Goal: Task Accomplishment & Management: Manage account settings

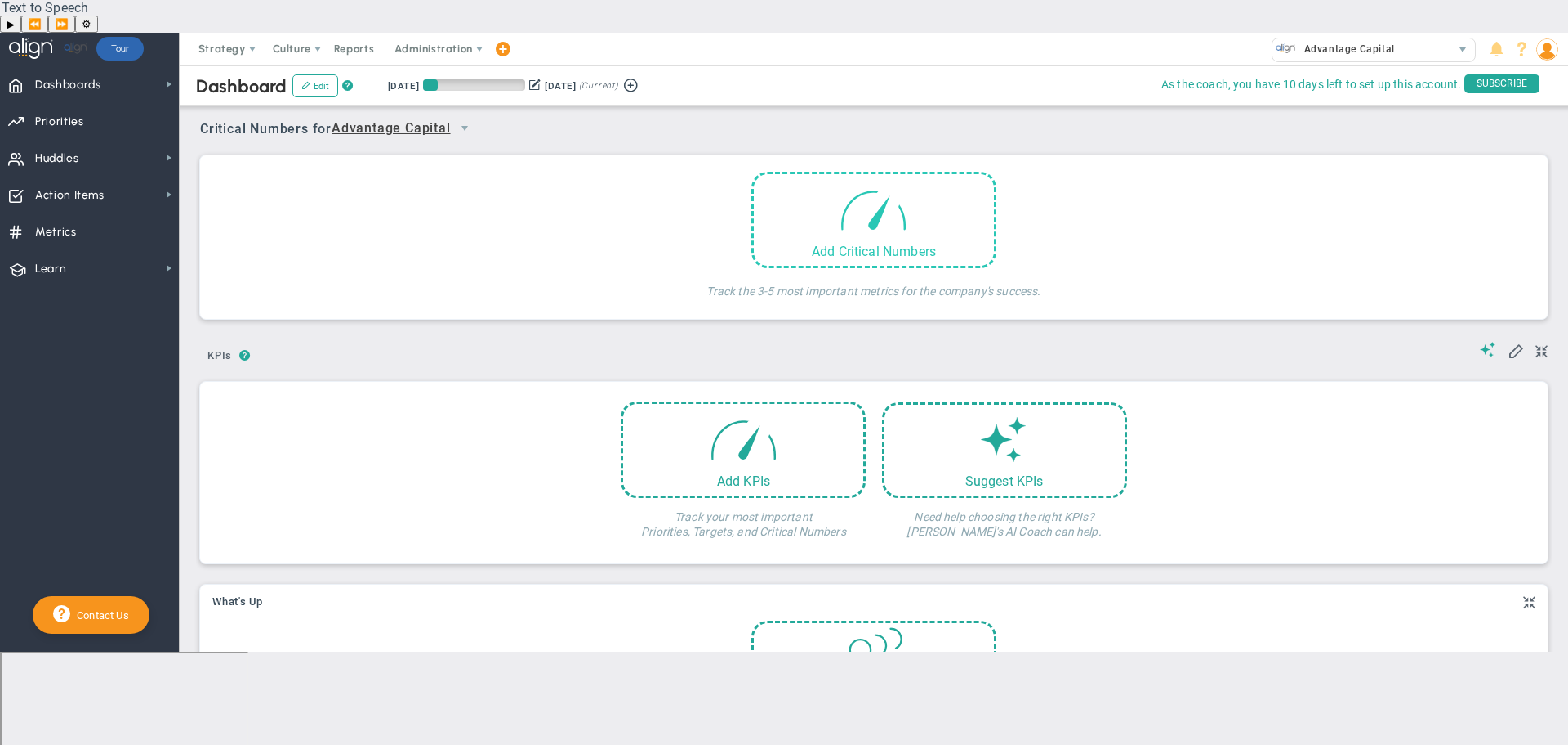
click at [882, 243] on div "Add Critical Numbers" at bounding box center [873, 251] width 240 height 16
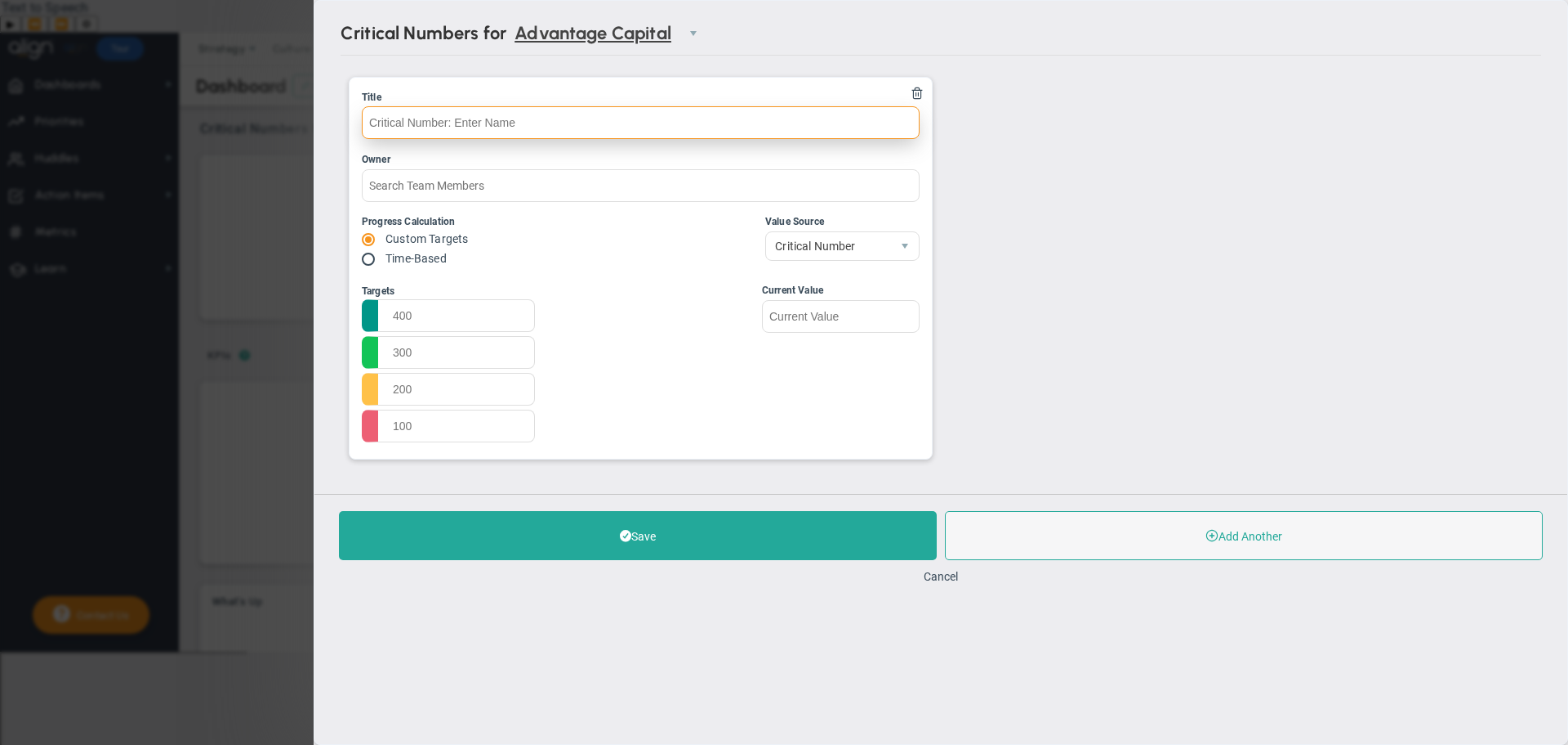
click at [542, 126] on input "text" at bounding box center [640, 123] width 558 height 33
paste input "Time-to-Fill Critical Roles"
type input "Time-to-Fill Critical Roles"
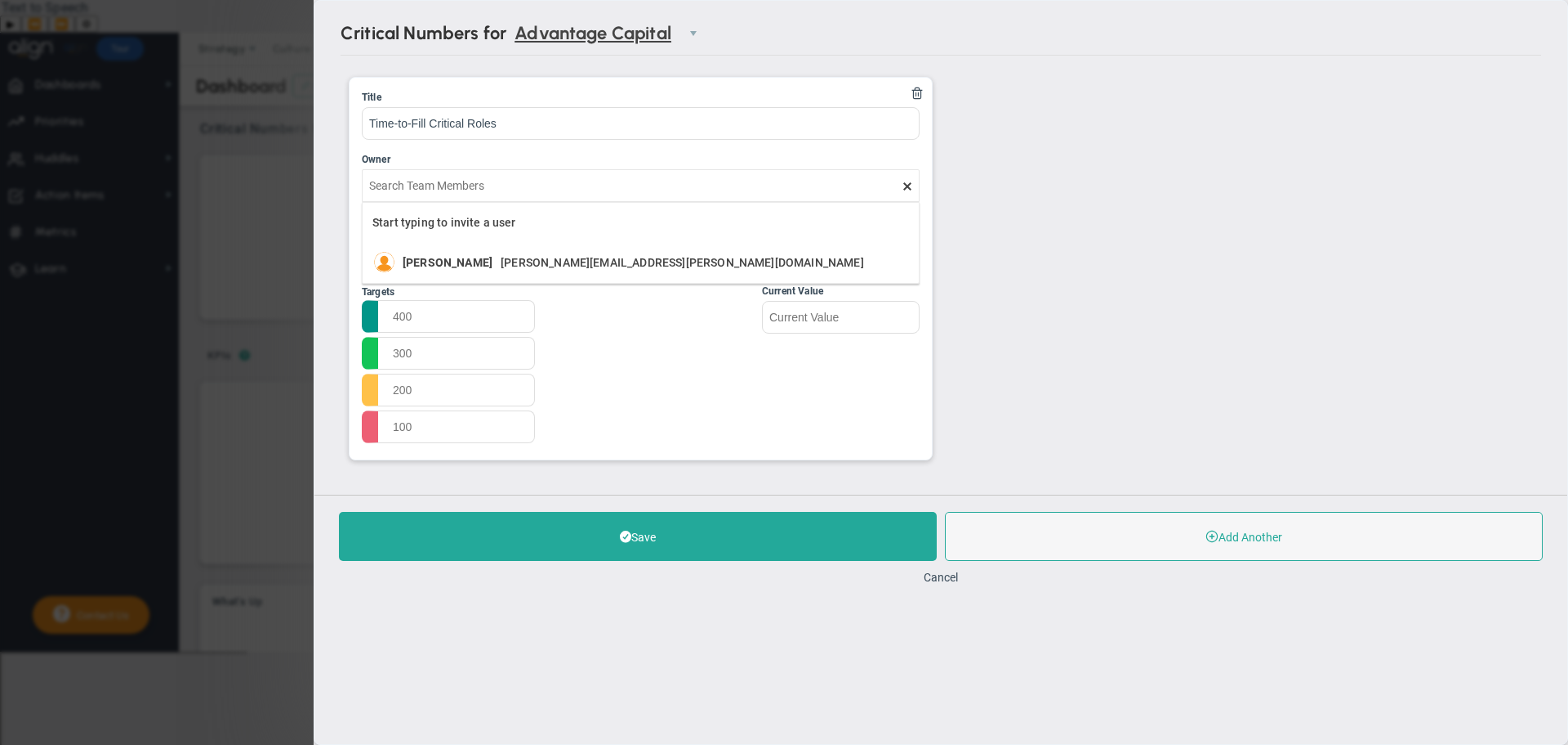
click at [669, 346] on div "Targets Start Target" at bounding box center [640, 365] width 558 height 163
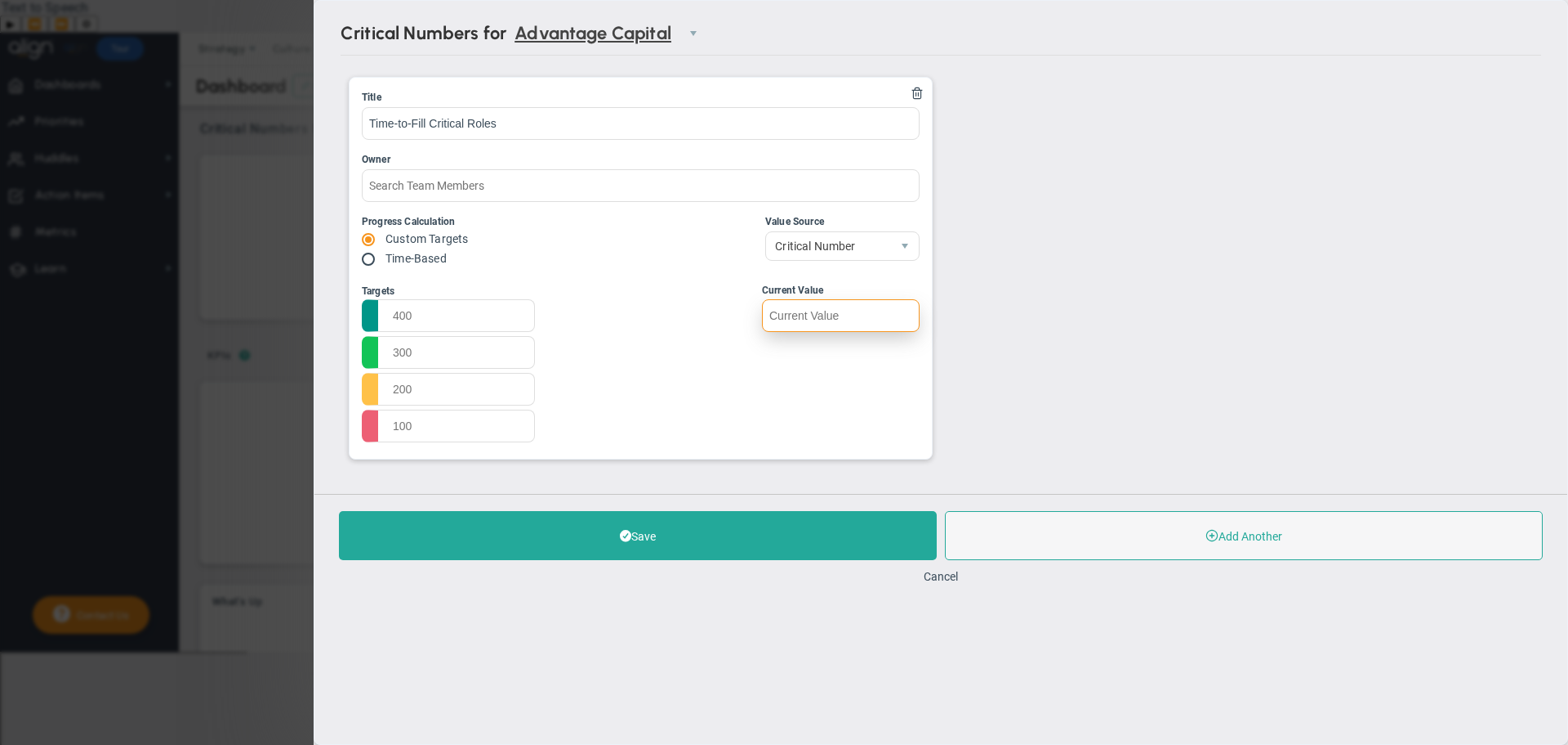
click at [831, 314] on input "text" at bounding box center [841, 315] width 158 height 33
type input "58"
click at [422, 319] on input "text" at bounding box center [447, 314] width 173 height 33
click at [480, 306] on input "text" at bounding box center [447, 314] width 173 height 33
type input "<45"
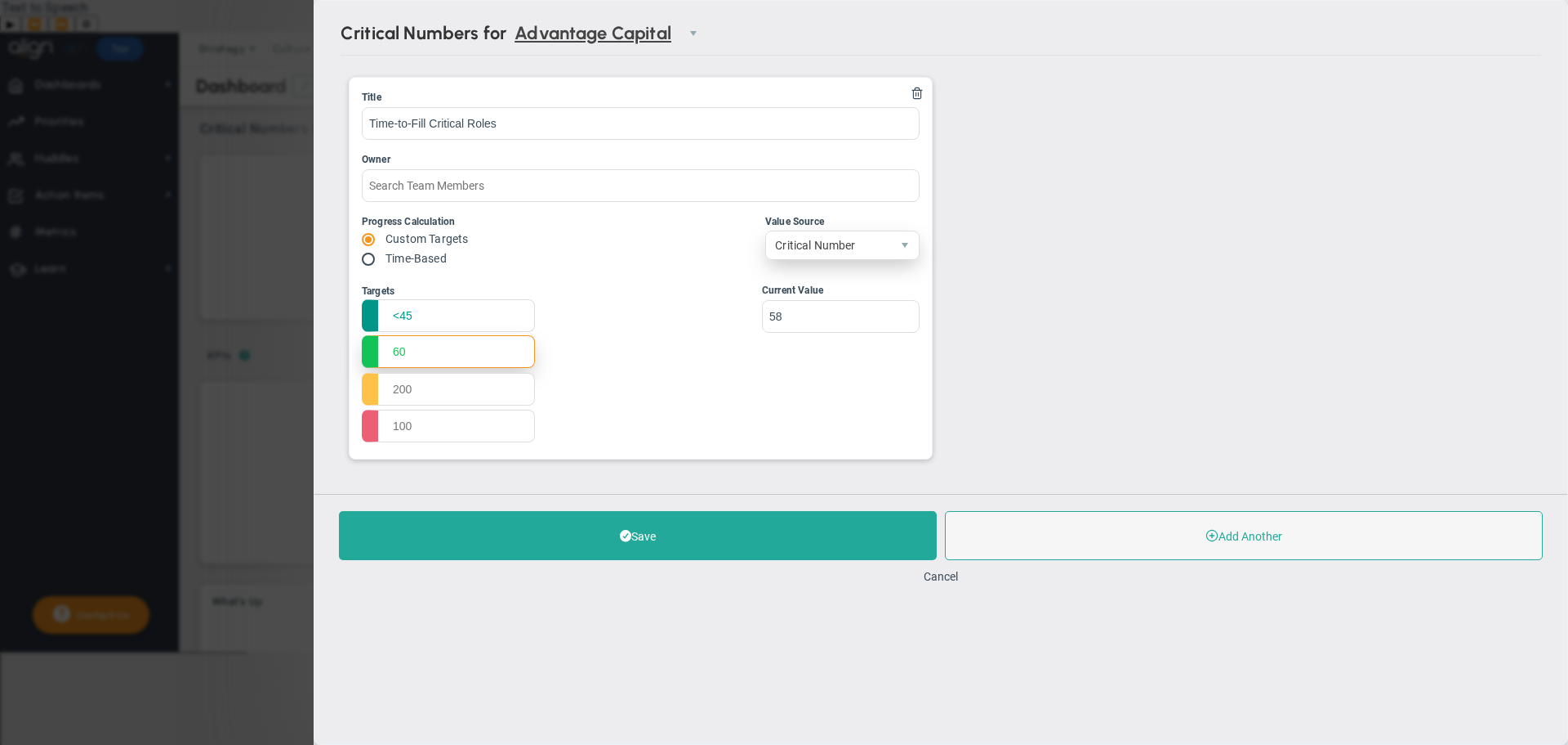
type input "60"
click at [837, 254] on span "Critical Number" at bounding box center [828, 245] width 125 height 28
click at [426, 392] on input "text" at bounding box center [447, 387] width 173 height 33
type input "90"
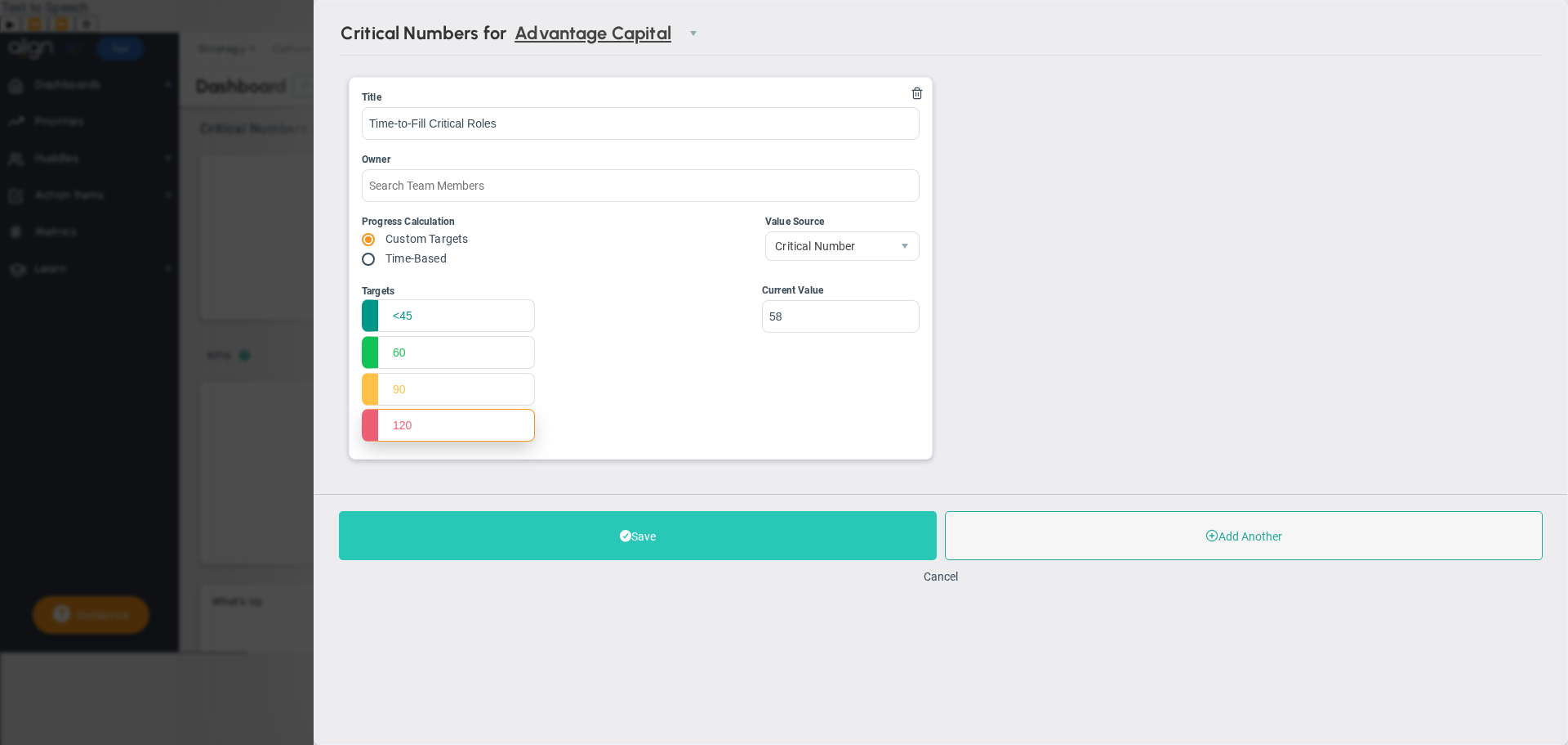
type input "120"
click at [640, 543] on button "Save" at bounding box center [637, 536] width 597 height 49
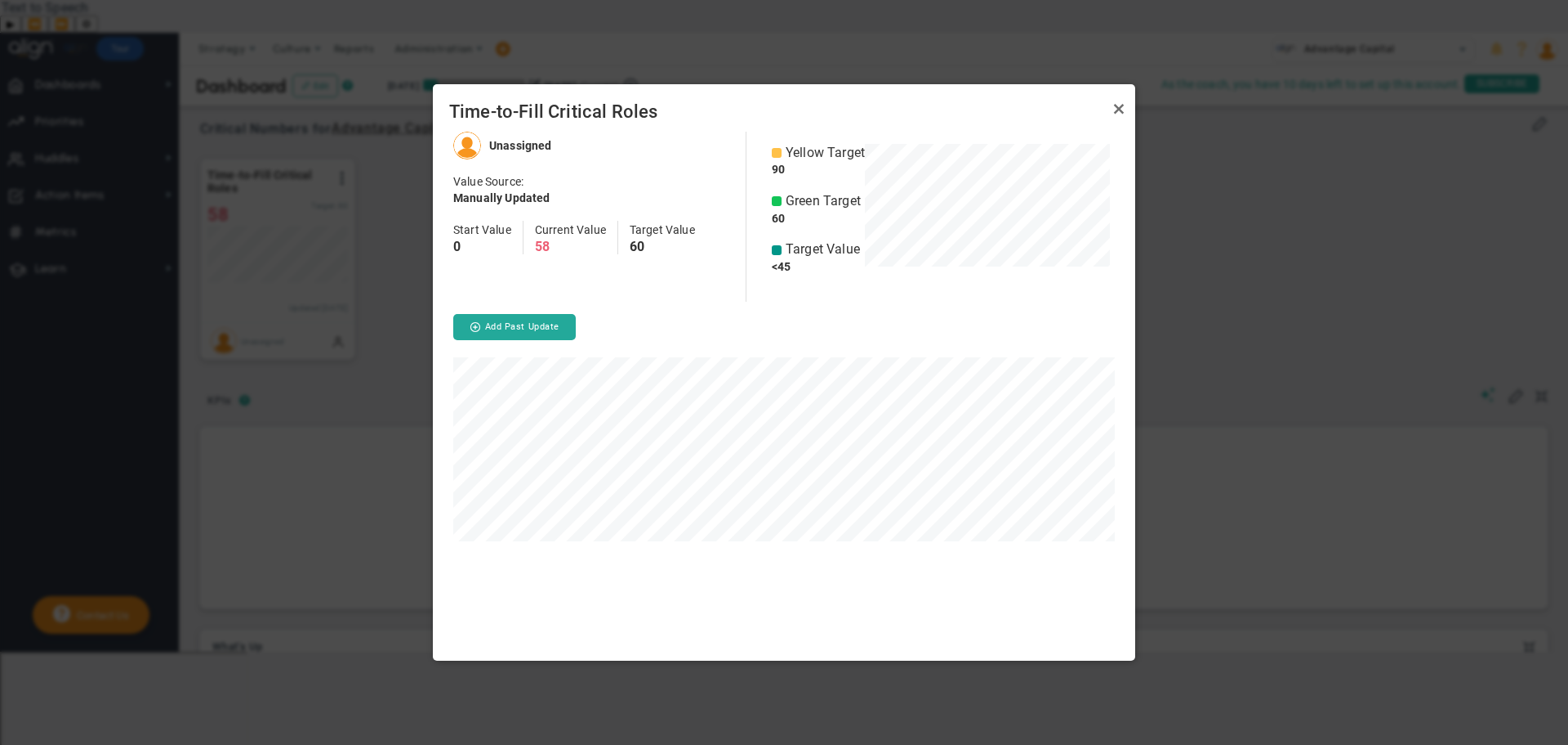
scroll to position [529, 702]
click at [1120, 110] on link "Close" at bounding box center [1119, 109] width 20 height 20
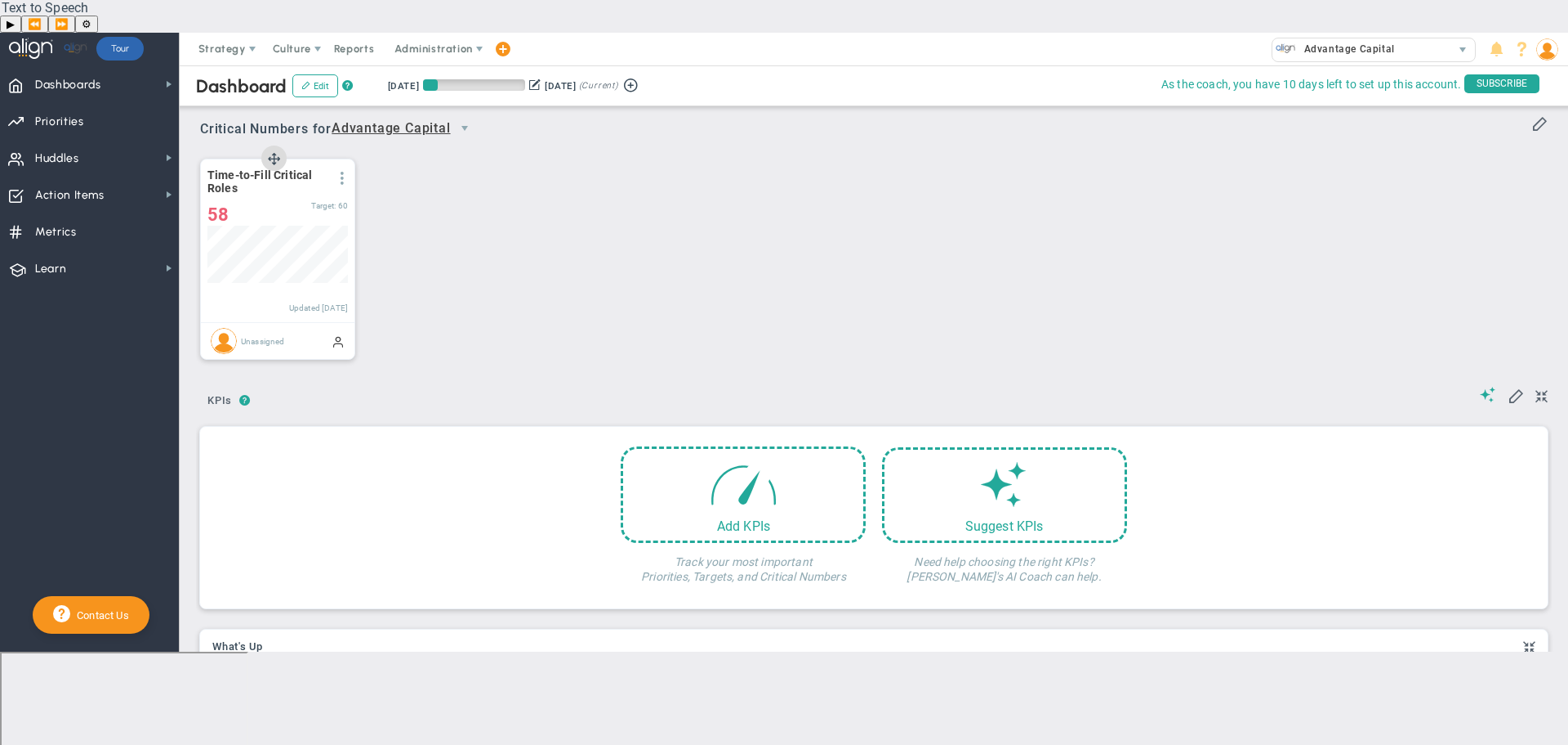
click at [343, 172] on span at bounding box center [342, 178] width 13 height 13
click at [283, 201] on li "Edit" at bounding box center [296, 210] width 116 height 21
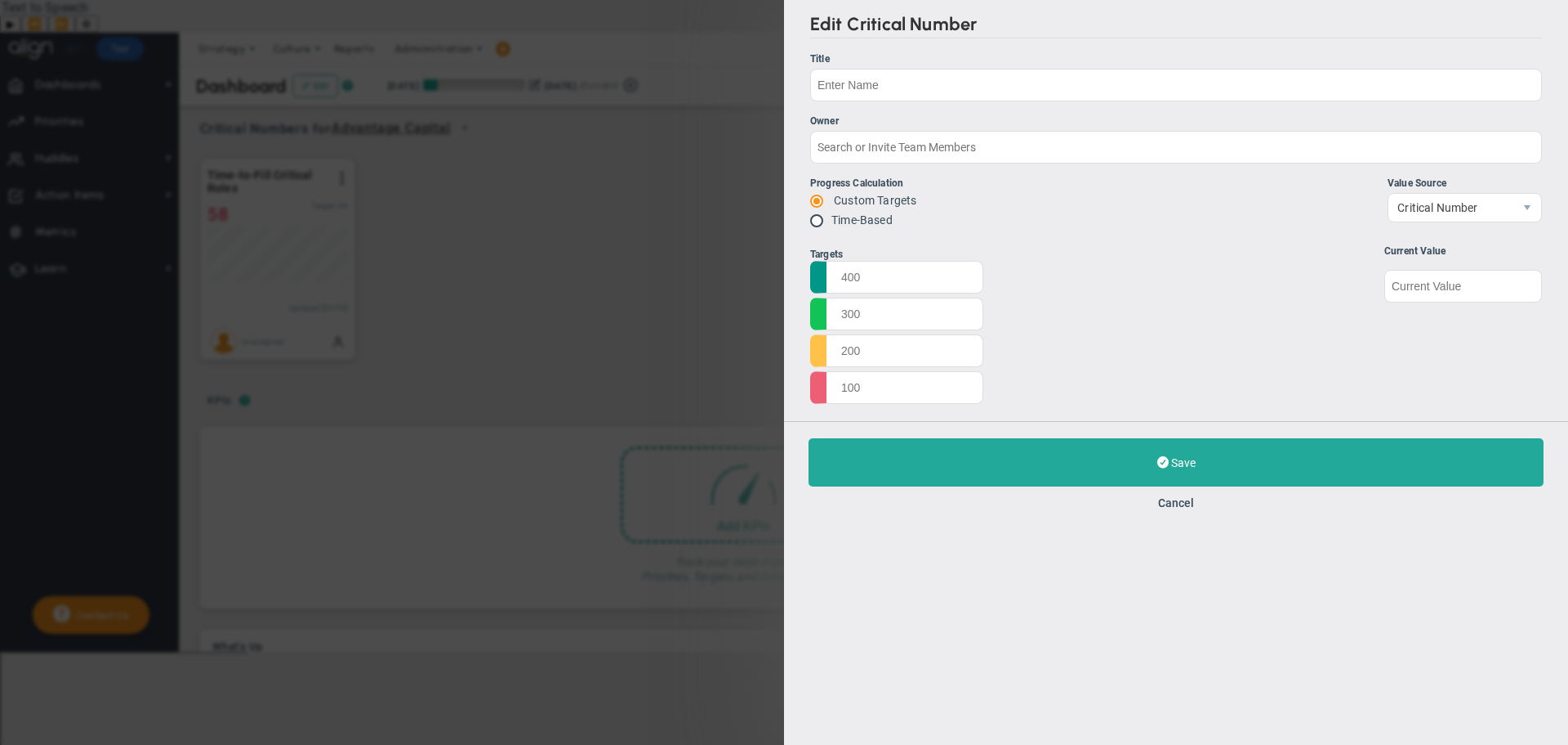
type input "Time-to-Fill Critical Roles"
type input "<45"
type input "60"
type input "90"
type input "120"
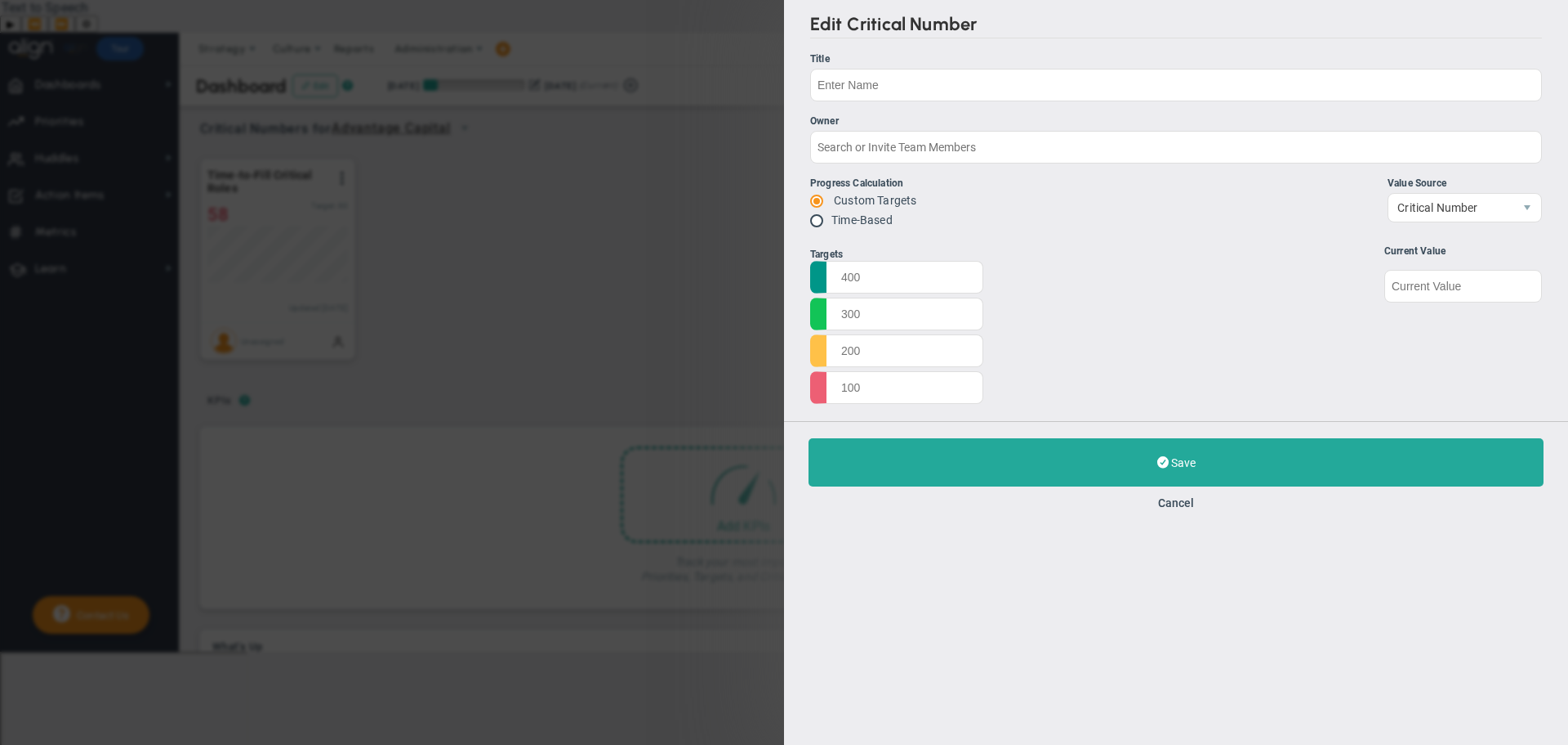
type input "58"
radio input "true"
click at [895, 270] on input "<45" at bounding box center [897, 276] width 173 height 33
type input "<"
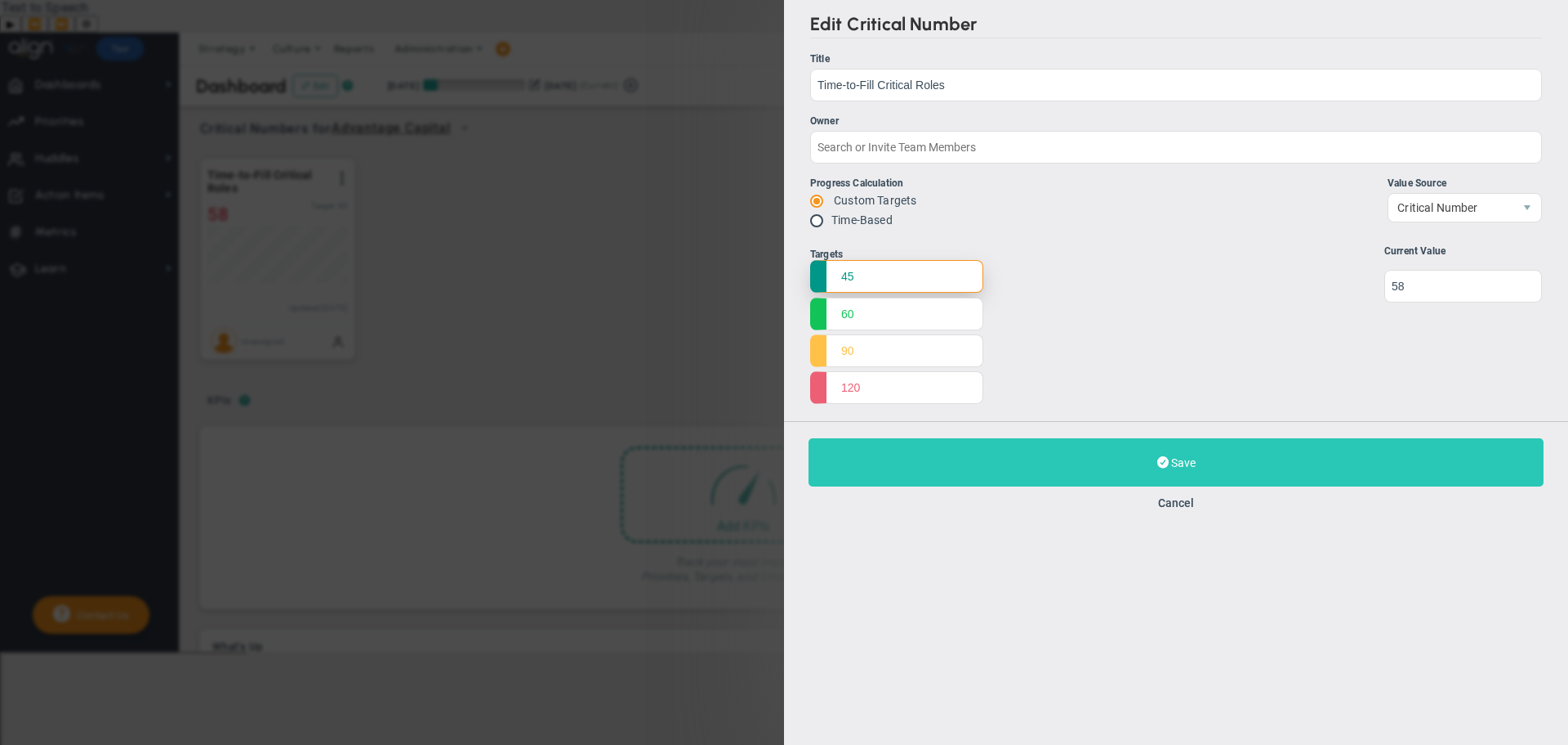
type input "45"
click at [1083, 466] on button "Save Update" at bounding box center [1176, 461] width 735 height 48
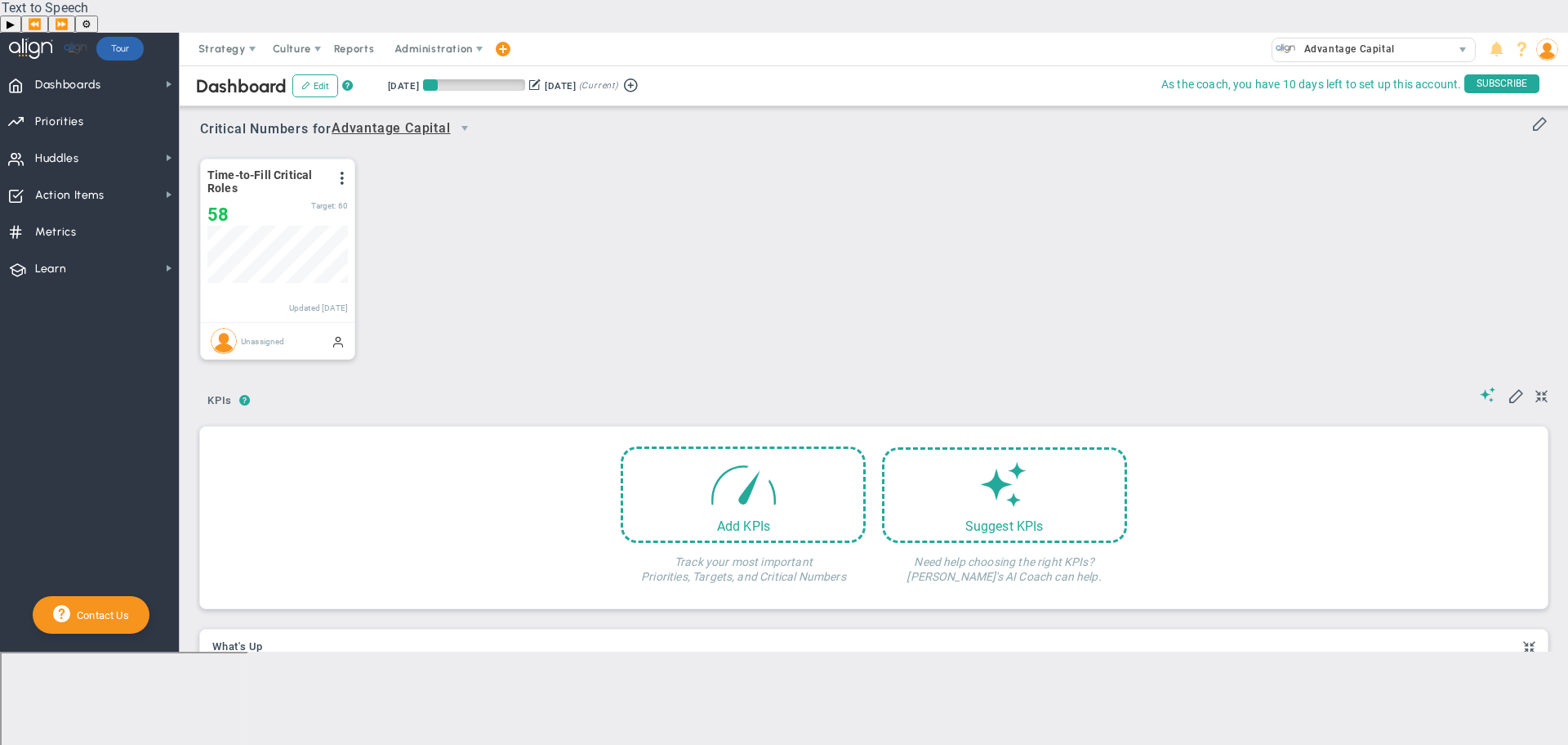
scroll to position [57, 140]
click at [411, 119] on span "Advantage Capital" at bounding box center [391, 128] width 119 height 21
click at [389, 165] on li "[PERSON_NAME]" at bounding box center [409, 157] width 144 height 35
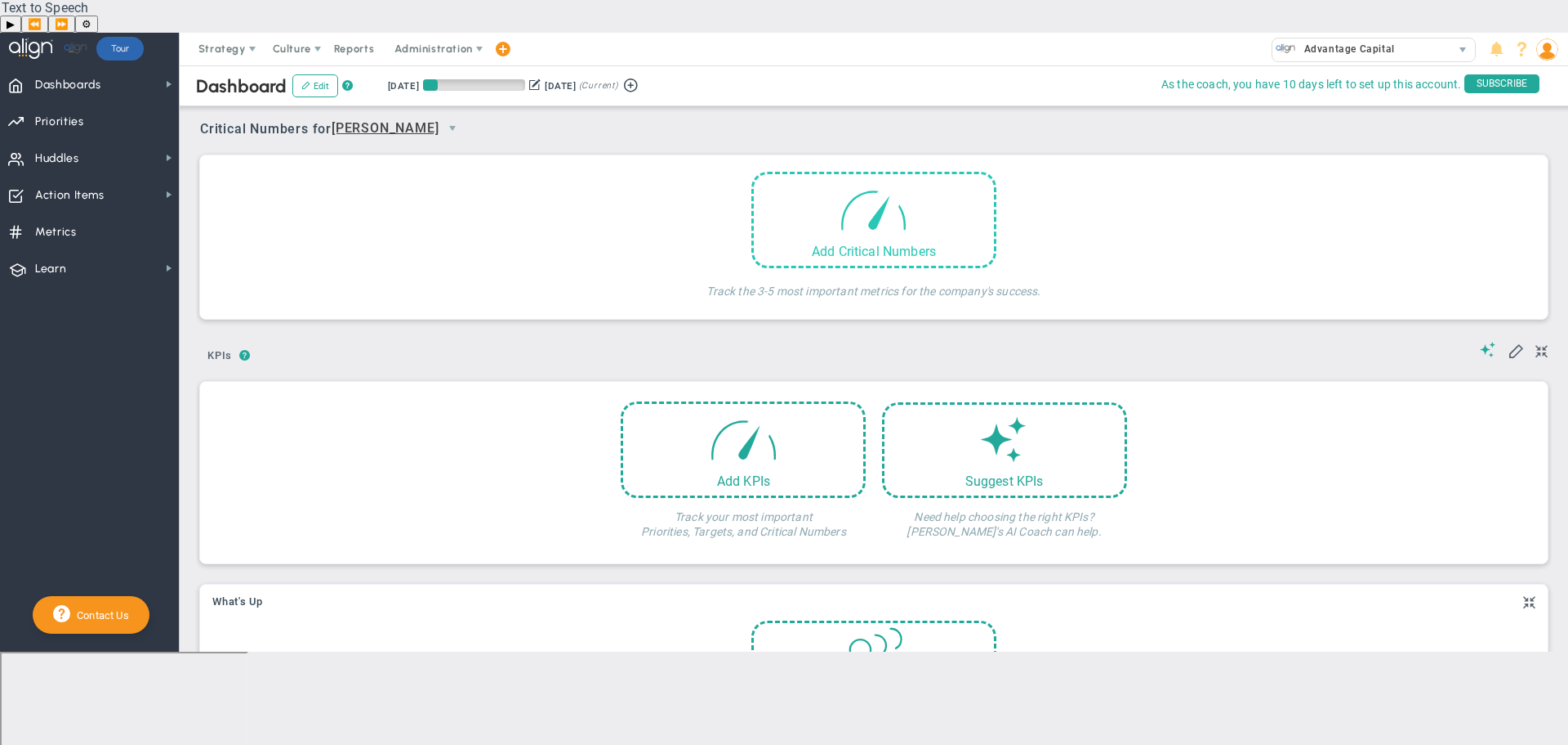
click at [919, 196] on div "Add Critical Numbers" at bounding box center [874, 220] width 245 height 97
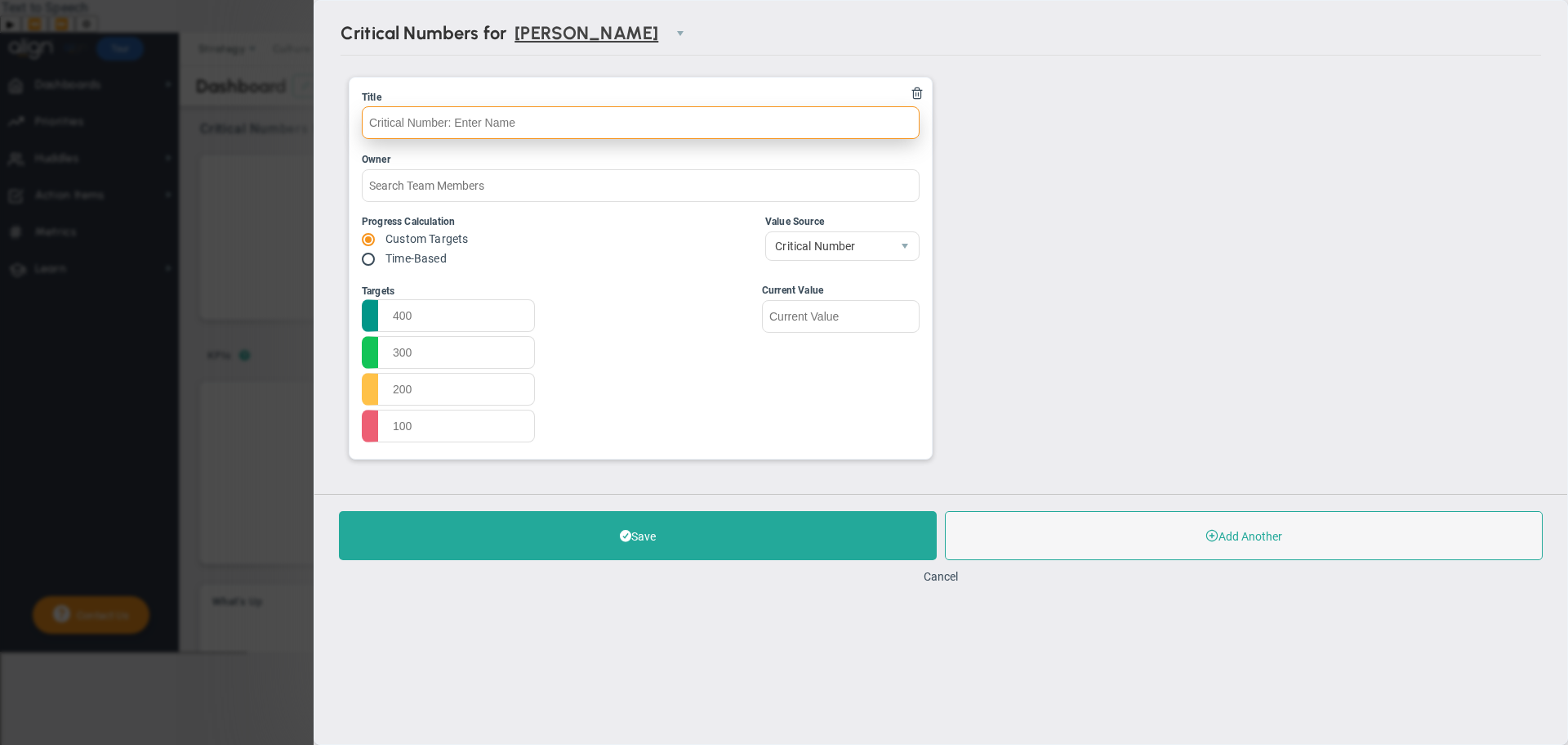
click at [565, 115] on input "text" at bounding box center [640, 123] width 558 height 33
type input "Time to Fill Critical Roles"
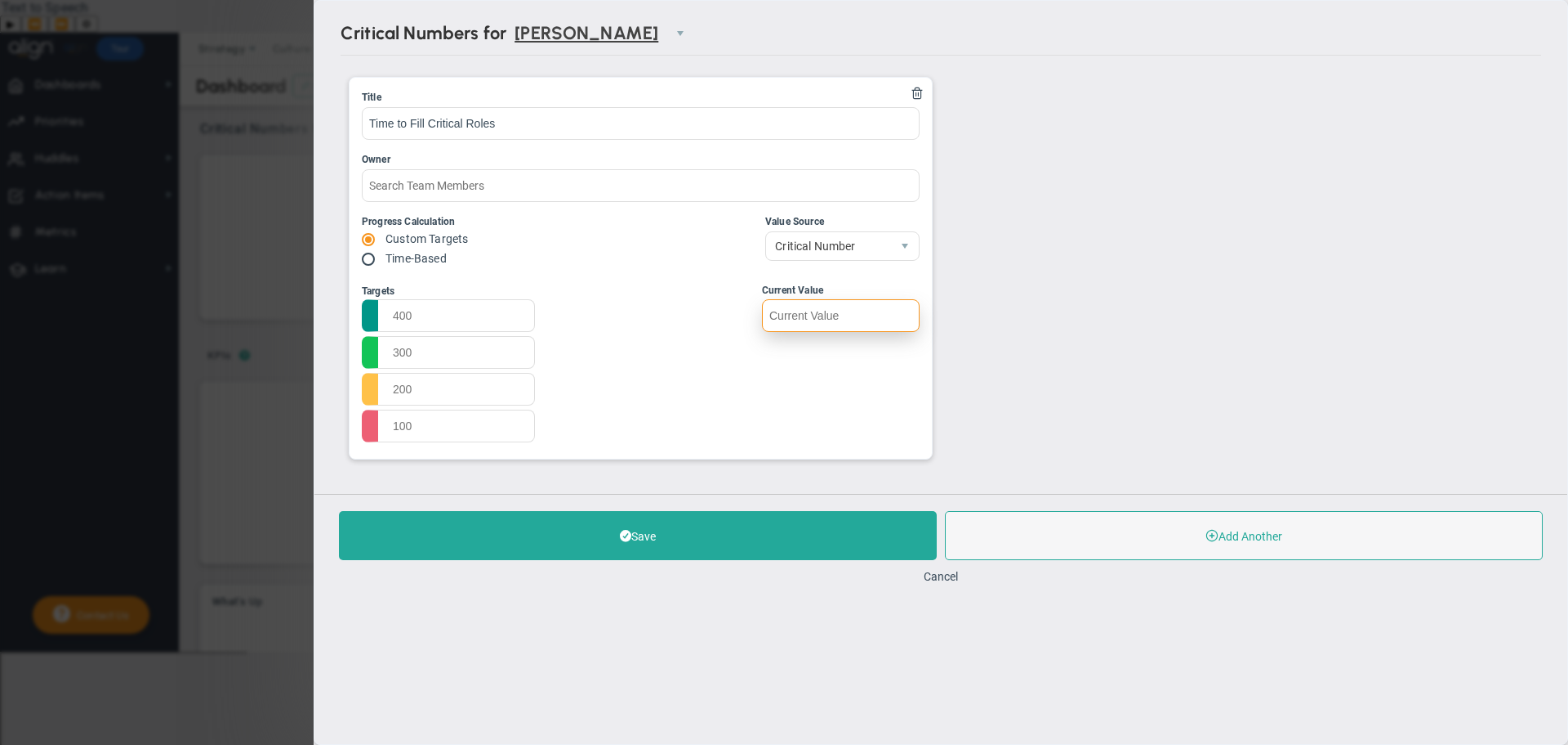
click at [831, 305] on input "text" at bounding box center [841, 315] width 158 height 33
type input "58"
click at [462, 311] on input "text" at bounding box center [447, 314] width 173 height 33
type input "45"
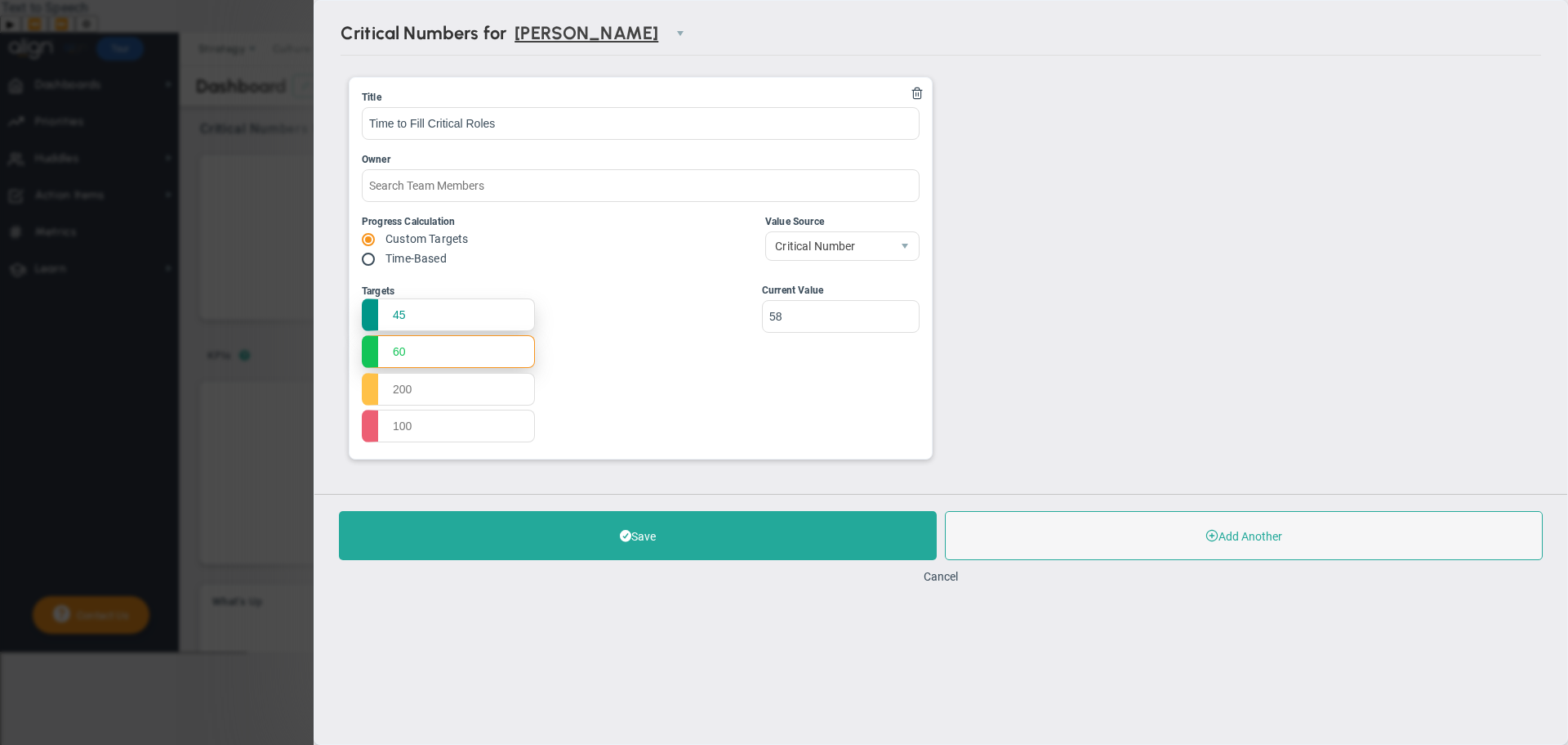
type input "60"
type input "75"
type input "90"
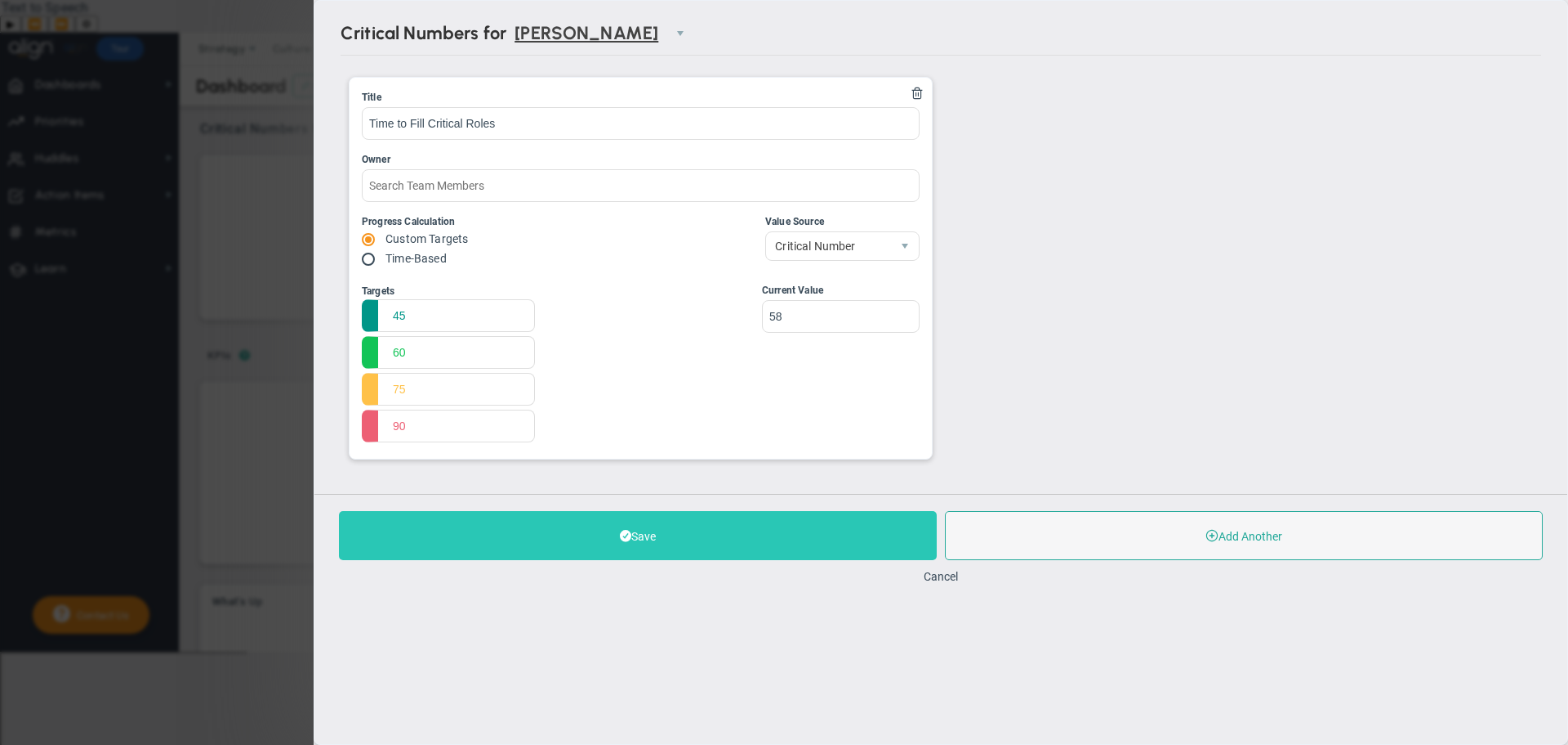
click at [660, 539] on button "Save" at bounding box center [637, 536] width 597 height 49
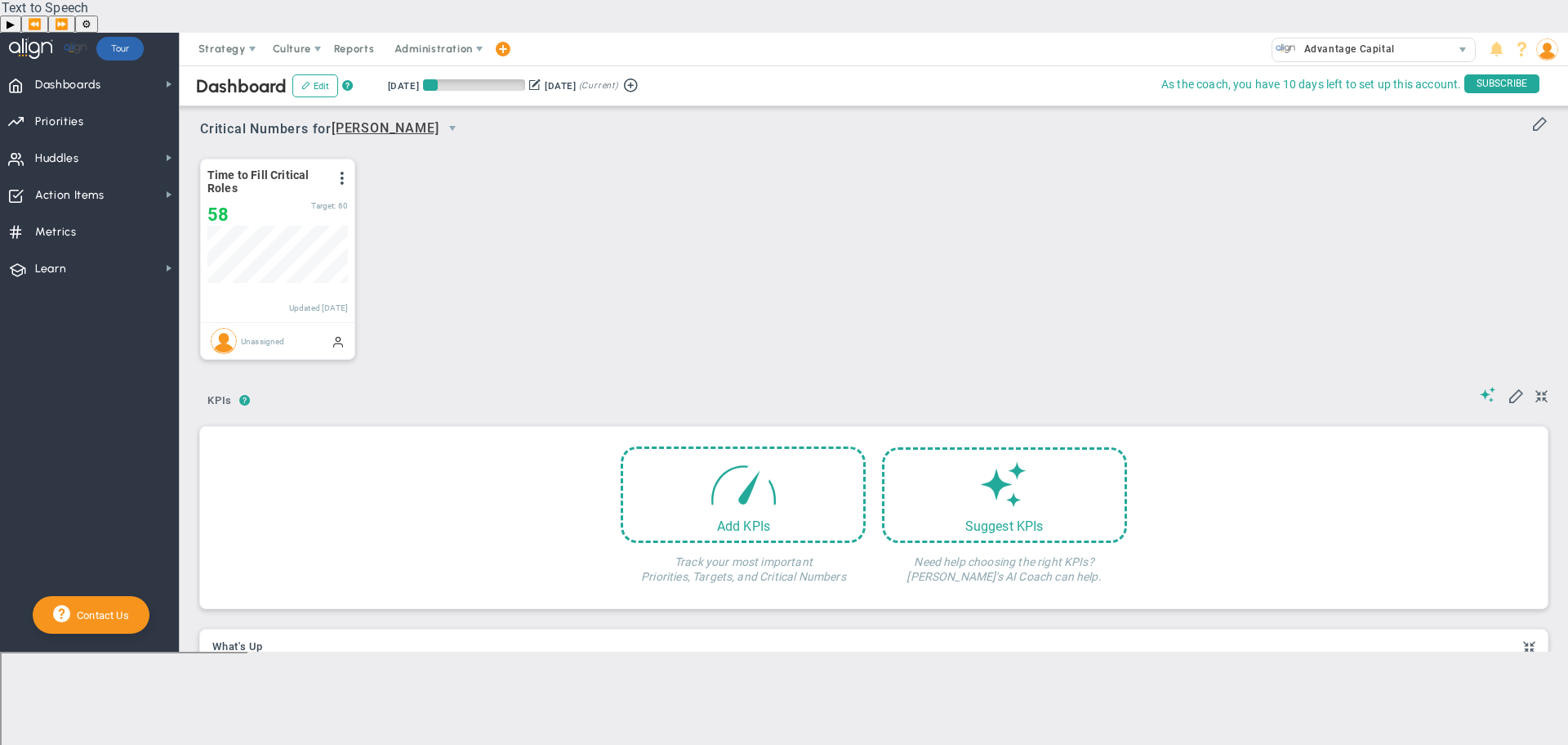
scroll to position [57, 140]
click at [396, 119] on span "[PERSON_NAME]" at bounding box center [385, 128] width 107 height 21
click at [380, 154] on li "Advantage Capital" at bounding box center [384, 167] width 95 height 54
click at [338, 172] on span at bounding box center [342, 178] width 13 height 13
click at [516, 154] on div "Time-to-Fill Critical Roles View Historical Graph Edit Make "No Change" Update …" at bounding box center [867, 259] width 1368 height 229
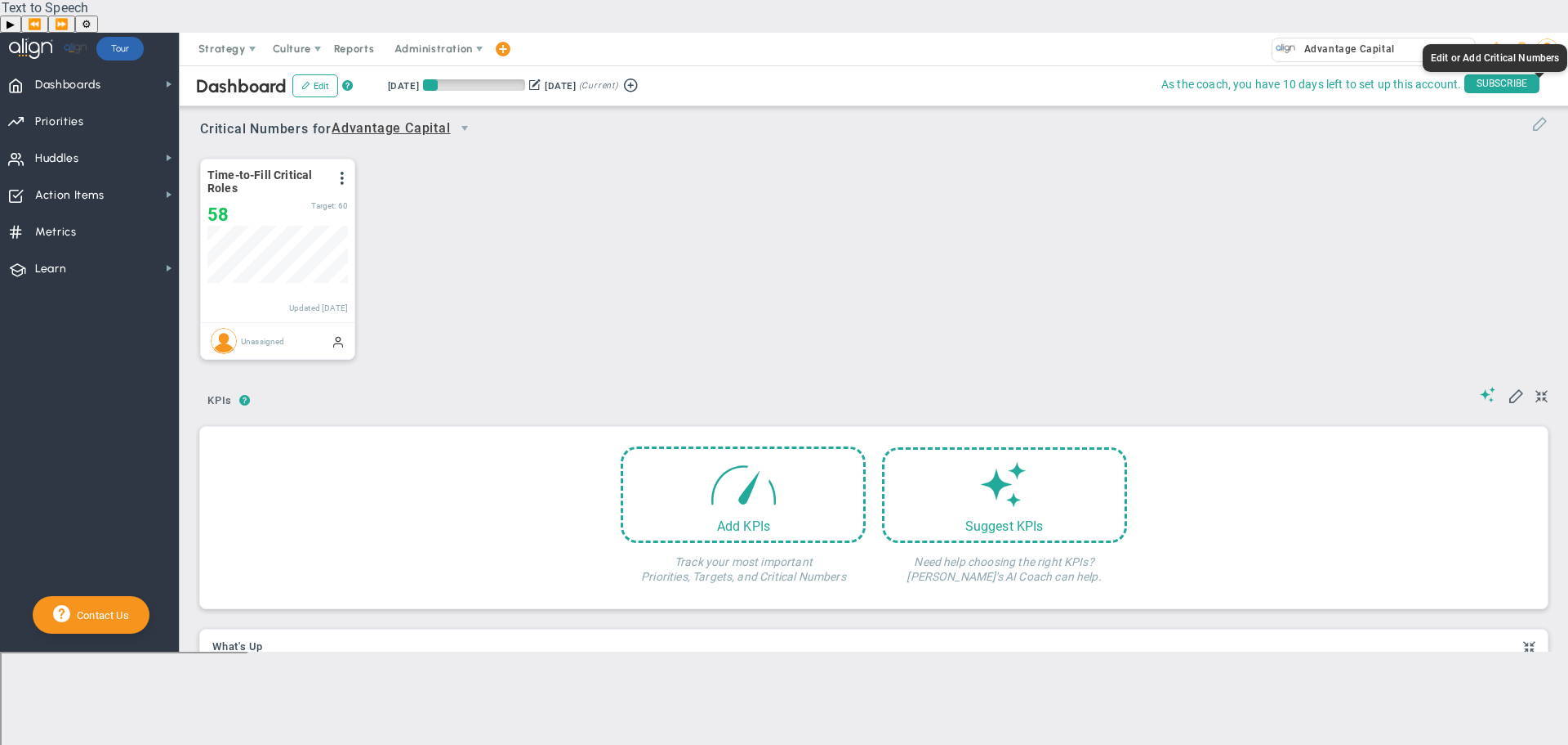
click at [1541, 115] on span at bounding box center [1539, 123] width 17 height 17
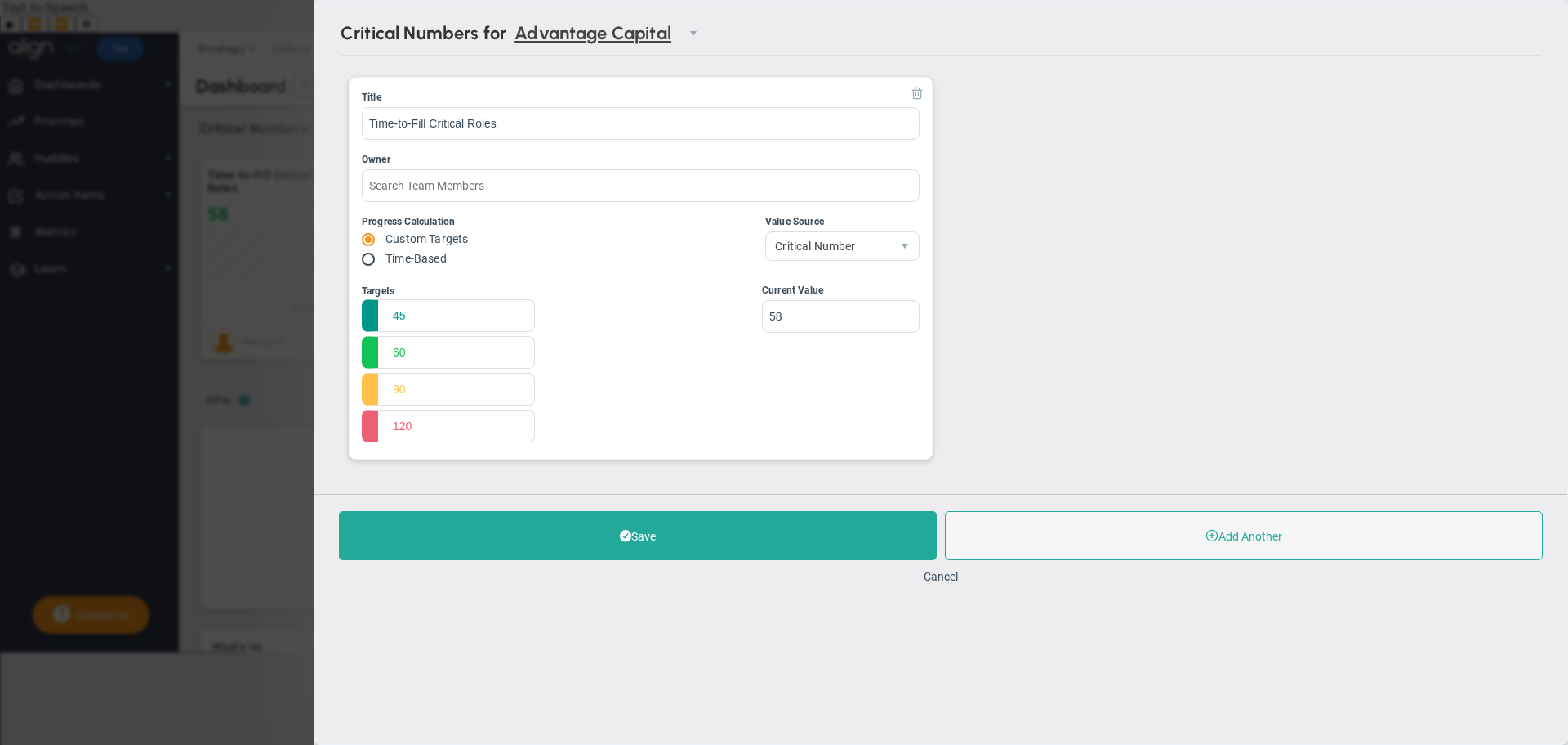
click at [911, 97] on span at bounding box center [916, 92] width 13 height 13
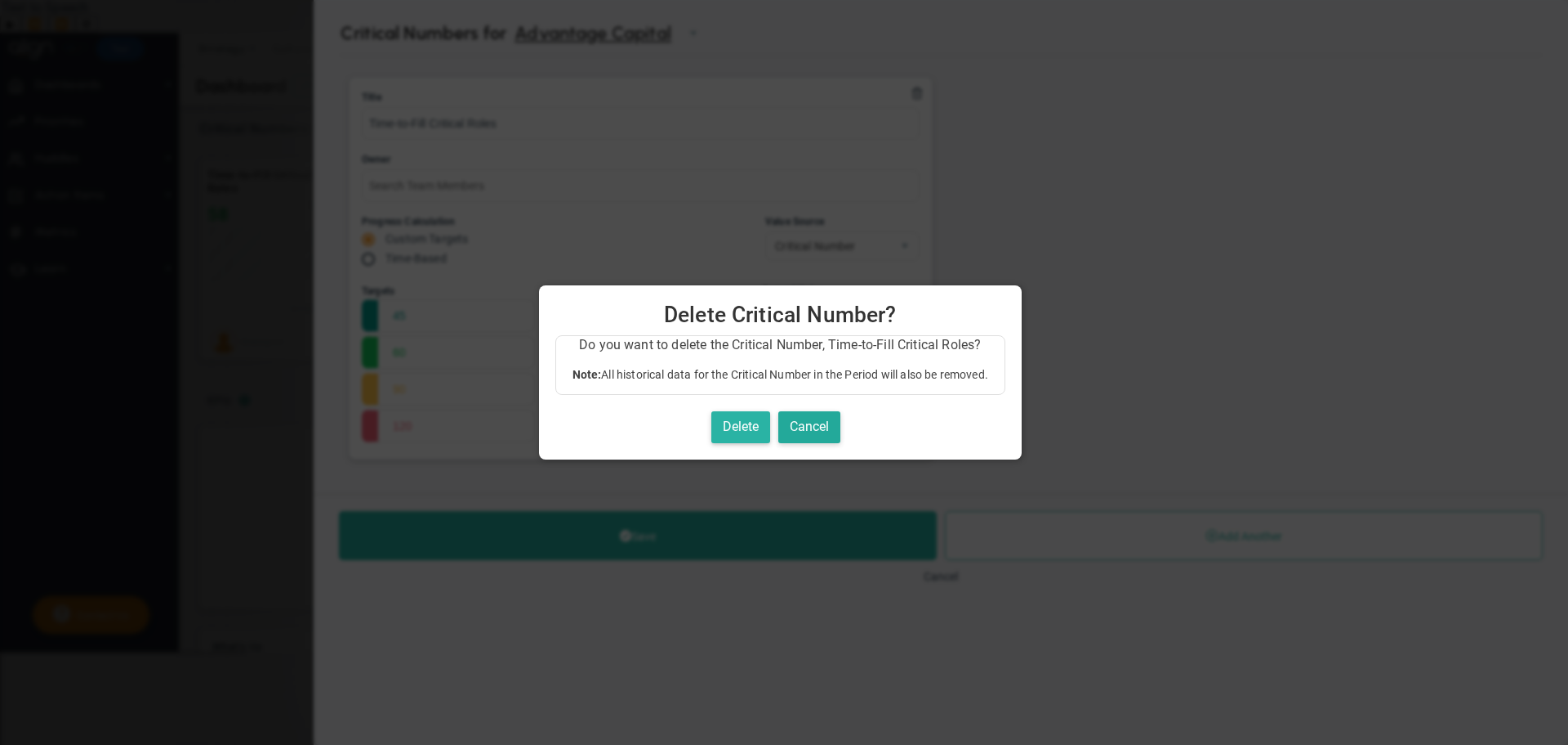
click at [754, 424] on button "Delete" at bounding box center [741, 427] width 59 height 32
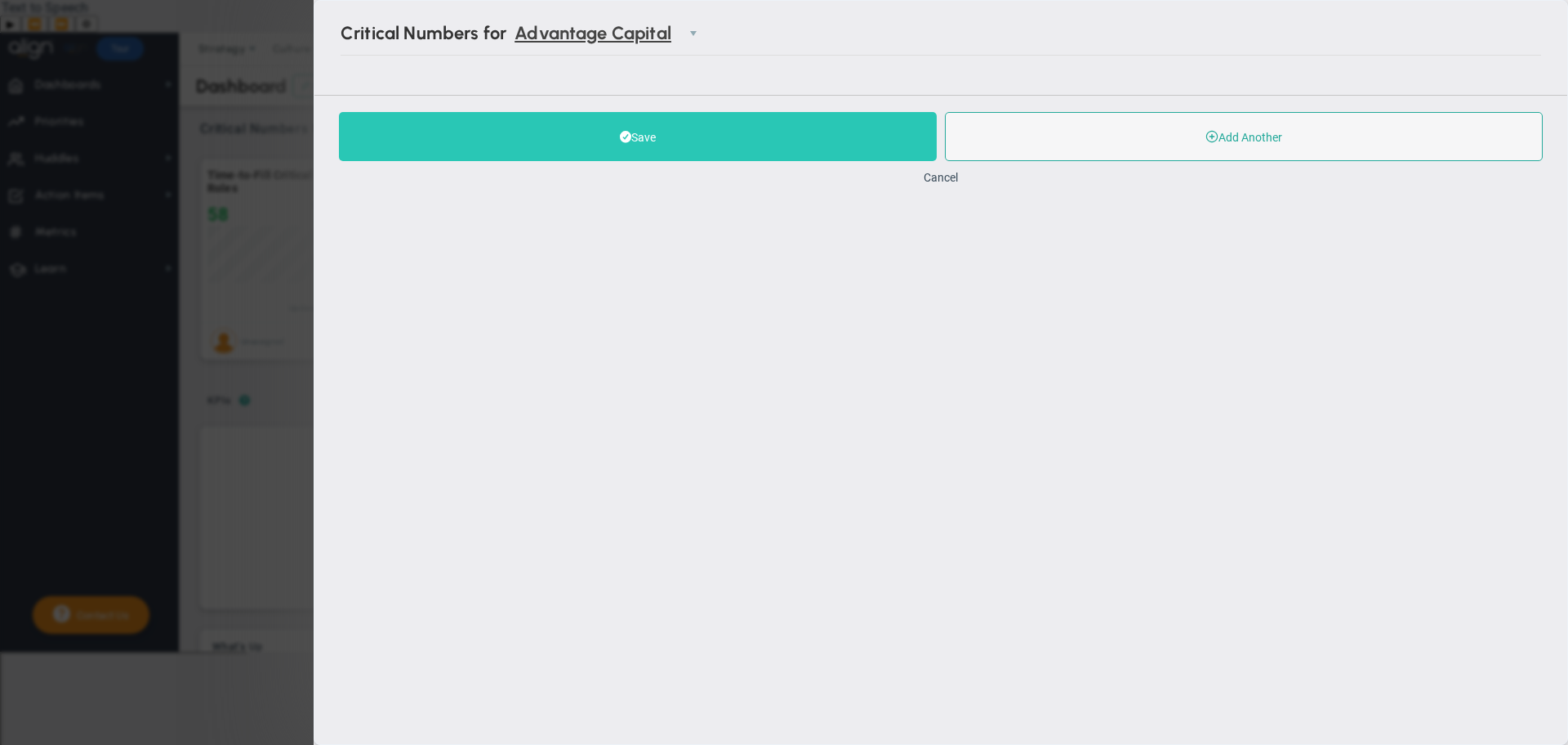
click at [819, 136] on button "Save" at bounding box center [637, 136] width 597 height 49
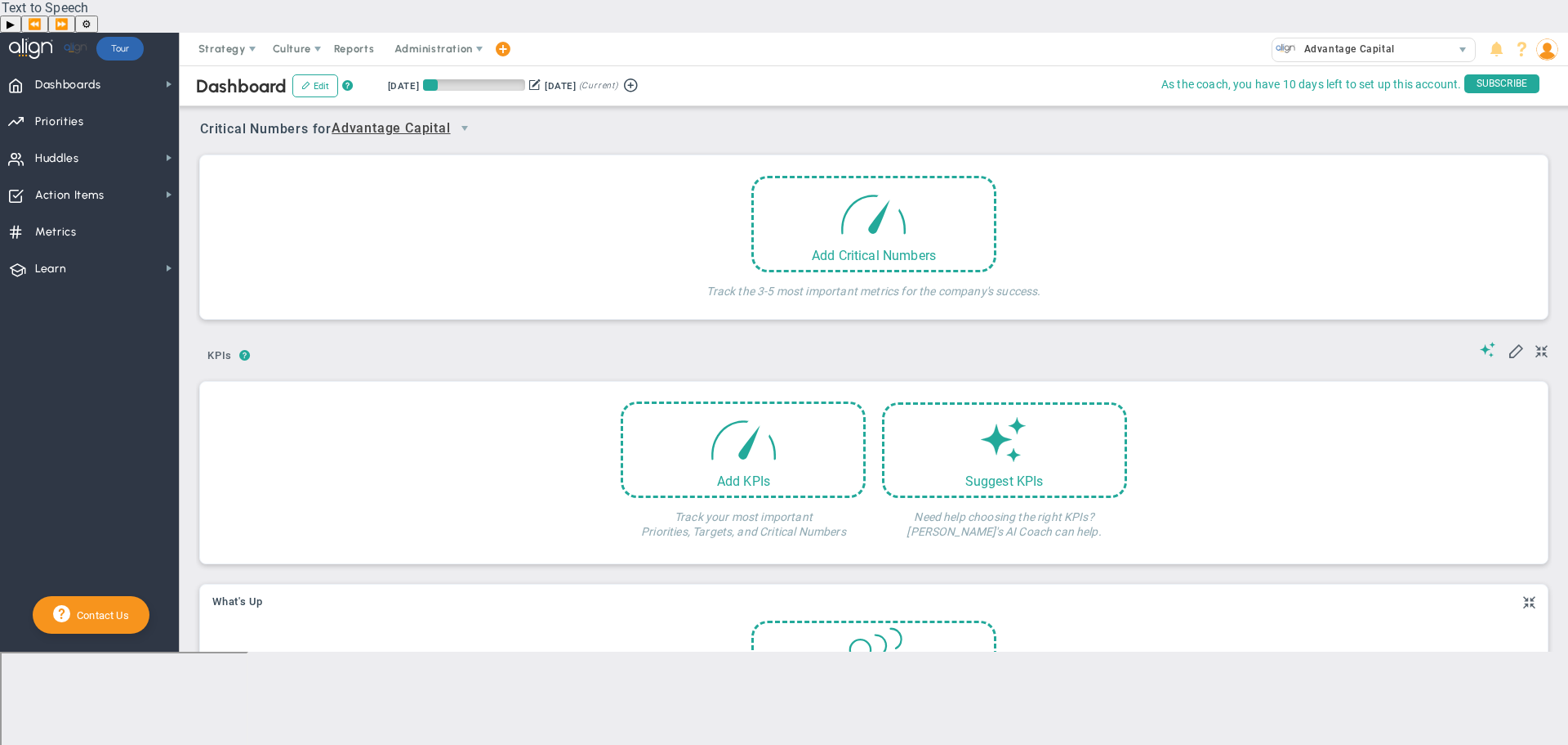
click at [372, 119] on span "Advantage Capital" at bounding box center [391, 128] width 119 height 21
click at [358, 146] on li "[PERSON_NAME]" at bounding box center [409, 157] width 144 height 35
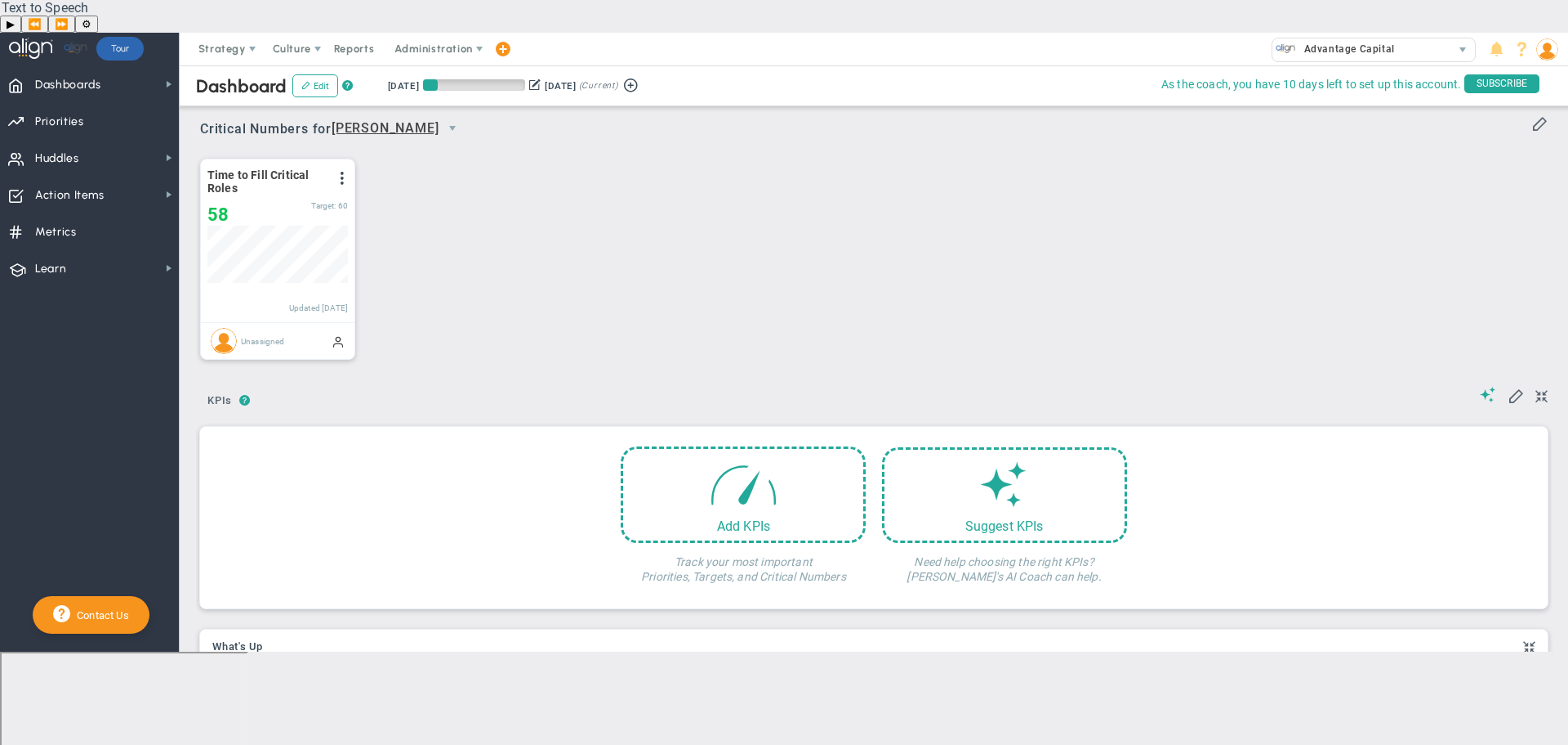
scroll to position [57, 140]
click at [1535, 115] on span at bounding box center [1539, 123] width 17 height 17
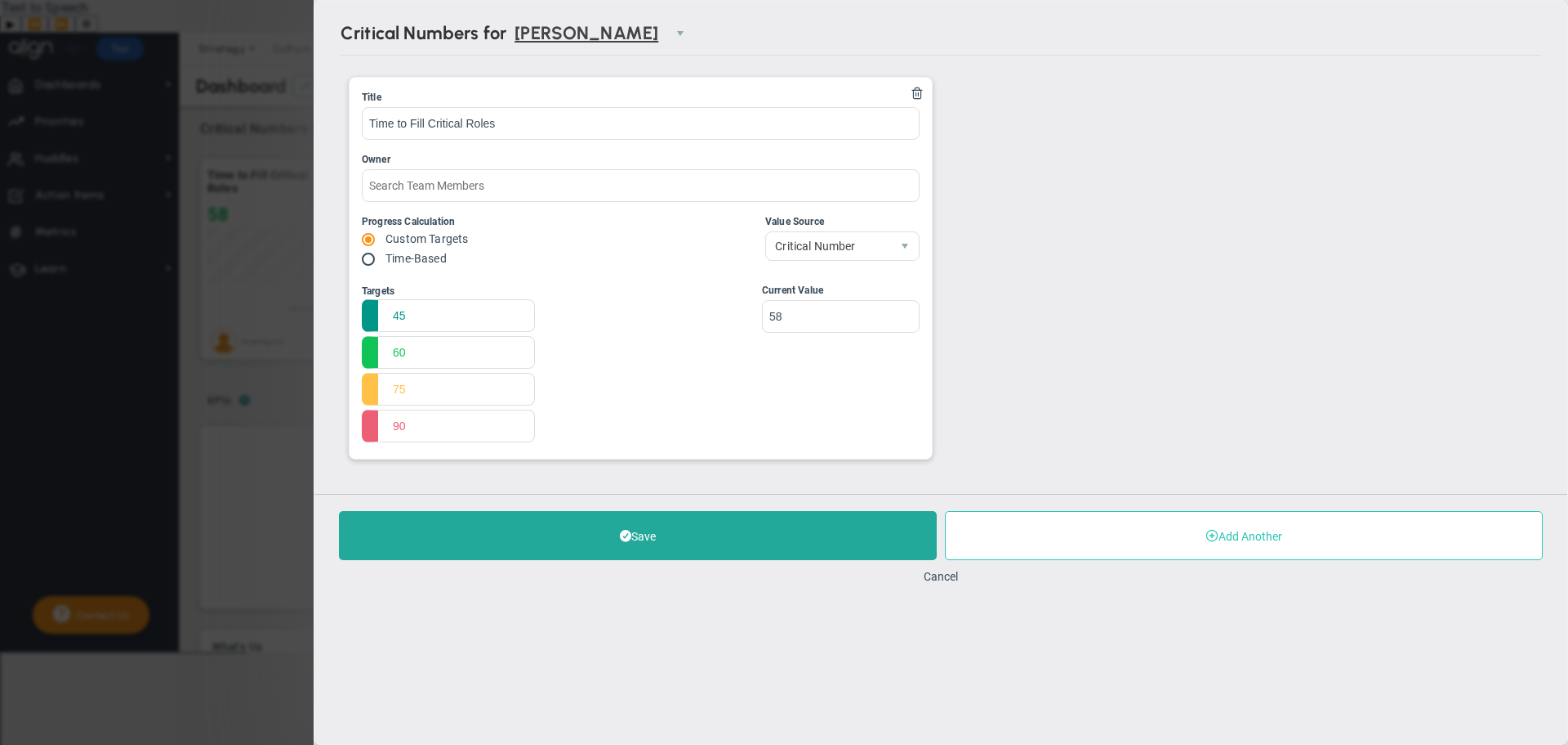
click at [1255, 532] on button "Add Another" at bounding box center [1243, 536] width 597 height 49
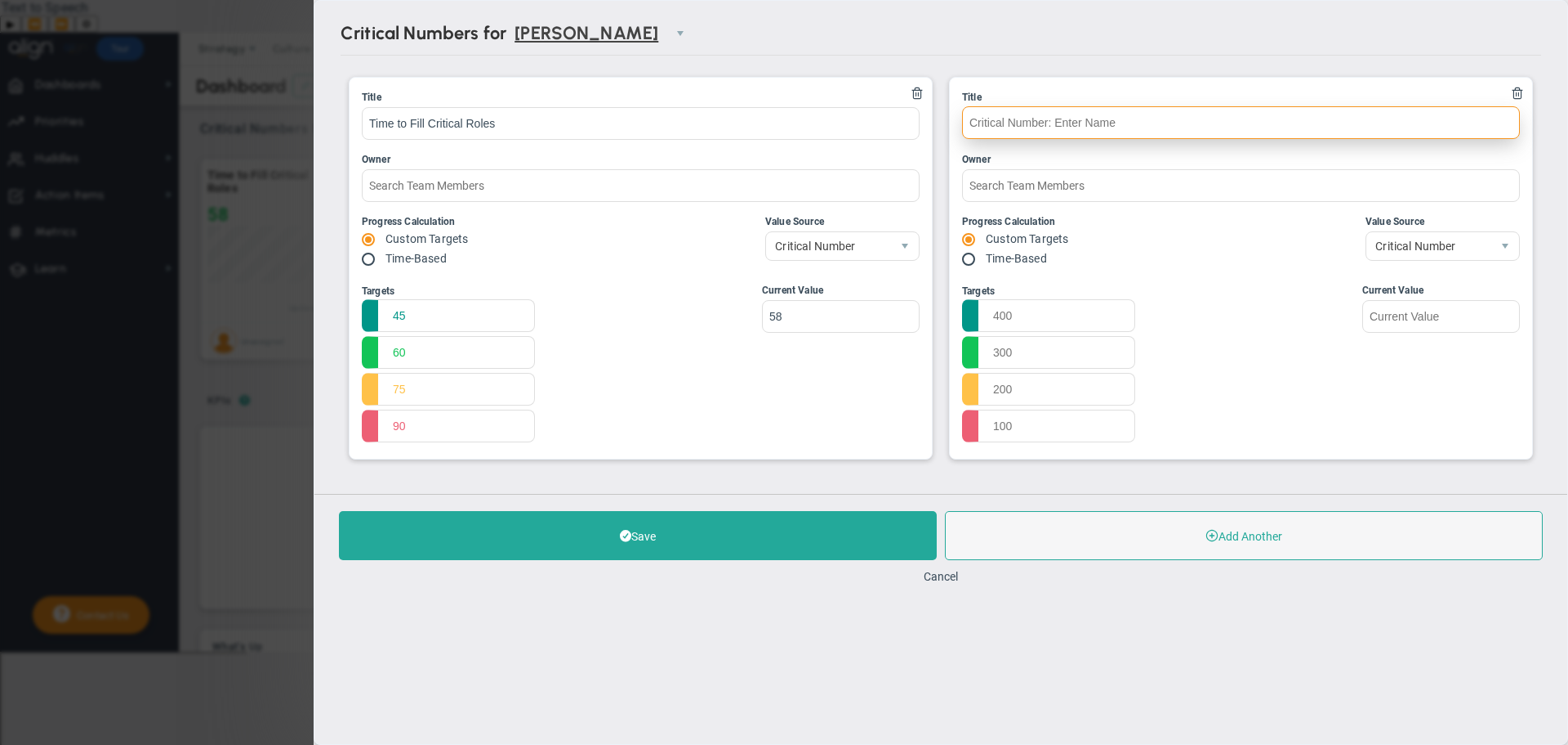
click at [1059, 118] on input "text" at bounding box center [1240, 123] width 558 height 33
click at [1020, 123] on input "Retention of High Performers" at bounding box center [1240, 123] width 558 height 33
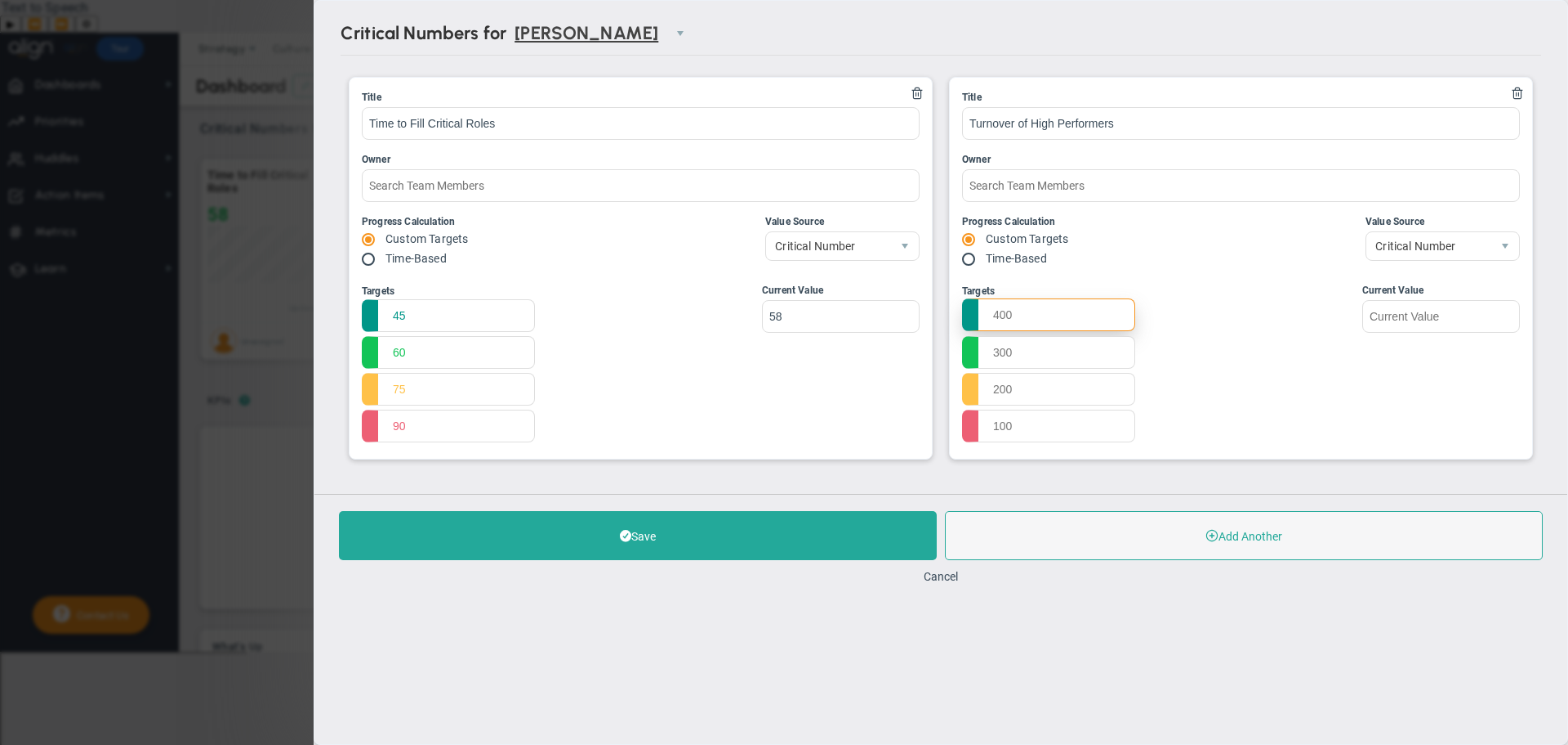
click at [1091, 310] on input "text" at bounding box center [1048, 314] width 173 height 33
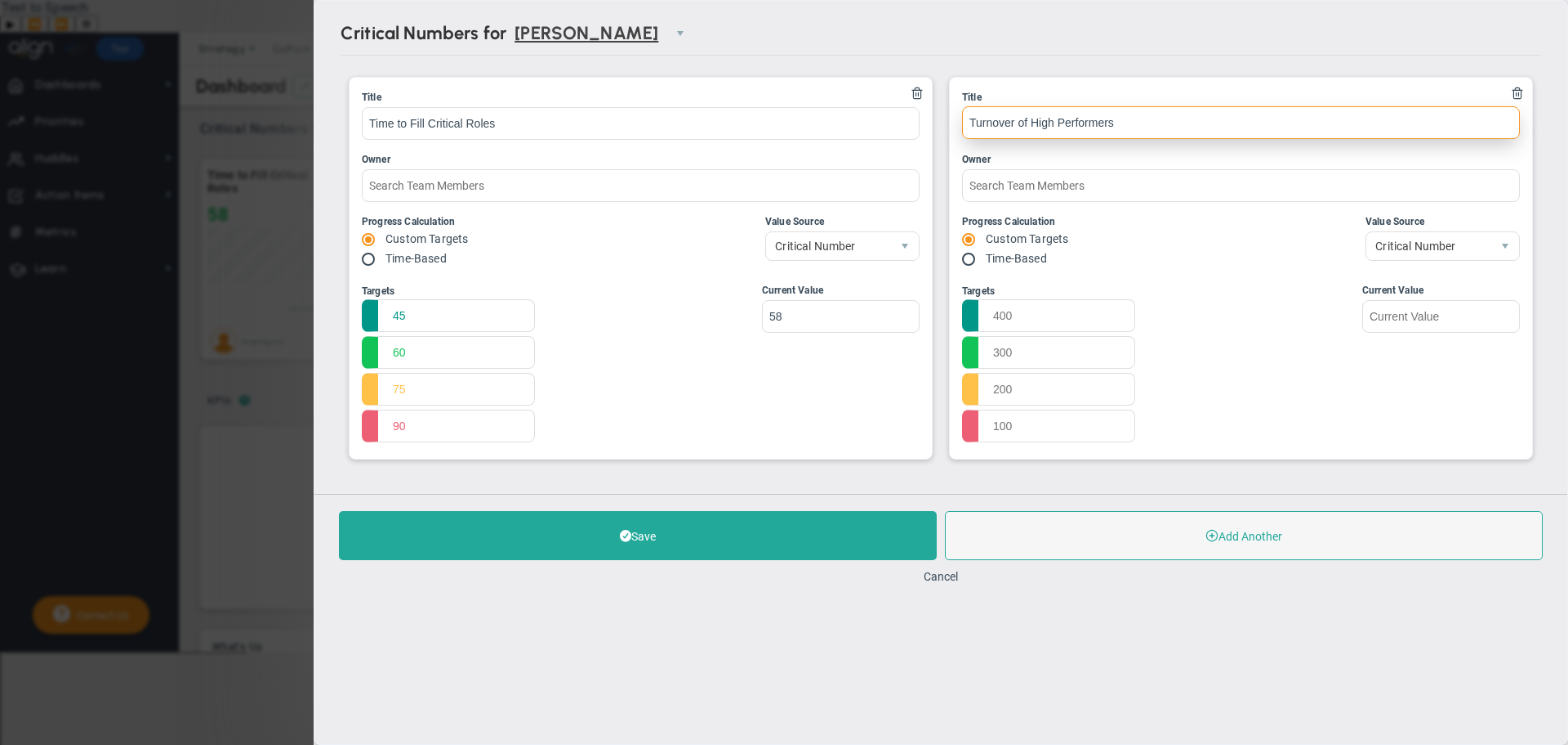
click at [1018, 128] on input "Turnover of High Performers" at bounding box center [1240, 123] width 558 height 33
type input "Retention of High Performers"
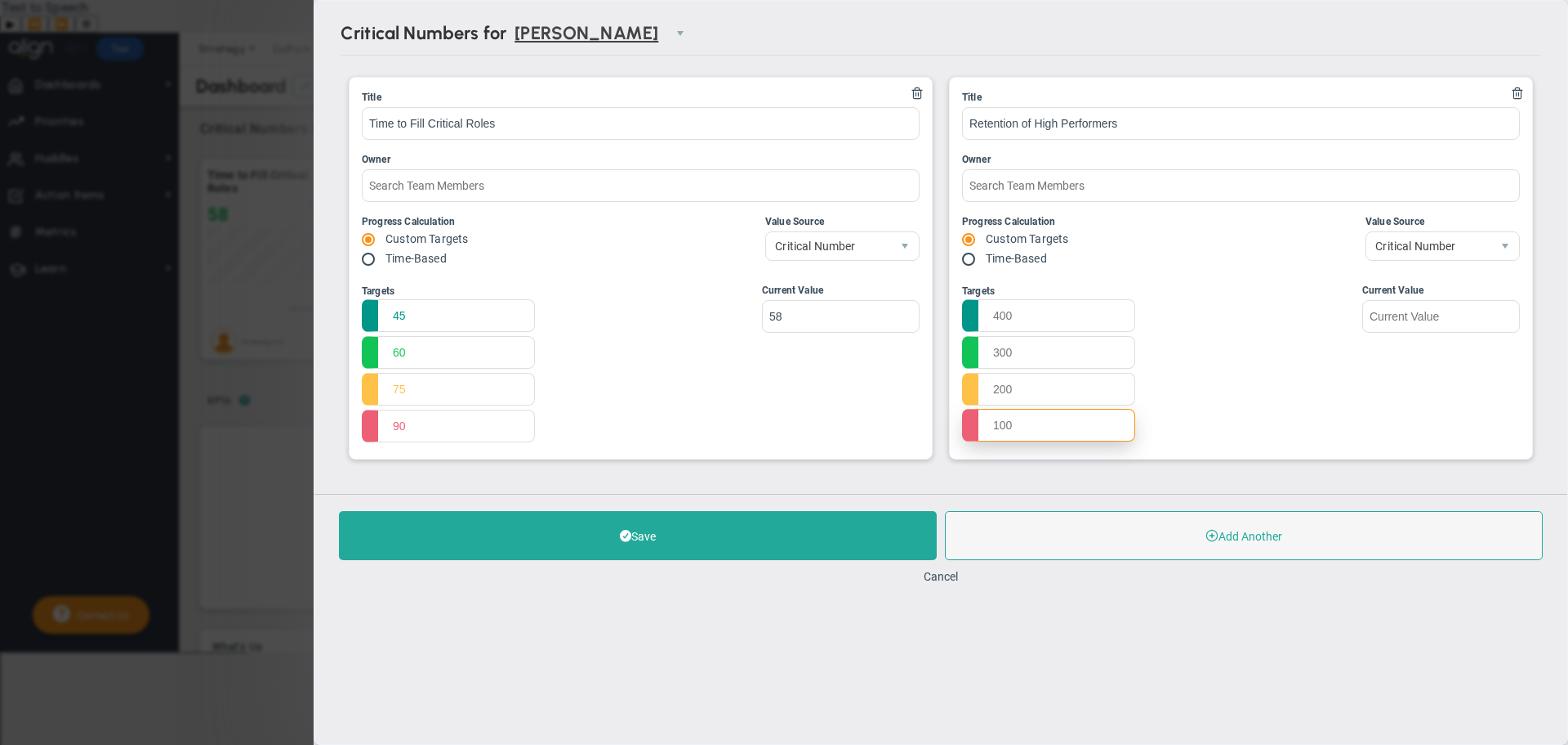
click at [1085, 418] on input "text" at bounding box center [1048, 425] width 173 height 33
click at [1052, 311] on input "text" at bounding box center [1048, 314] width 173 height 33
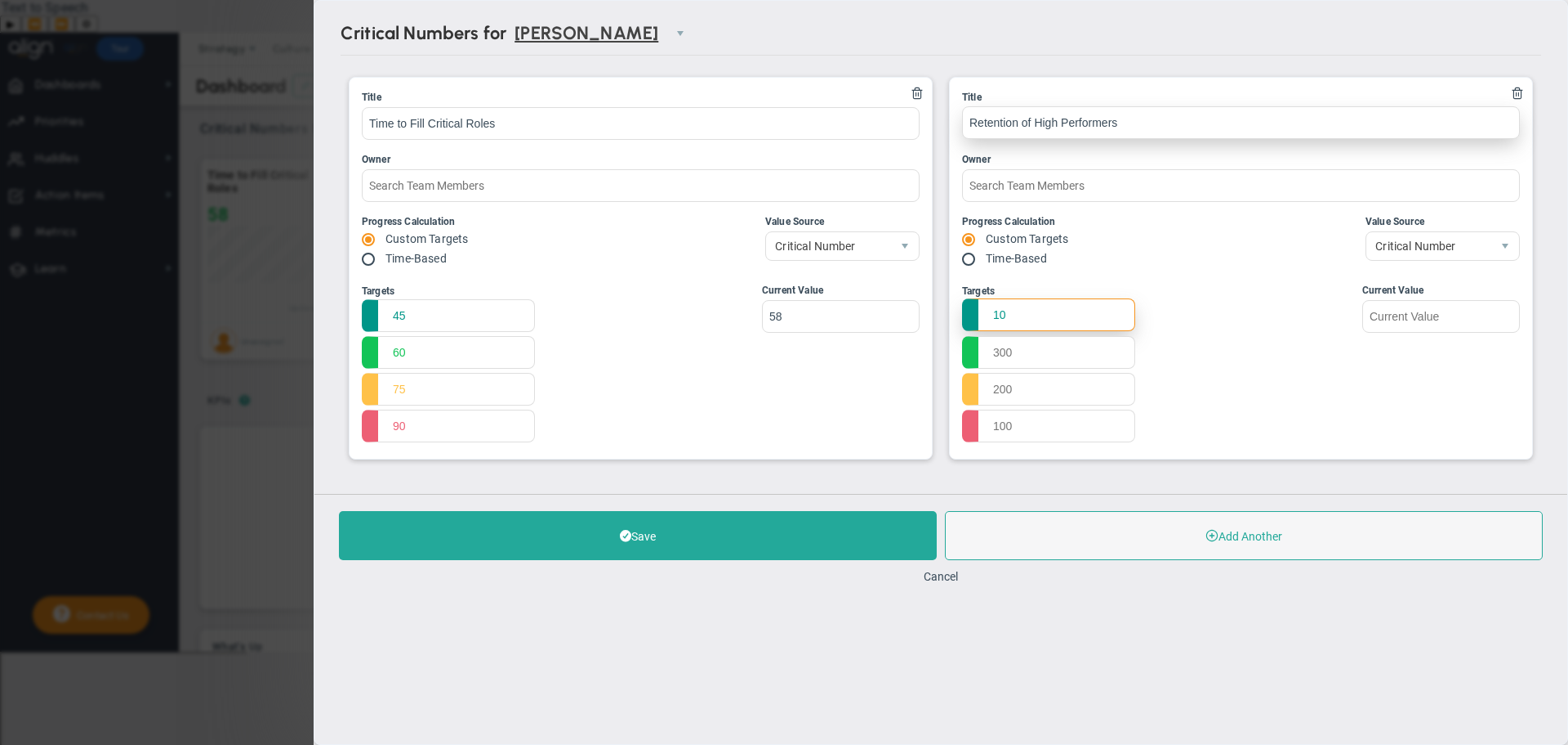
type input "1"
type input "95"
type input "90"
type input "85"
type input "80"
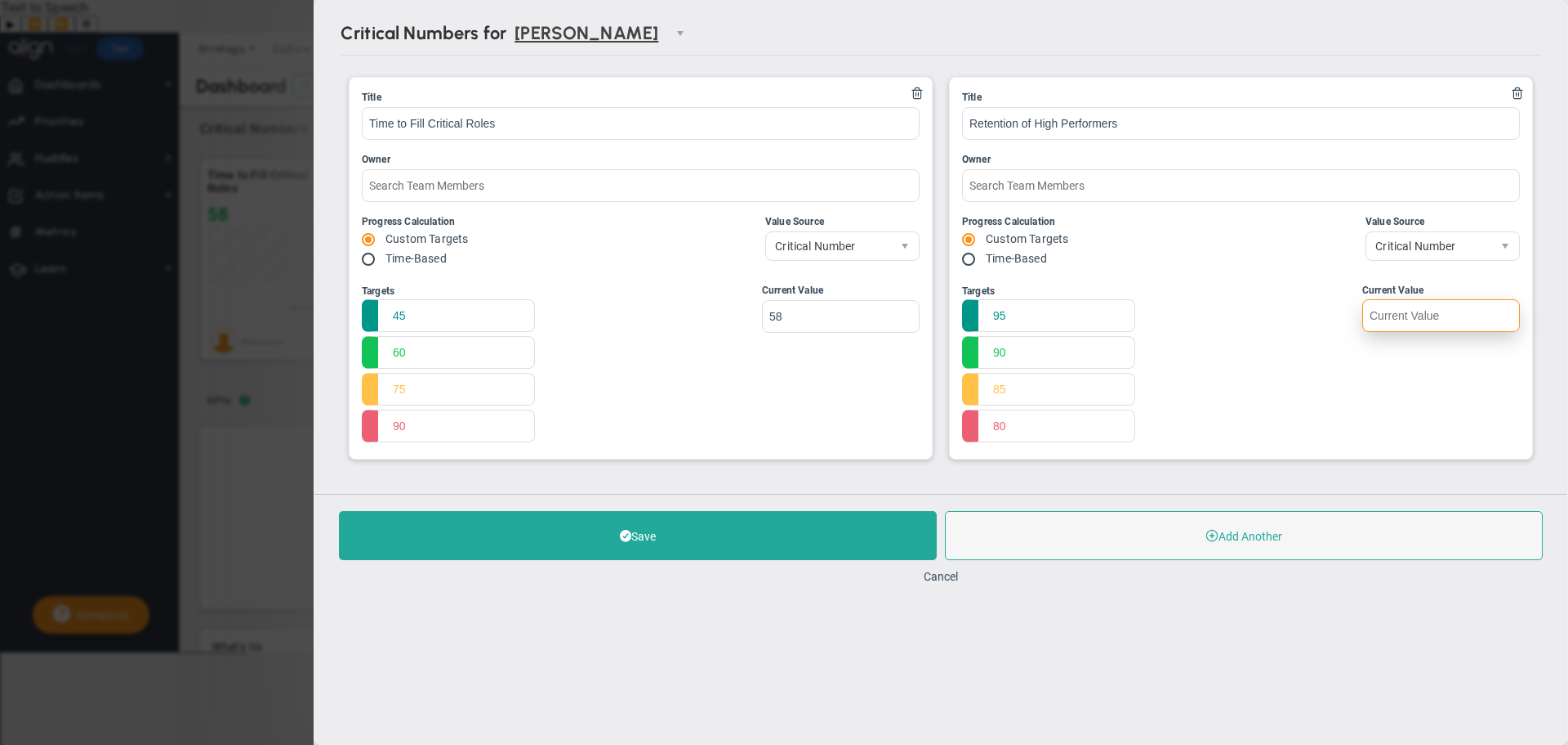
click at [1439, 314] on input "text" at bounding box center [1442, 315] width 158 height 33
type input "90"
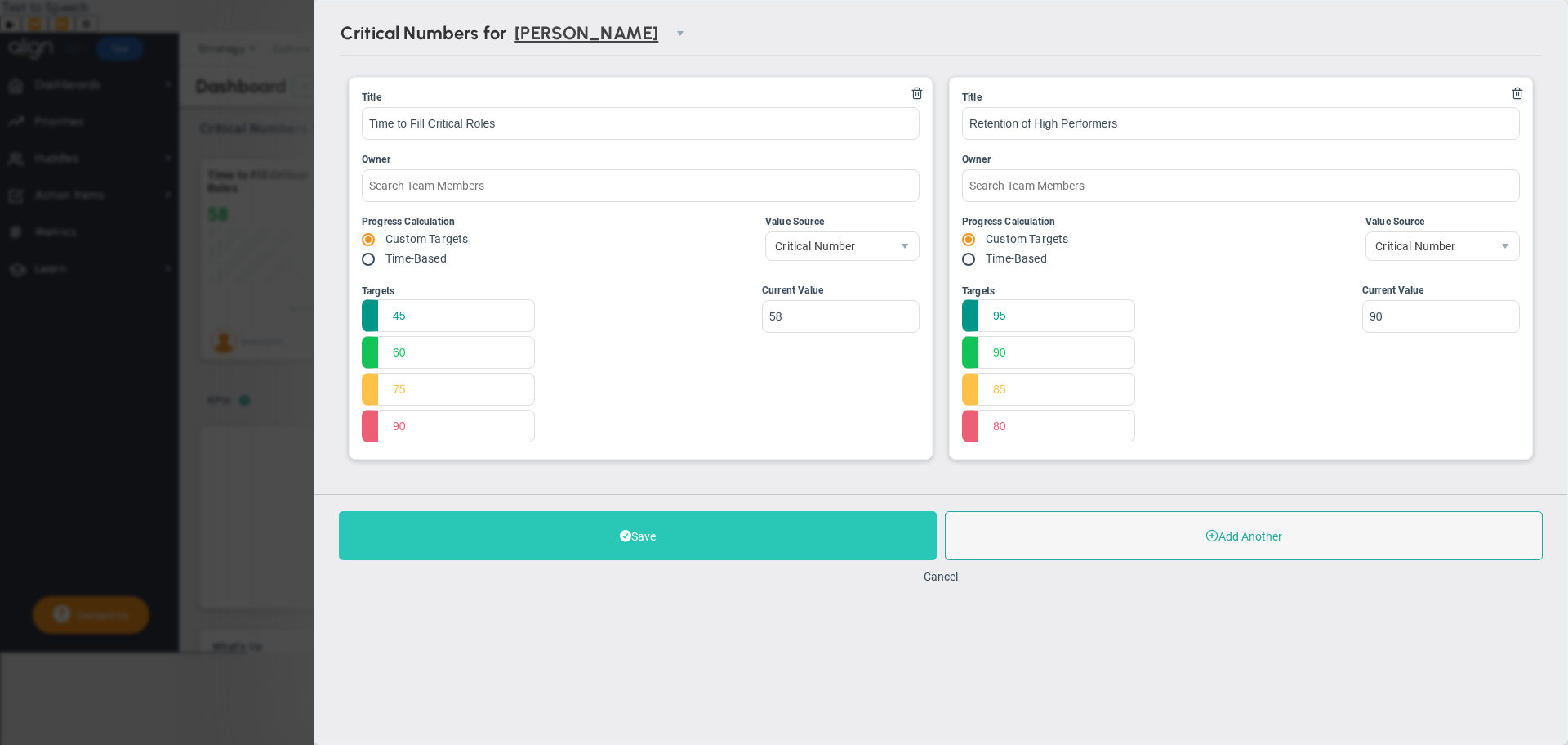
click at [792, 550] on button "Save" at bounding box center [637, 536] width 597 height 49
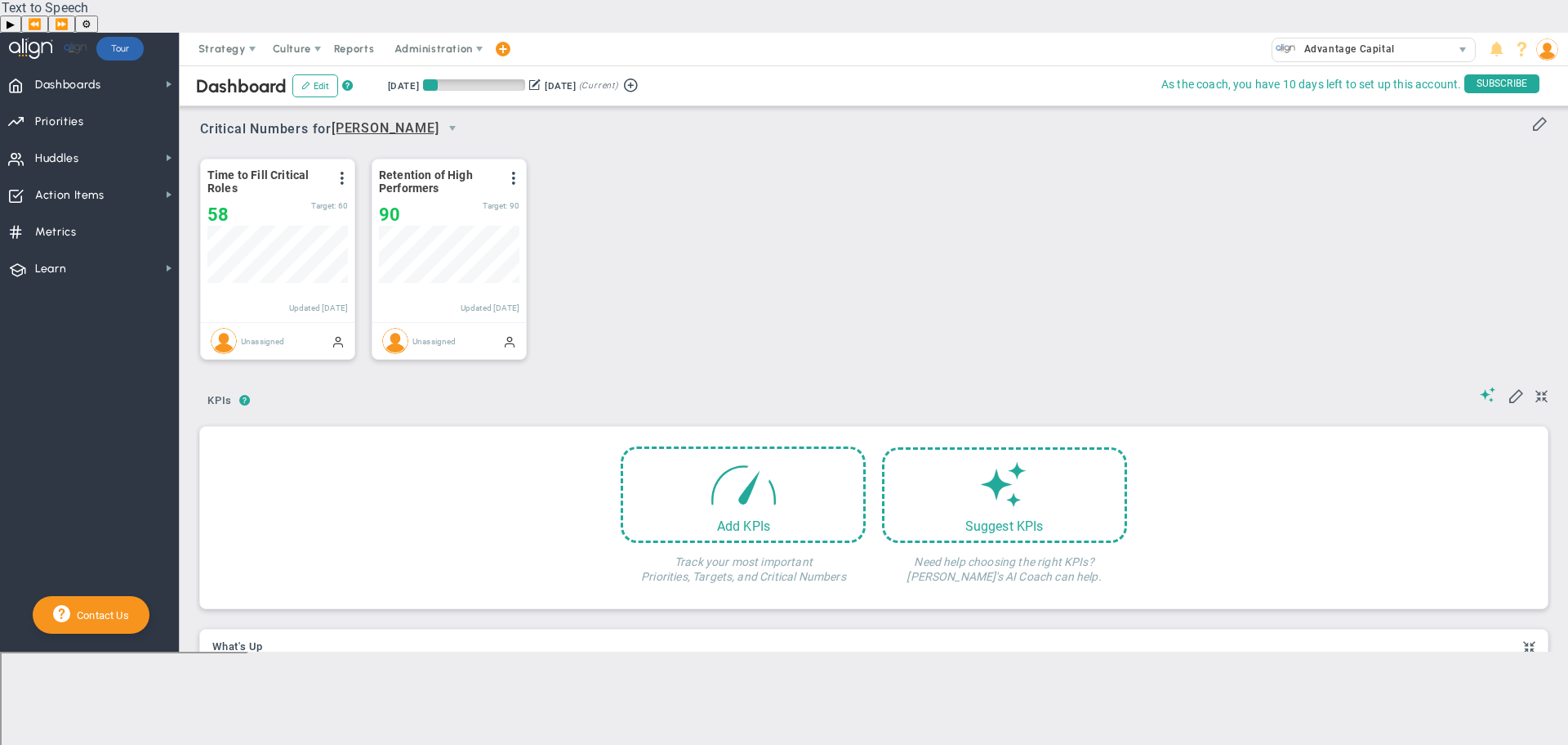
scroll to position [57, 140]
click at [1538, 115] on span at bounding box center [1539, 123] width 17 height 17
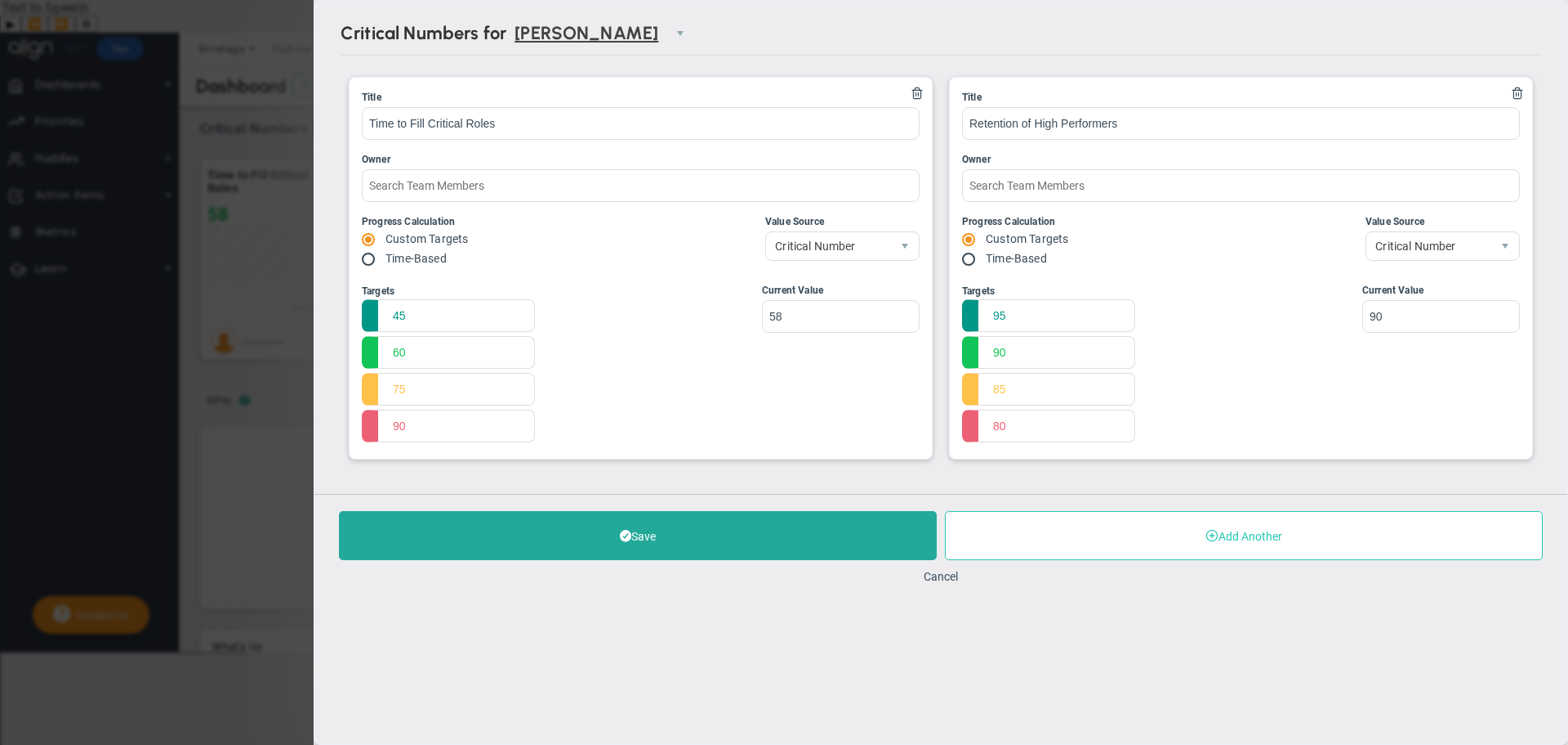
click at [1121, 527] on button "Add Another" at bounding box center [1243, 536] width 597 height 49
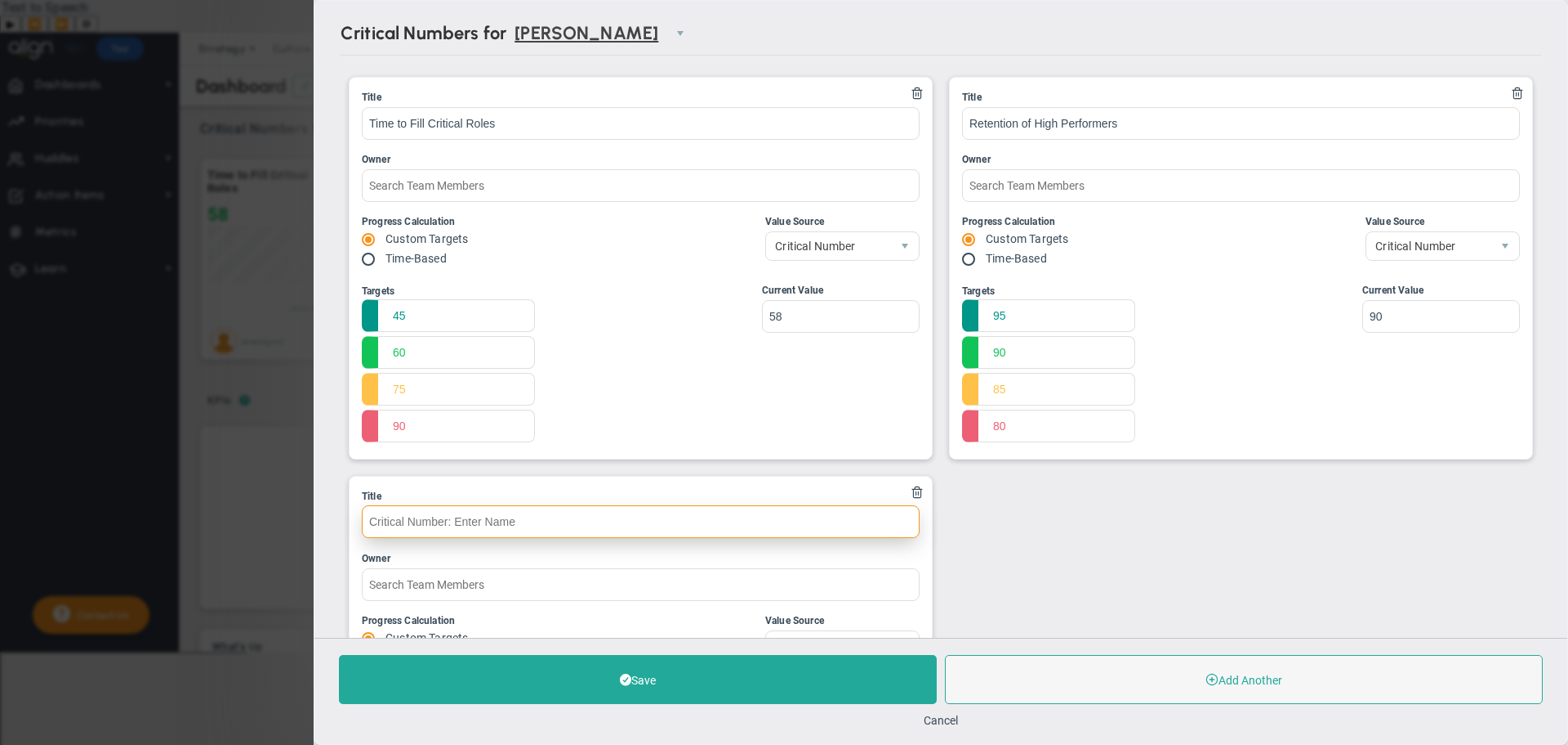
click at [437, 523] on input "text" at bounding box center [640, 521] width 558 height 33
type input "Compliance Readiness"
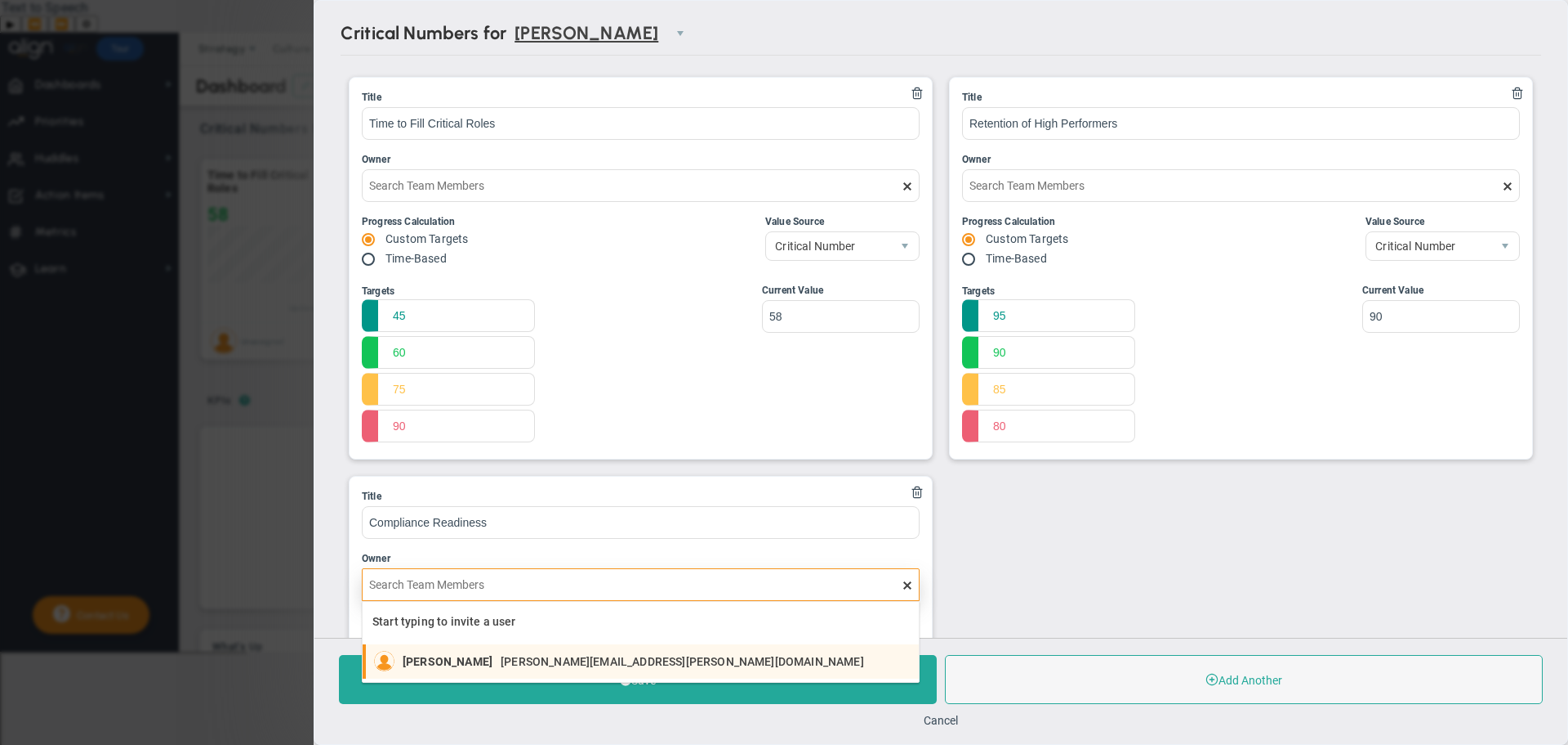
click at [501, 678] on li "[PERSON_NAME] [PERSON_NAME][EMAIL_ADDRESS][PERSON_NAME][DOMAIN_NAME]" at bounding box center [640, 661] width 556 height 35
type input "[PERSON_NAME]"
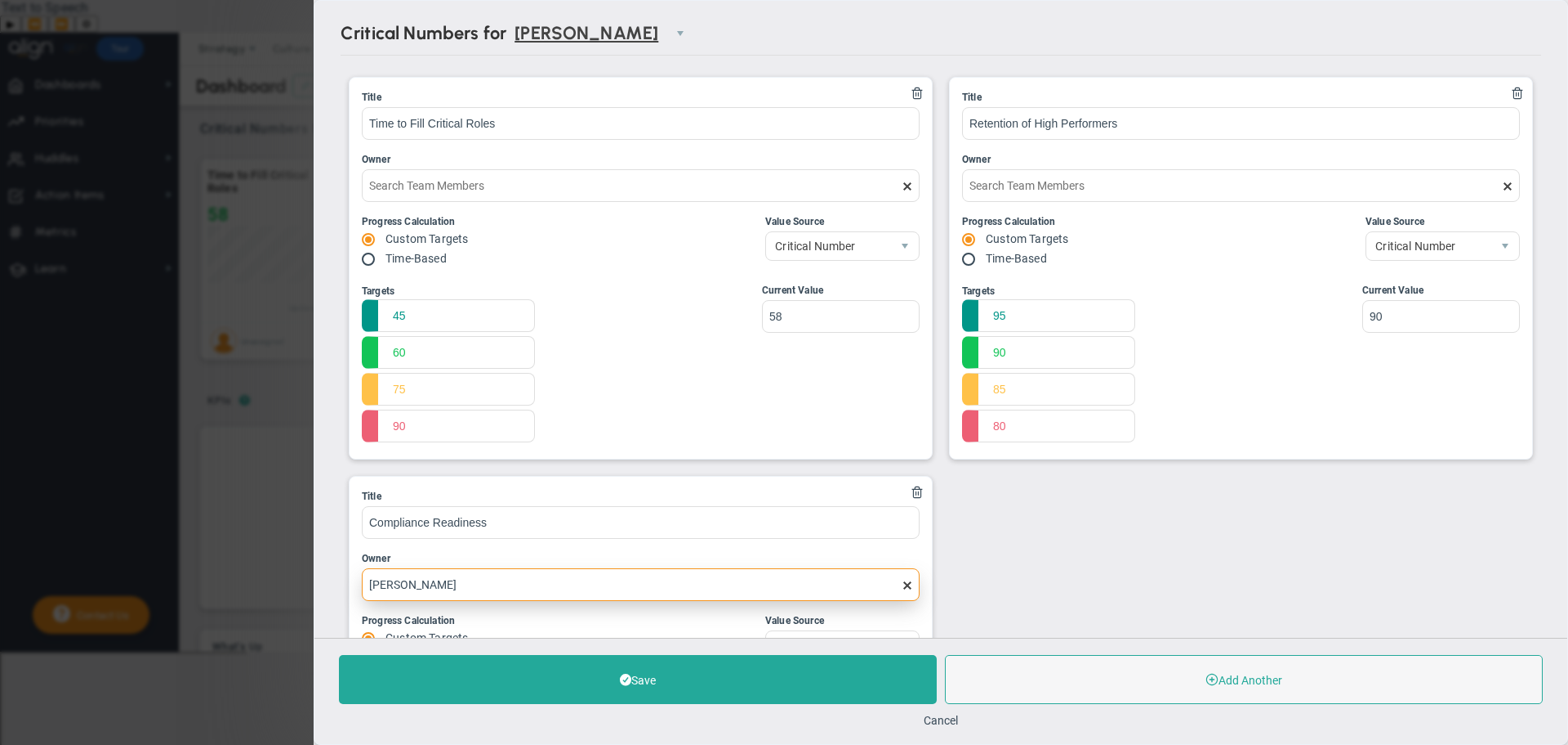
scroll to position [255, 0]
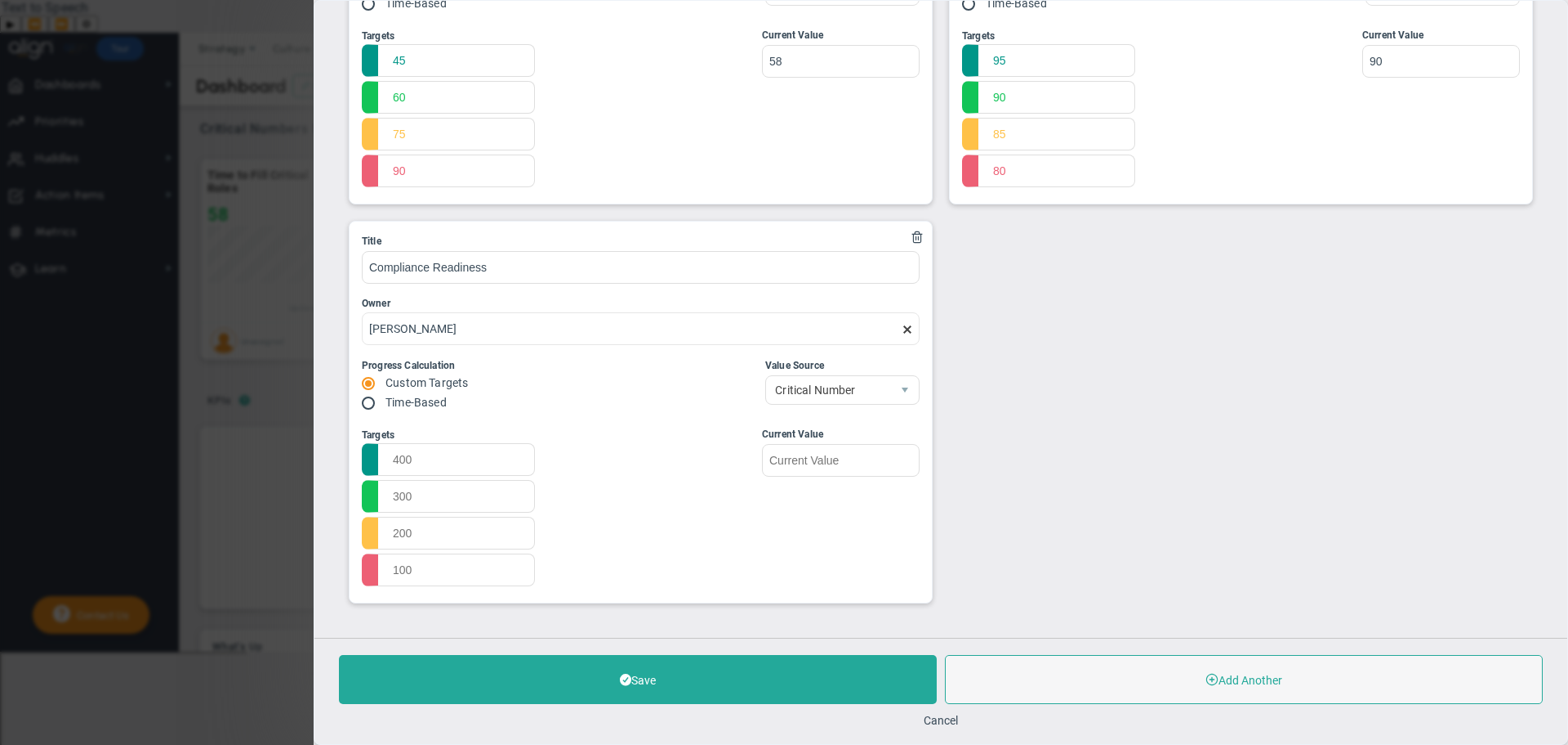
click at [902, 329] on span at bounding box center [906, 329] width 13 height 13
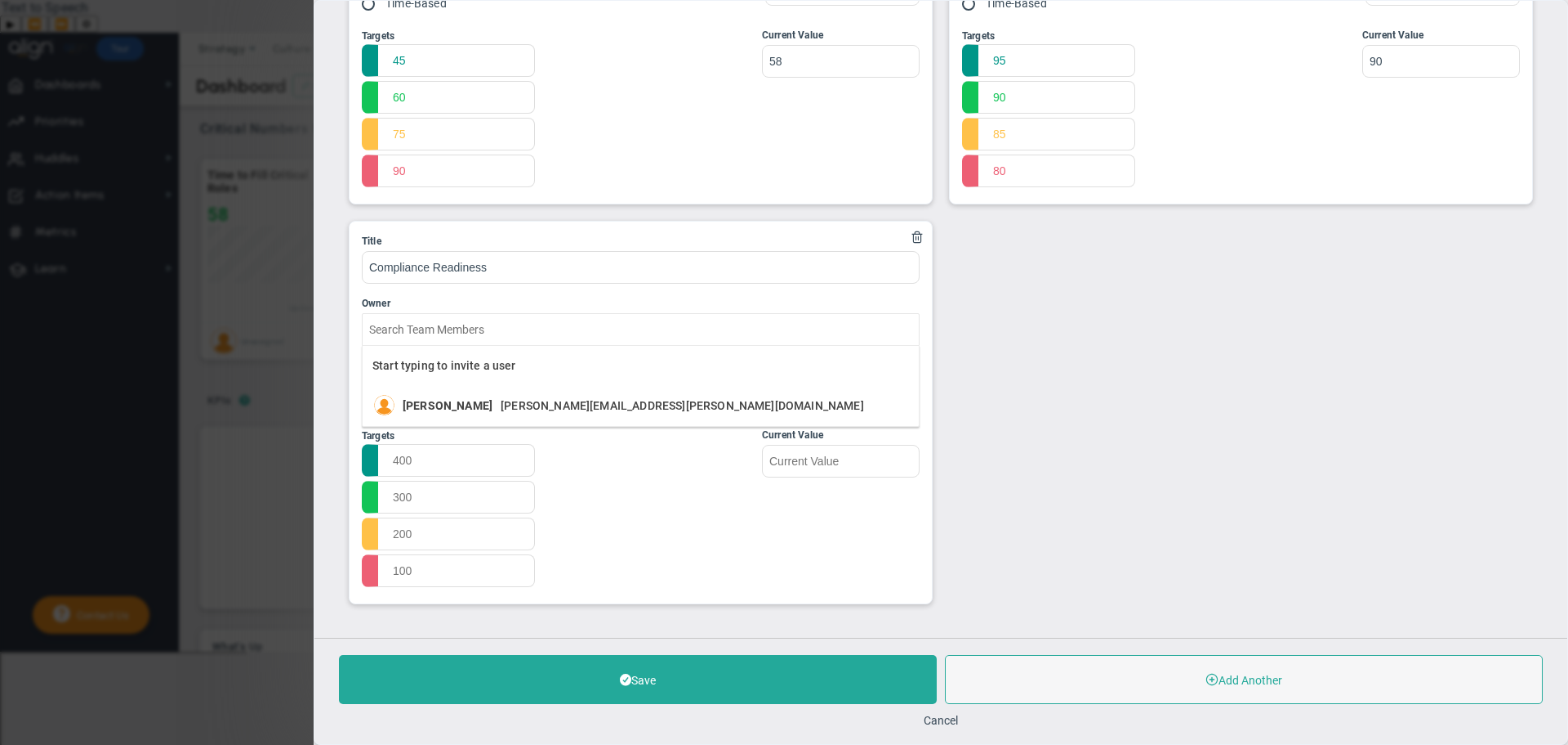
click at [643, 461] on div "Targets Start Target" at bounding box center [640, 509] width 558 height 163
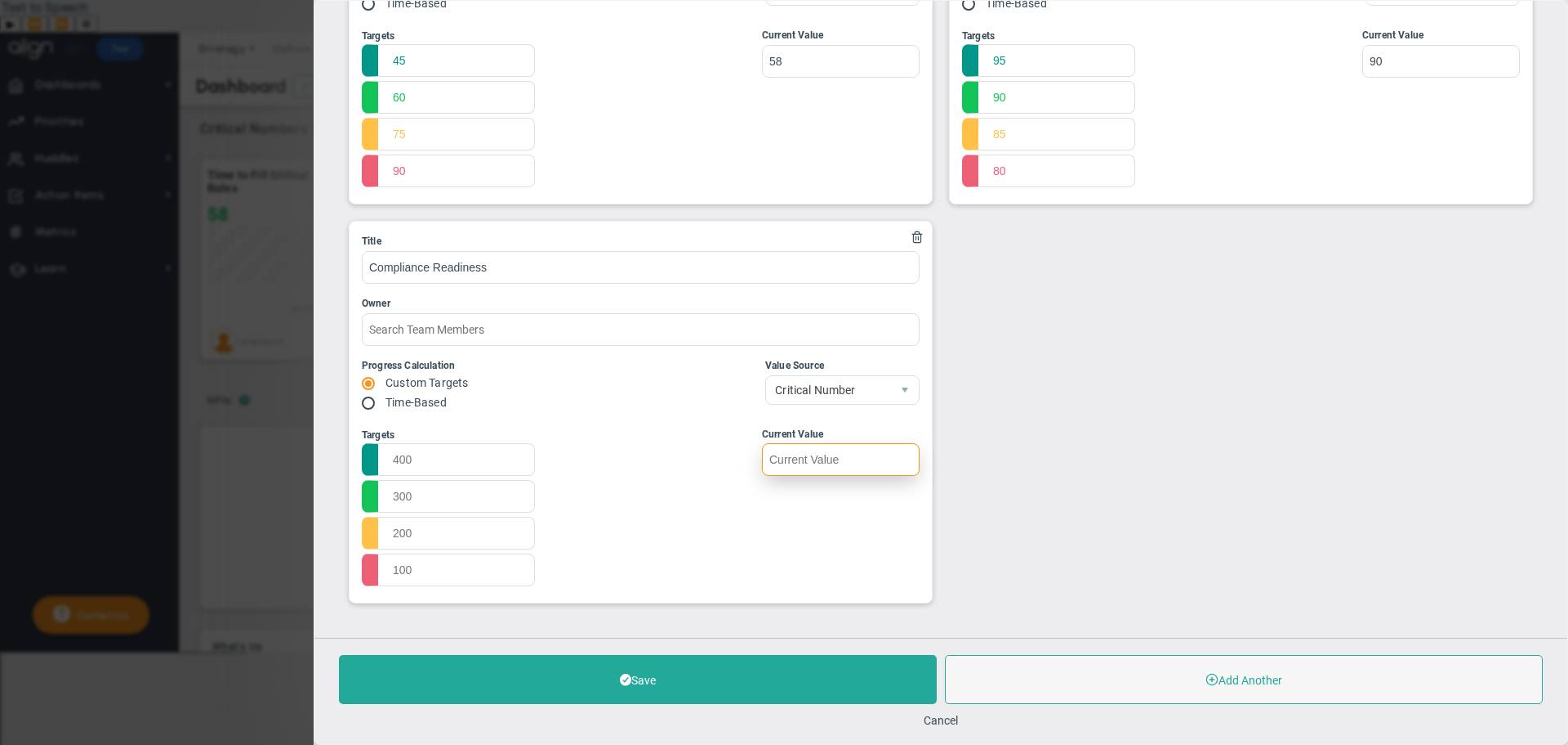
click at [811, 455] on input "text" at bounding box center [841, 458] width 158 height 33
type input "100"
click at [518, 466] on input "text" at bounding box center [447, 457] width 173 height 33
type input "100"
type input "95"
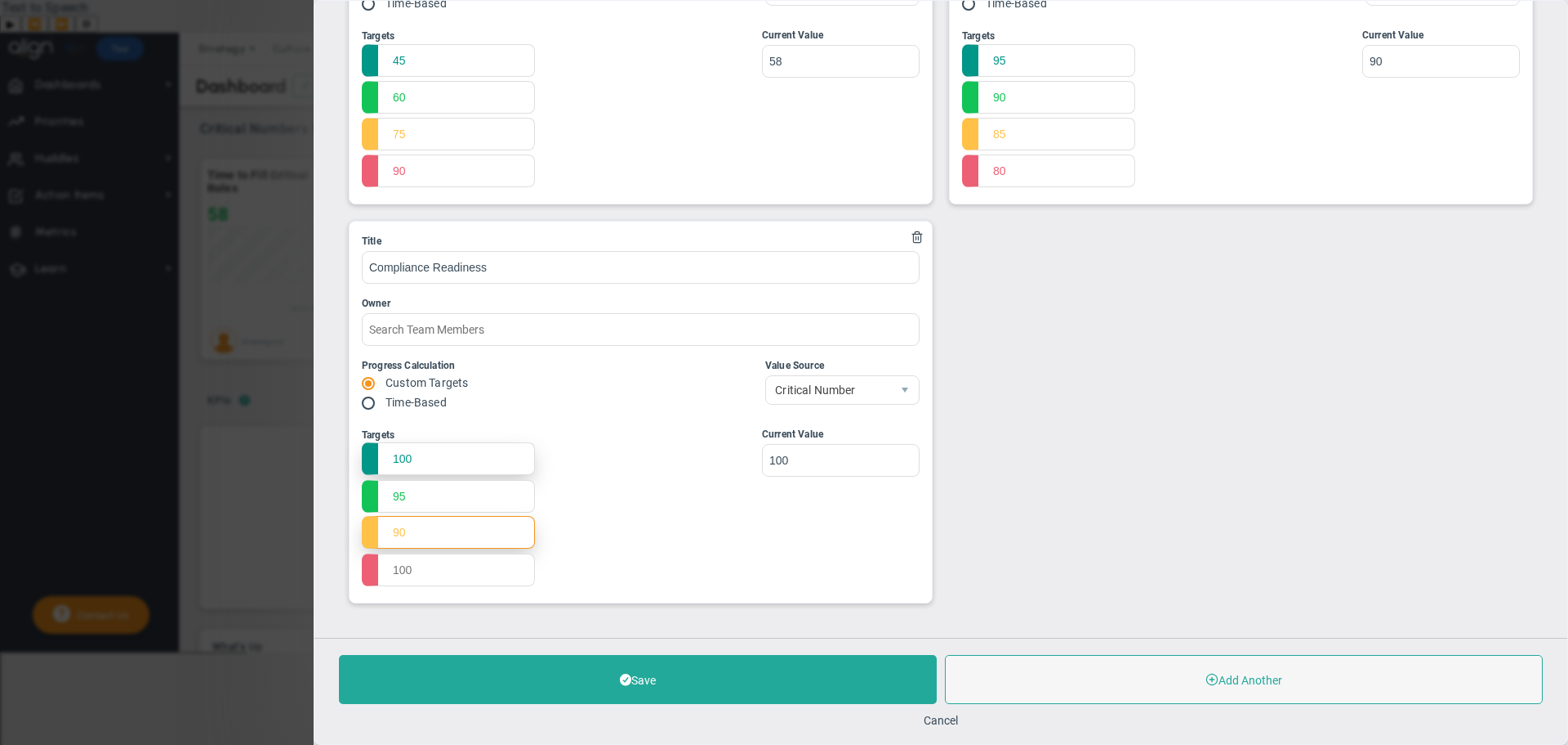
type input "90"
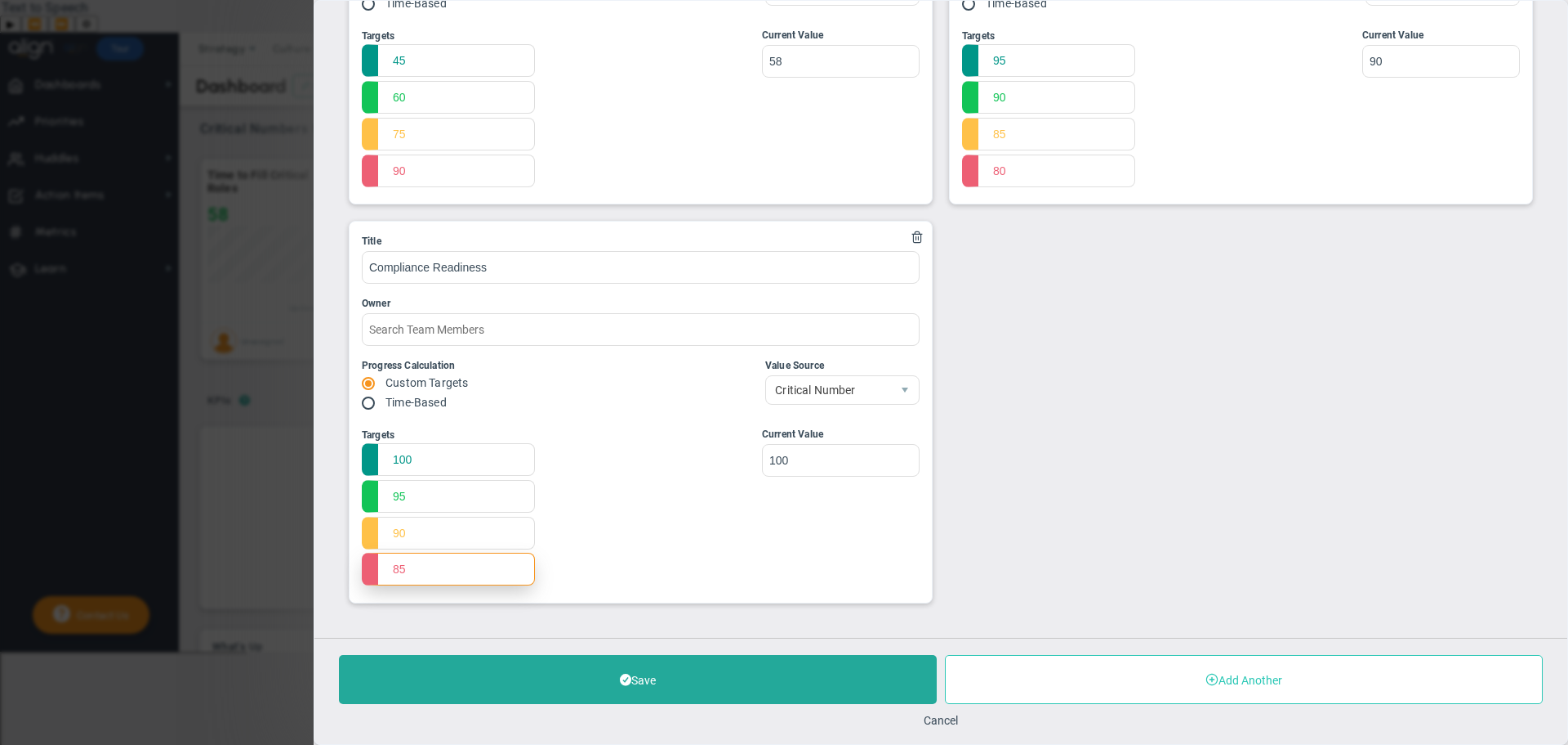
type input "85"
click at [1060, 666] on button "Add Another" at bounding box center [1243, 680] width 597 height 49
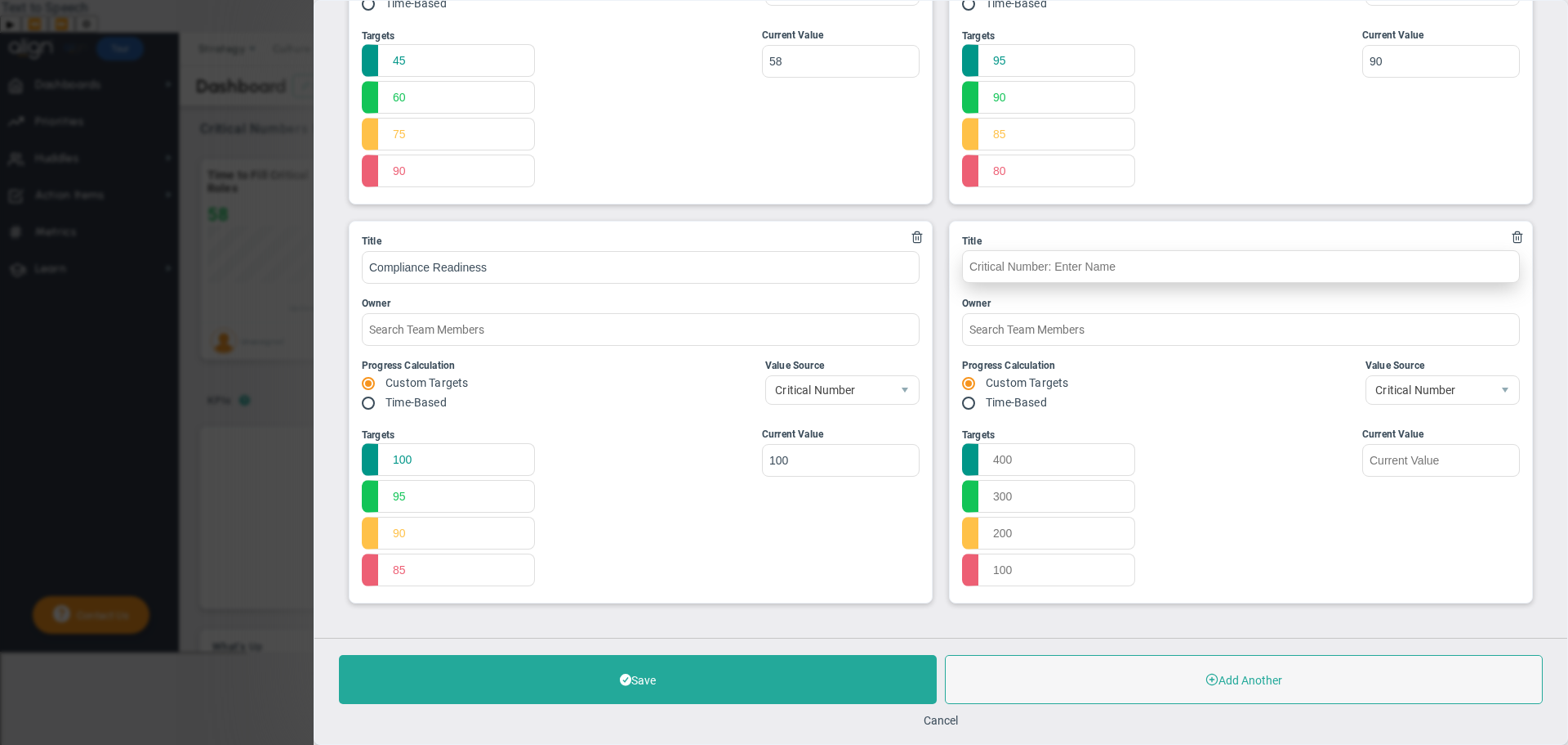
click at [1323, 271] on input "text" at bounding box center [1240, 266] width 558 height 33
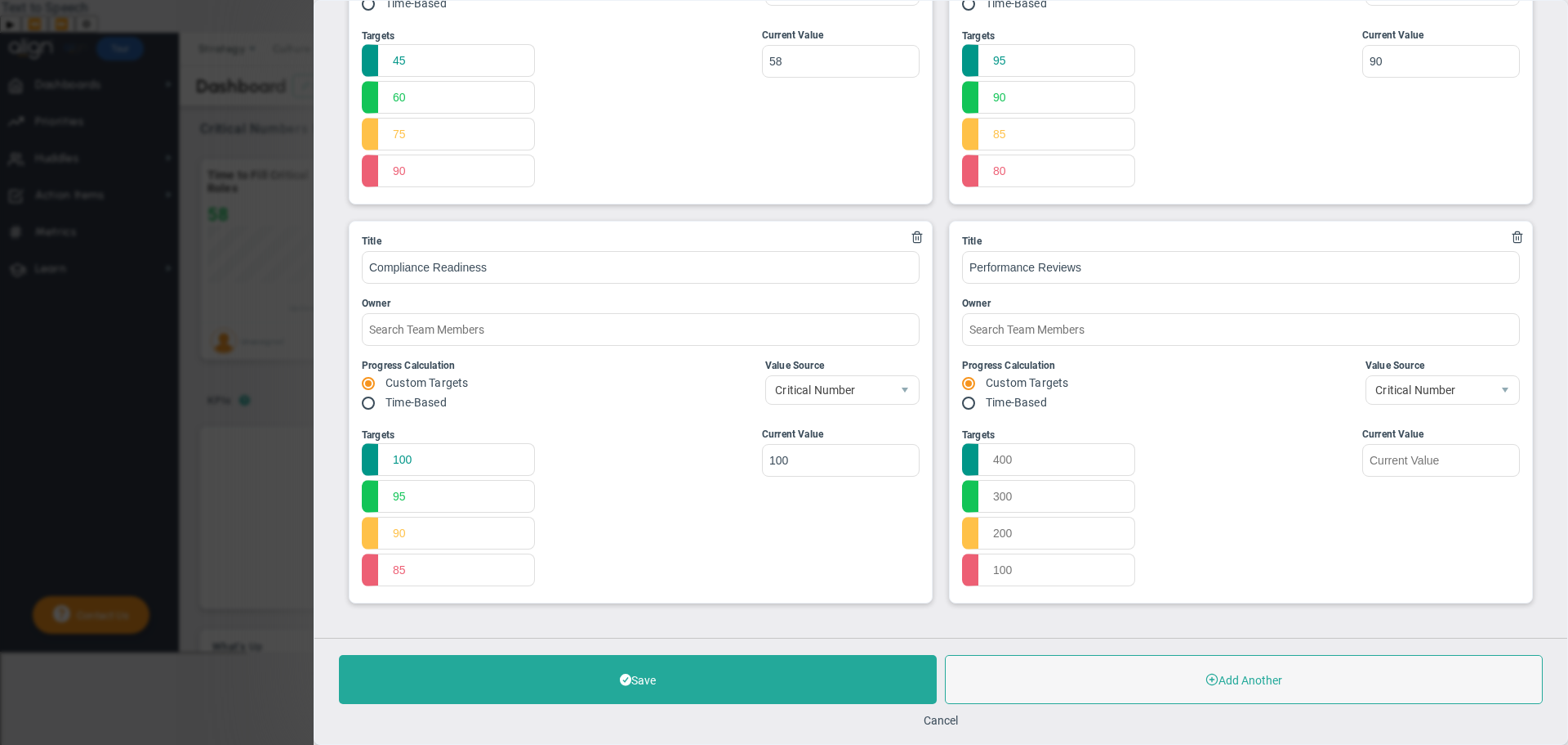
type input "Performance Reviews"
click at [919, 466] on input "text" at bounding box center [841, 459] width 158 height 33
type input "95"
click at [1116, 453] on input "text" at bounding box center [1048, 457] width 173 height 33
type input "100"
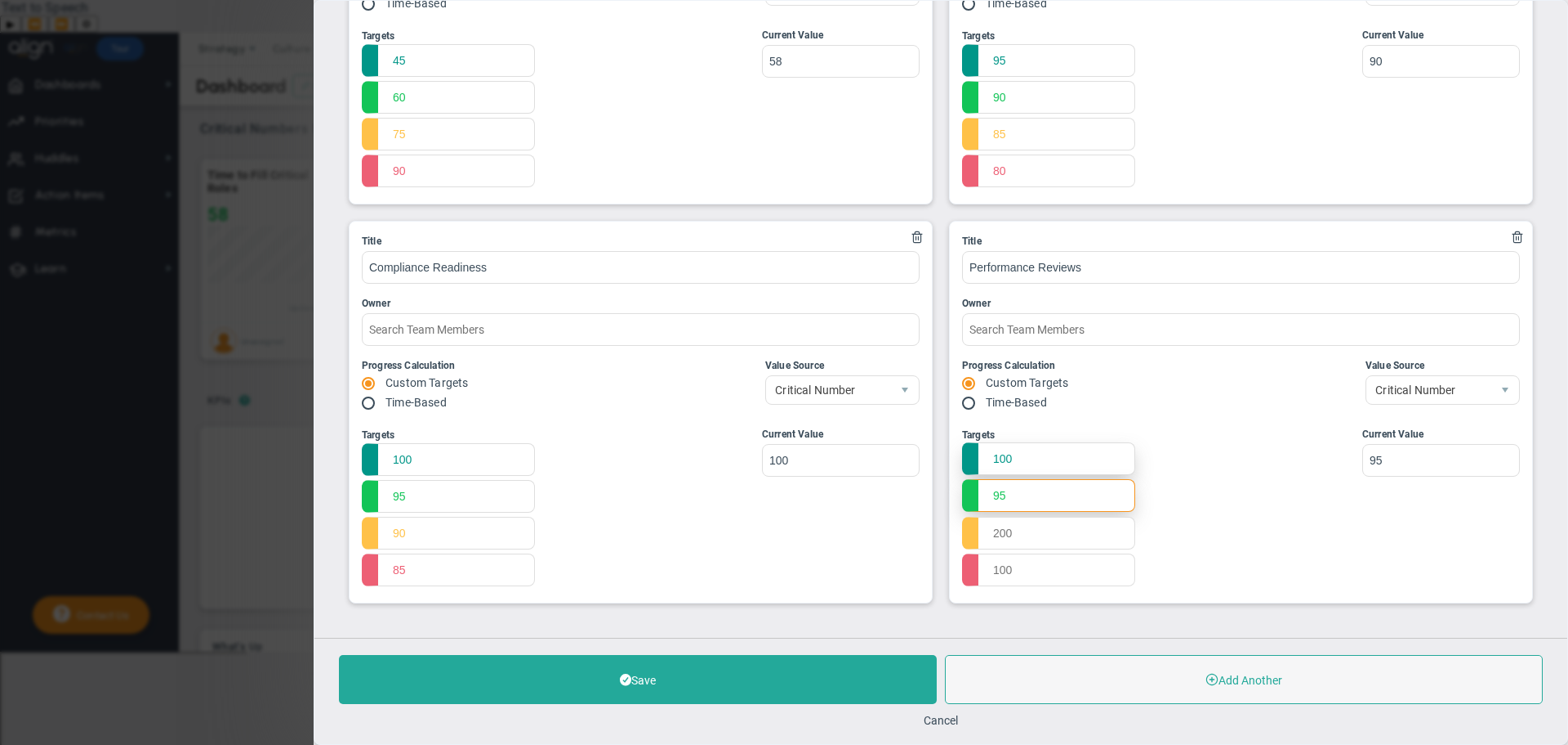
type input "95"
type input "90"
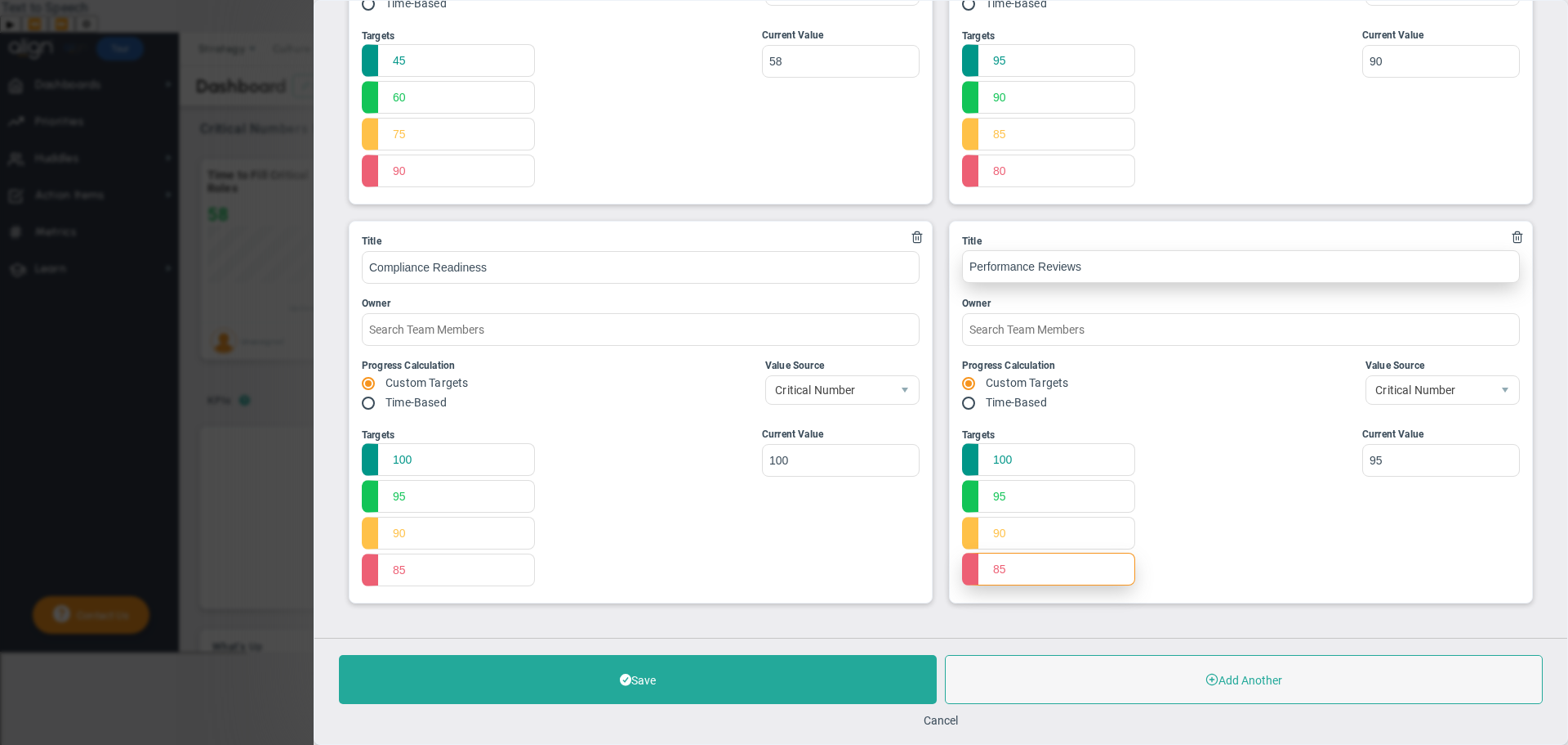
type input "85"
click at [1113, 273] on input "Performance Reviews" at bounding box center [1240, 266] width 558 height 33
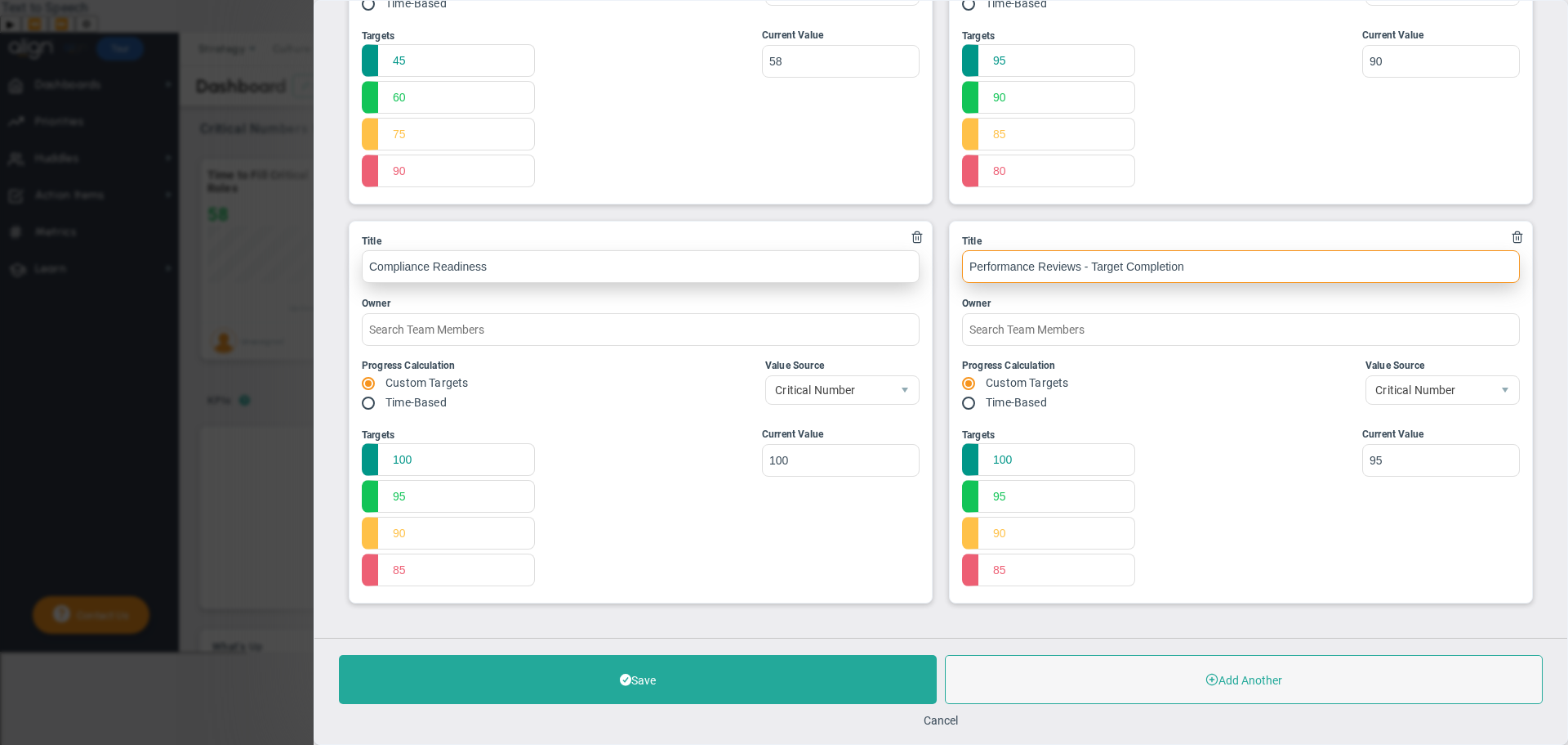
type input "Performance Reviews - Target Completion"
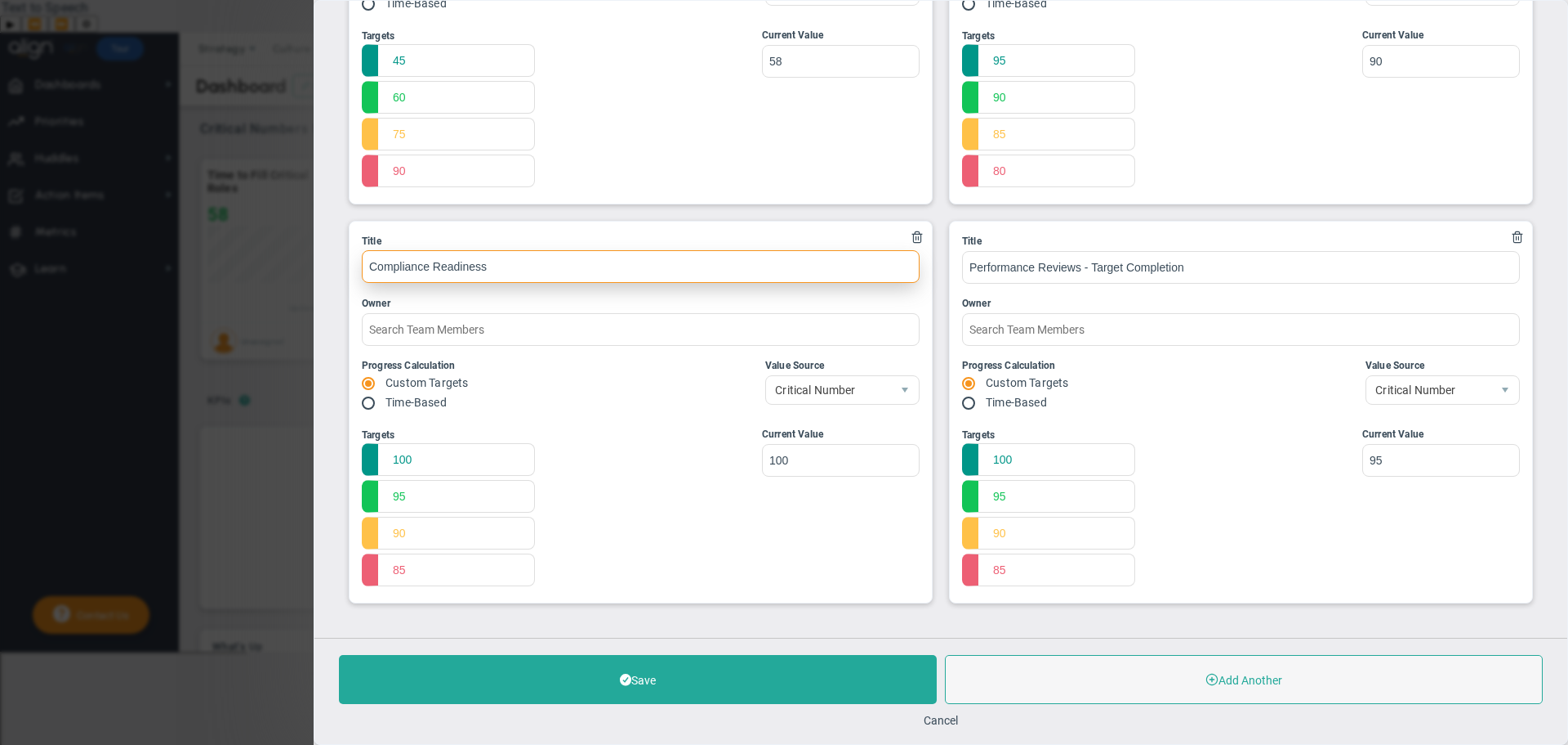
click at [721, 264] on input "Compliance Readiness" at bounding box center [640, 266] width 558 height 33
type input "Compliance Readiness - on-time filings/reporting"
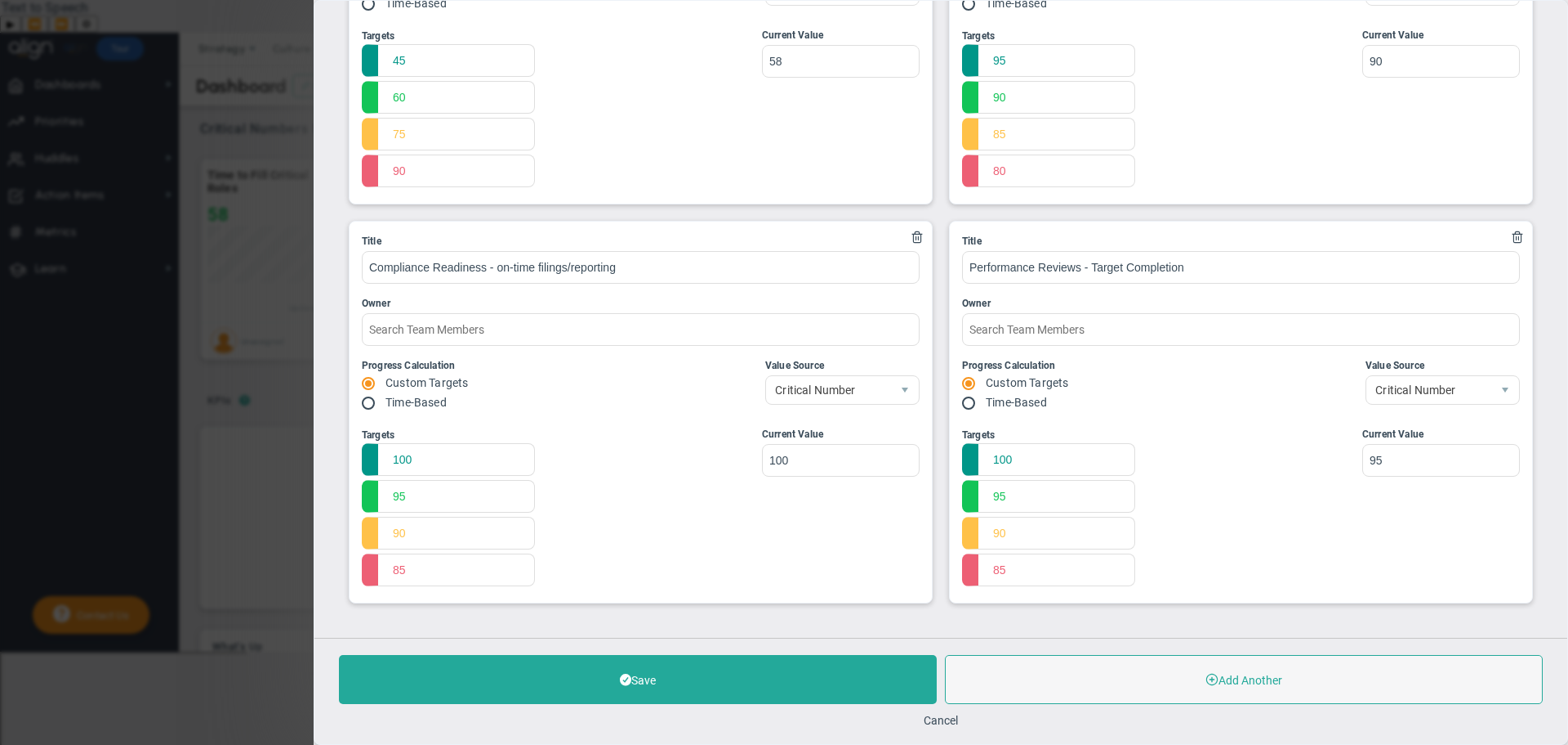
click at [663, 384] on div "Progress Calculation Custom Targets Time-Based Value Source Critical Number Loc…" at bounding box center [640, 385] width 558 height 56
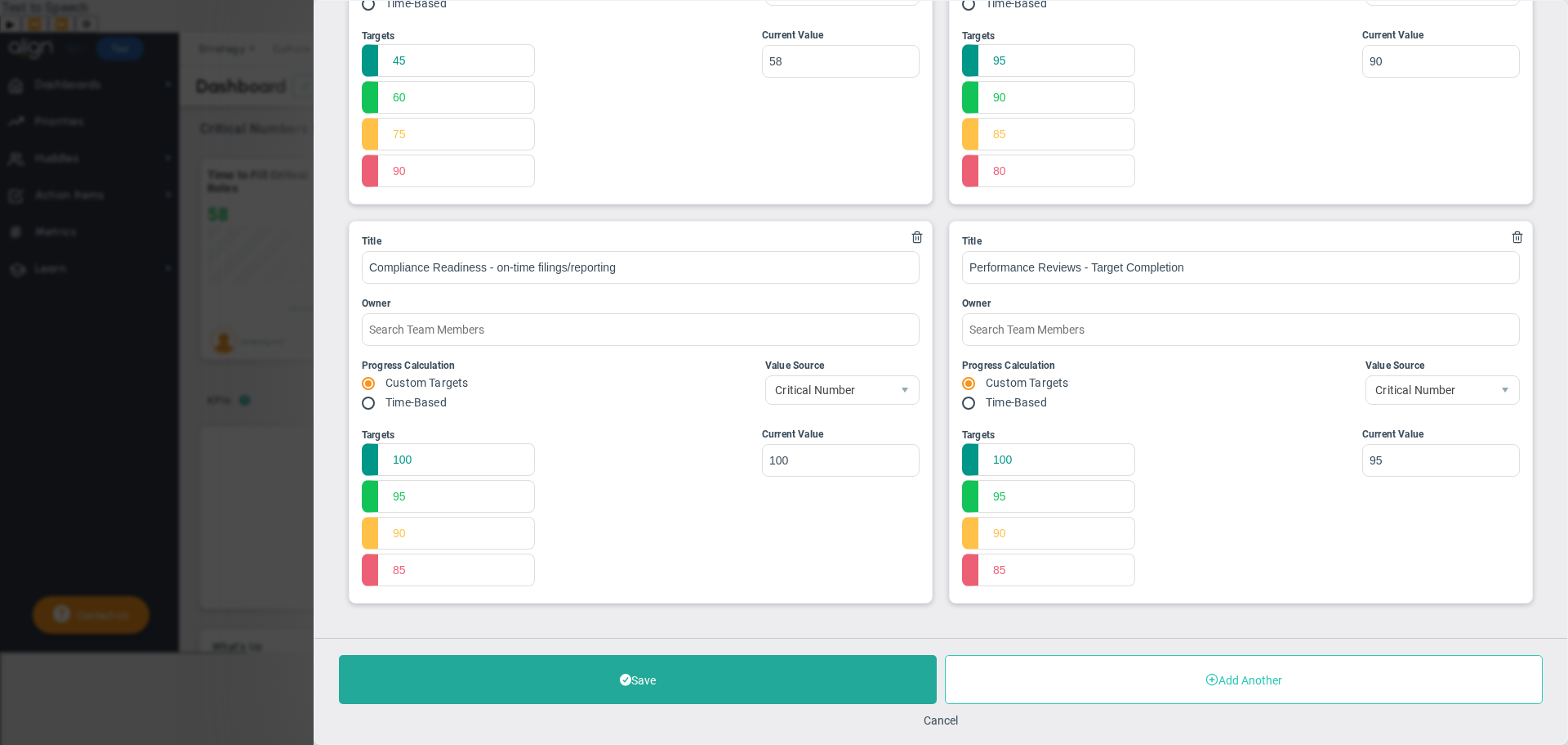
click at [1130, 668] on button "Add Another" at bounding box center [1243, 680] width 597 height 49
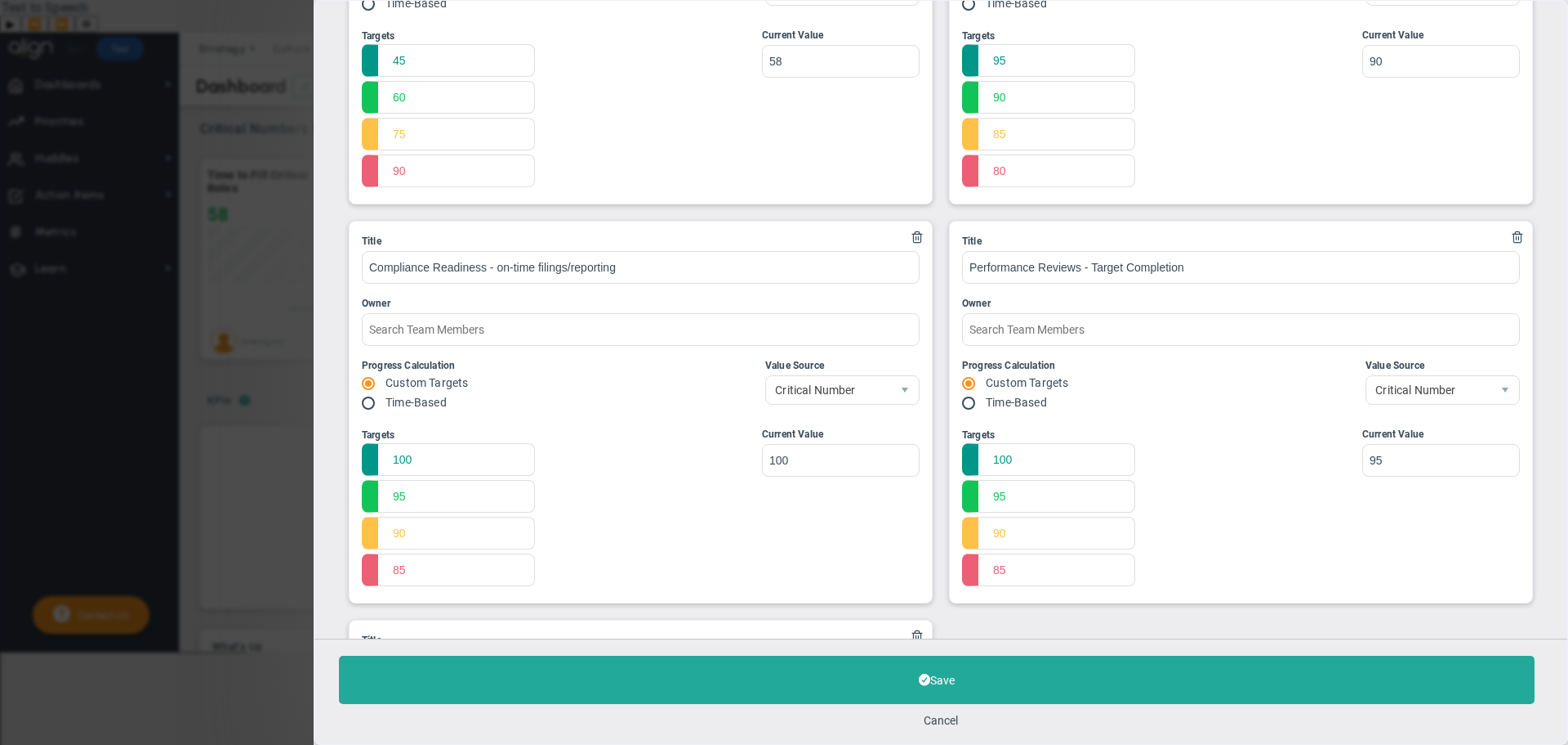
scroll to position [602, 0]
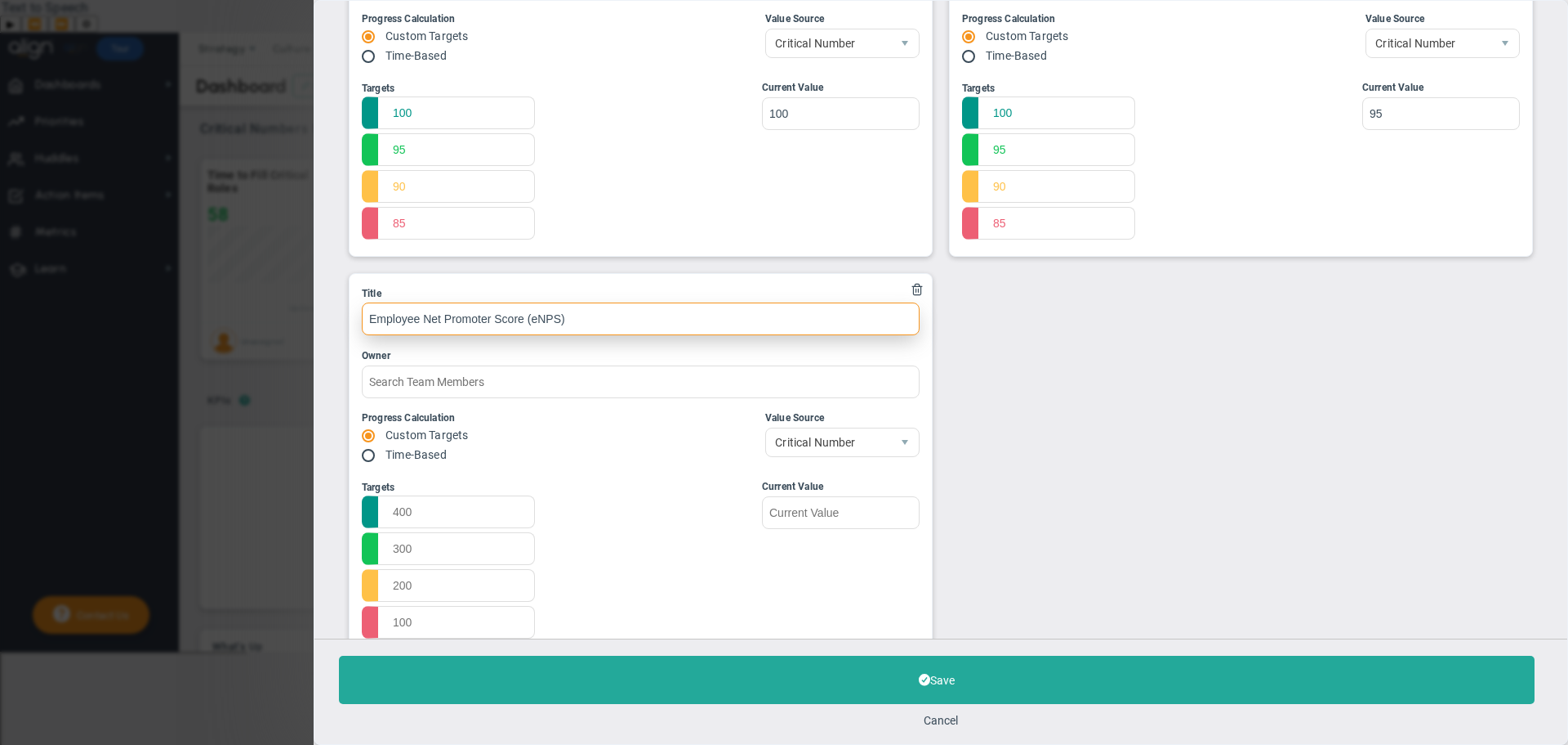
type input "Employee Net Promoter Score (eNPS)"
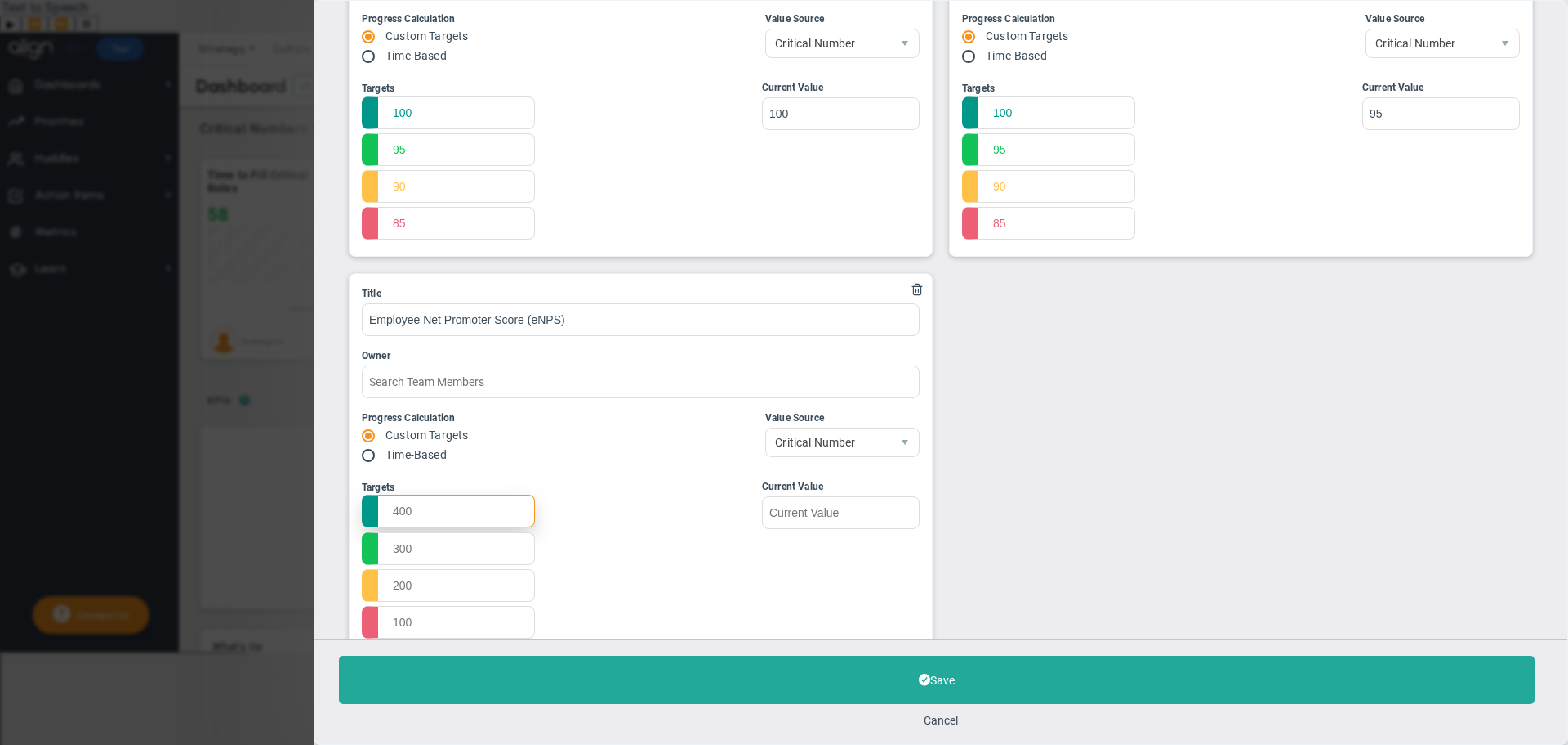
click at [433, 518] on input "text" at bounding box center [447, 510] width 173 height 33
type input "60"
type input "40"
type input "20"
type input "0"
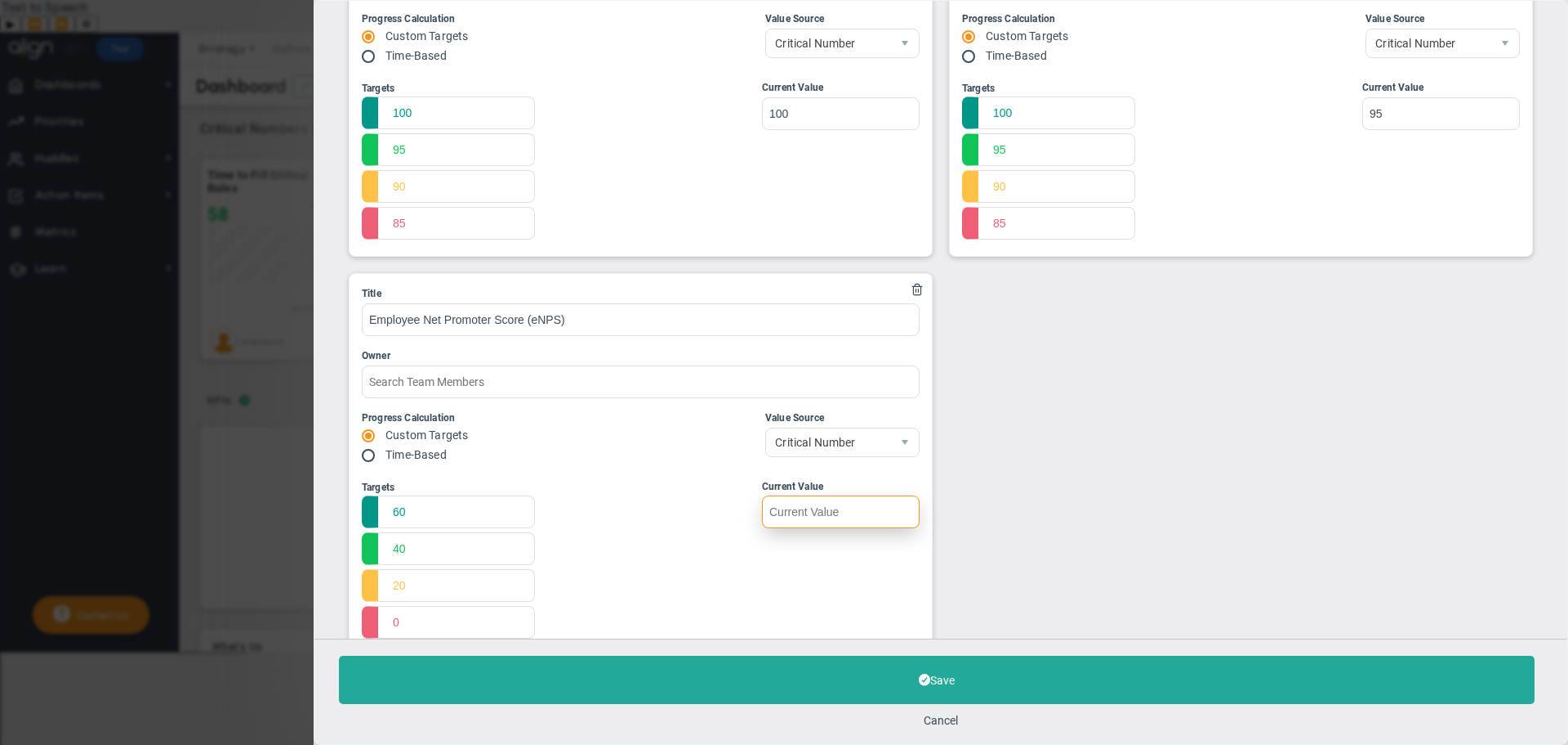
click at [808, 130] on input "text" at bounding box center [841, 113] width 158 height 33
click at [760, 617] on div "Current Value" at bounding box center [836, 560] width 166 height 163
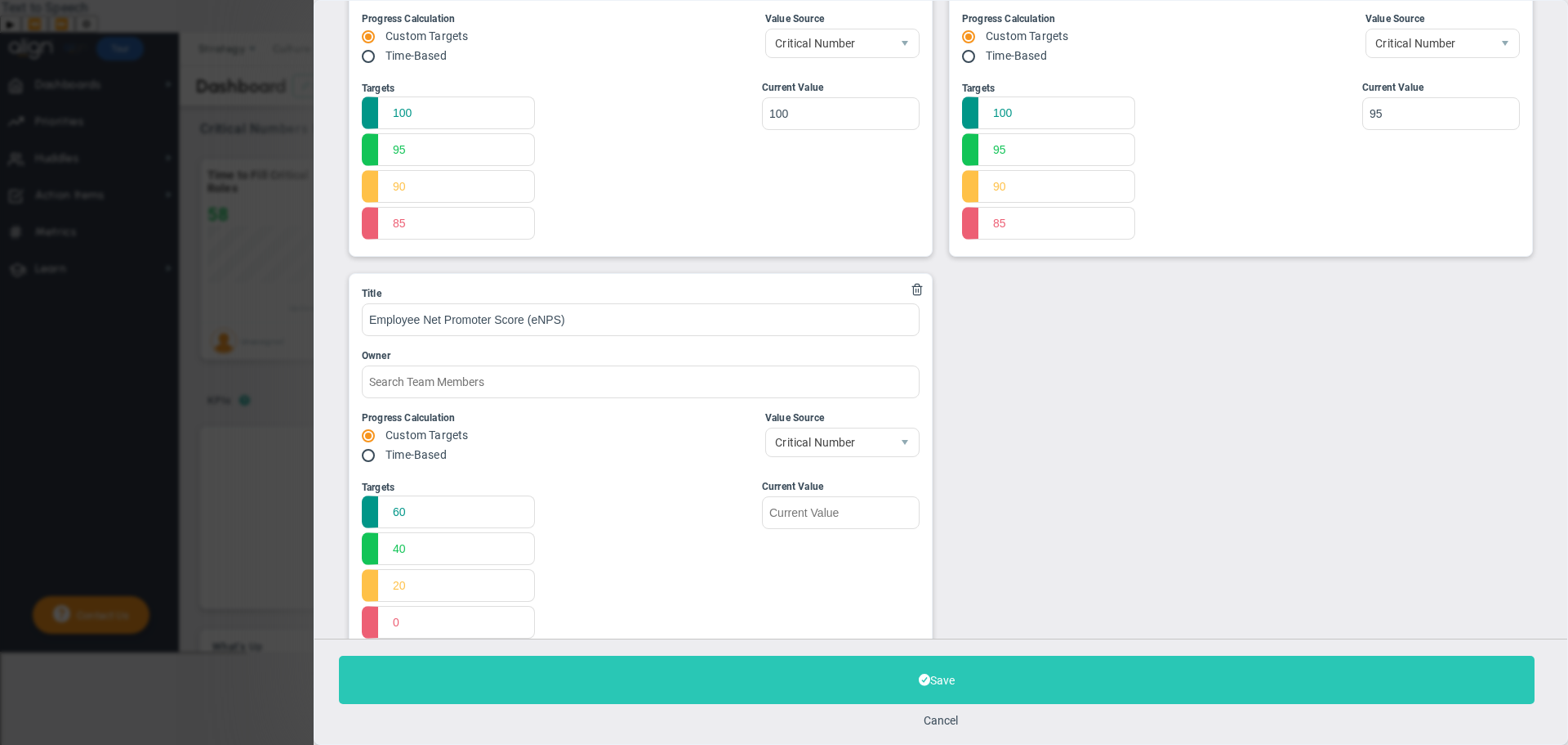
click at [862, 681] on button "Save" at bounding box center [936, 679] width 1196 height 48
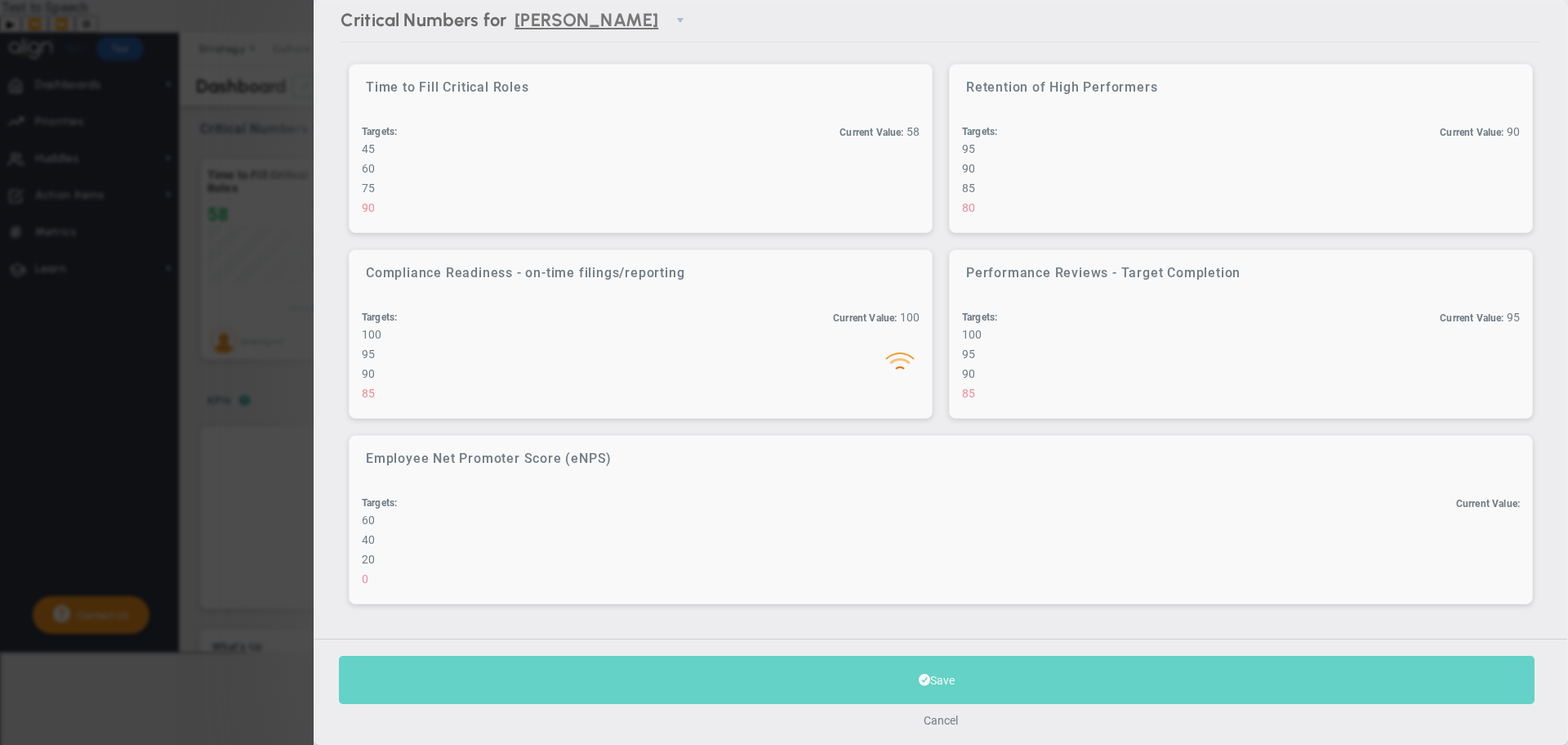
scroll to position [13, 0]
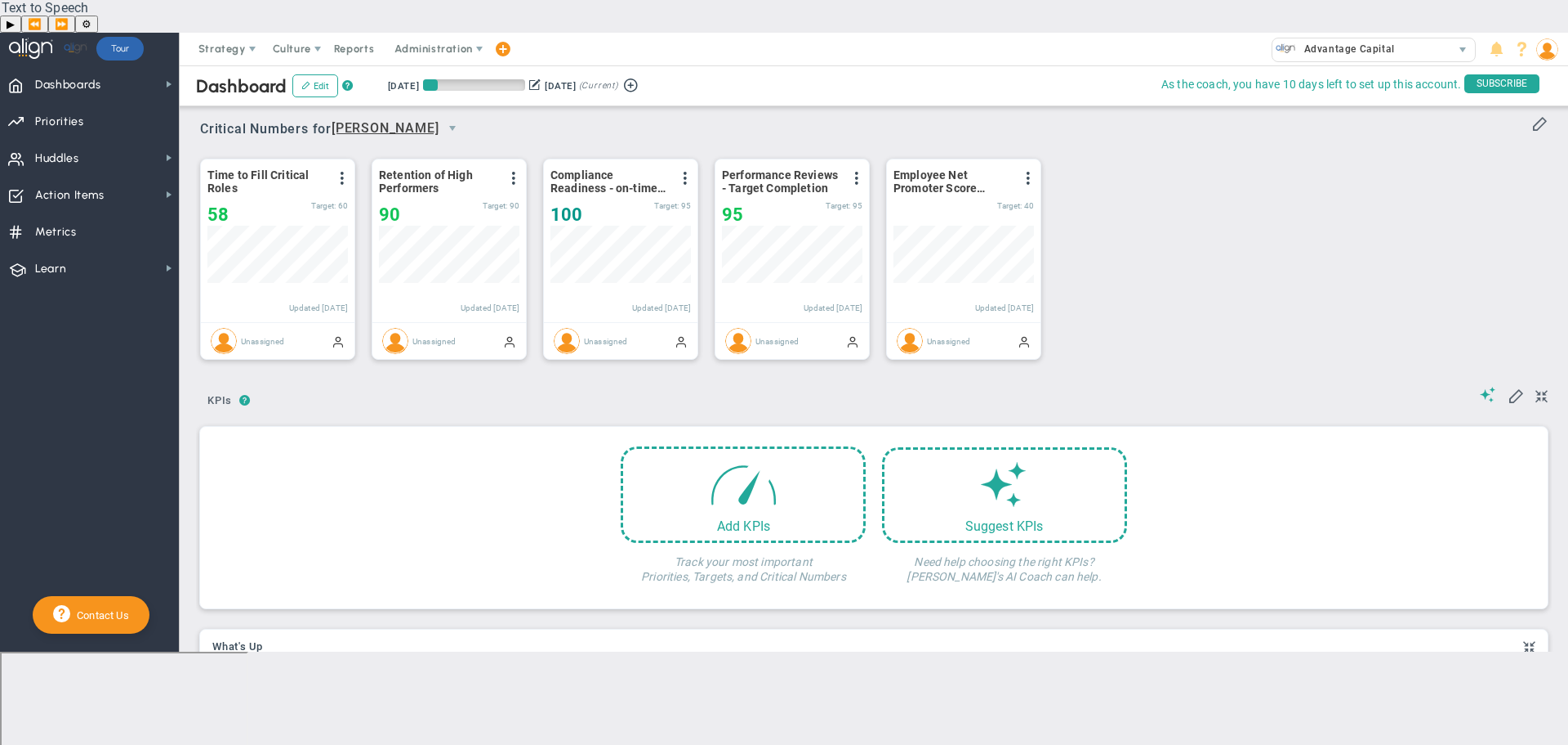
scroll to position [57, 140]
click at [1004, 514] on div "Suggest KPIs" at bounding box center [1004, 522] width 240 height 16
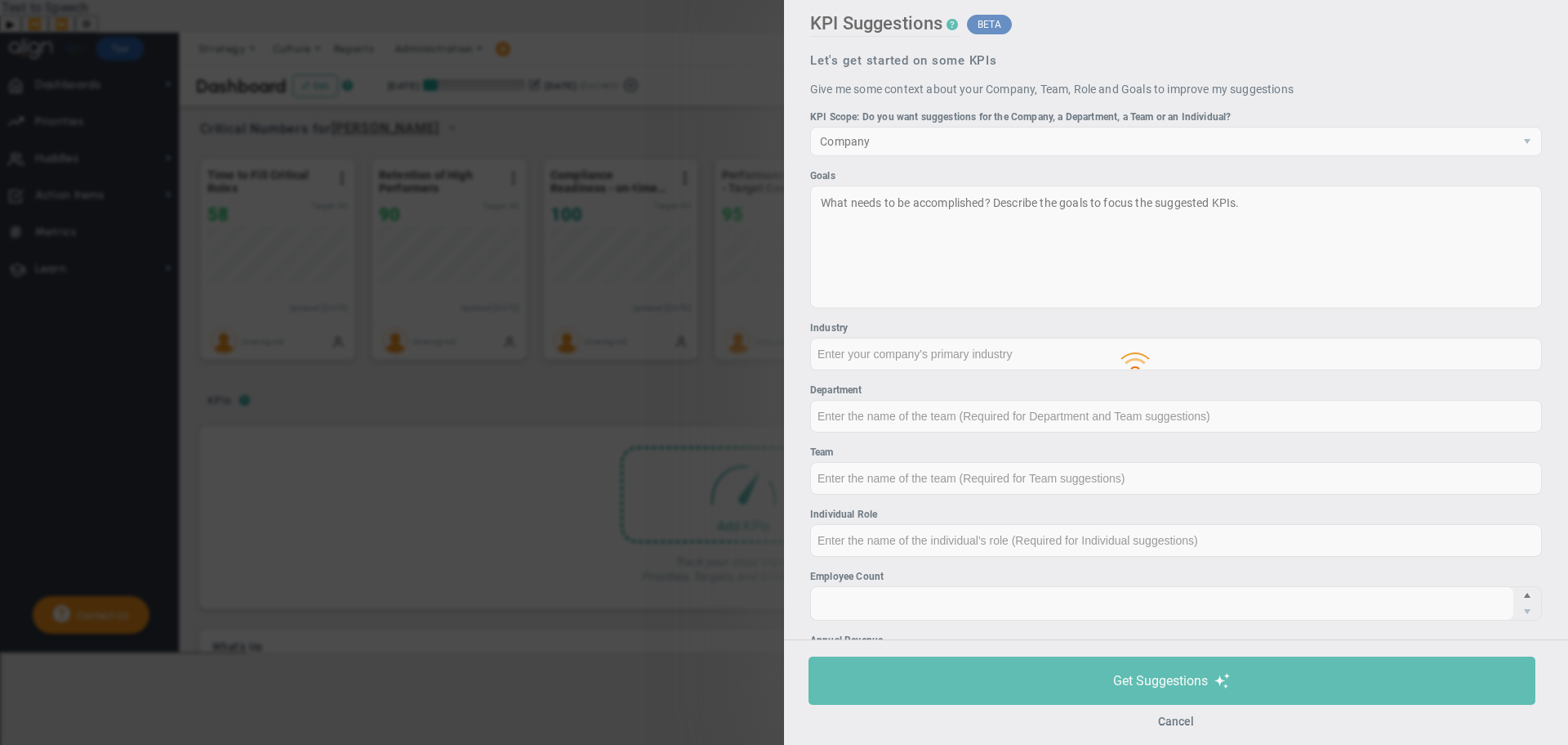
type input "None"
type input "230"
type input "$0"
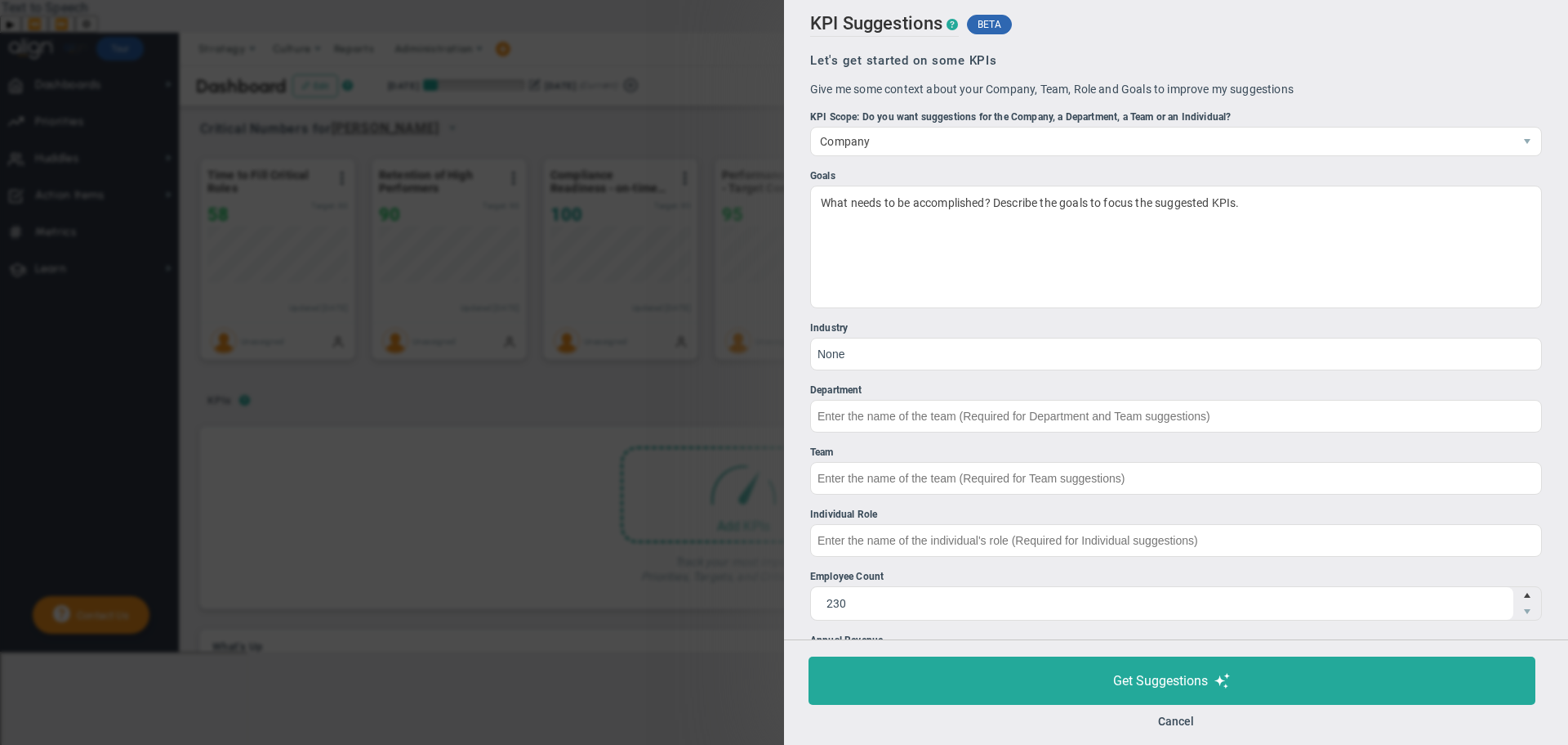
scroll to position [71, 0]
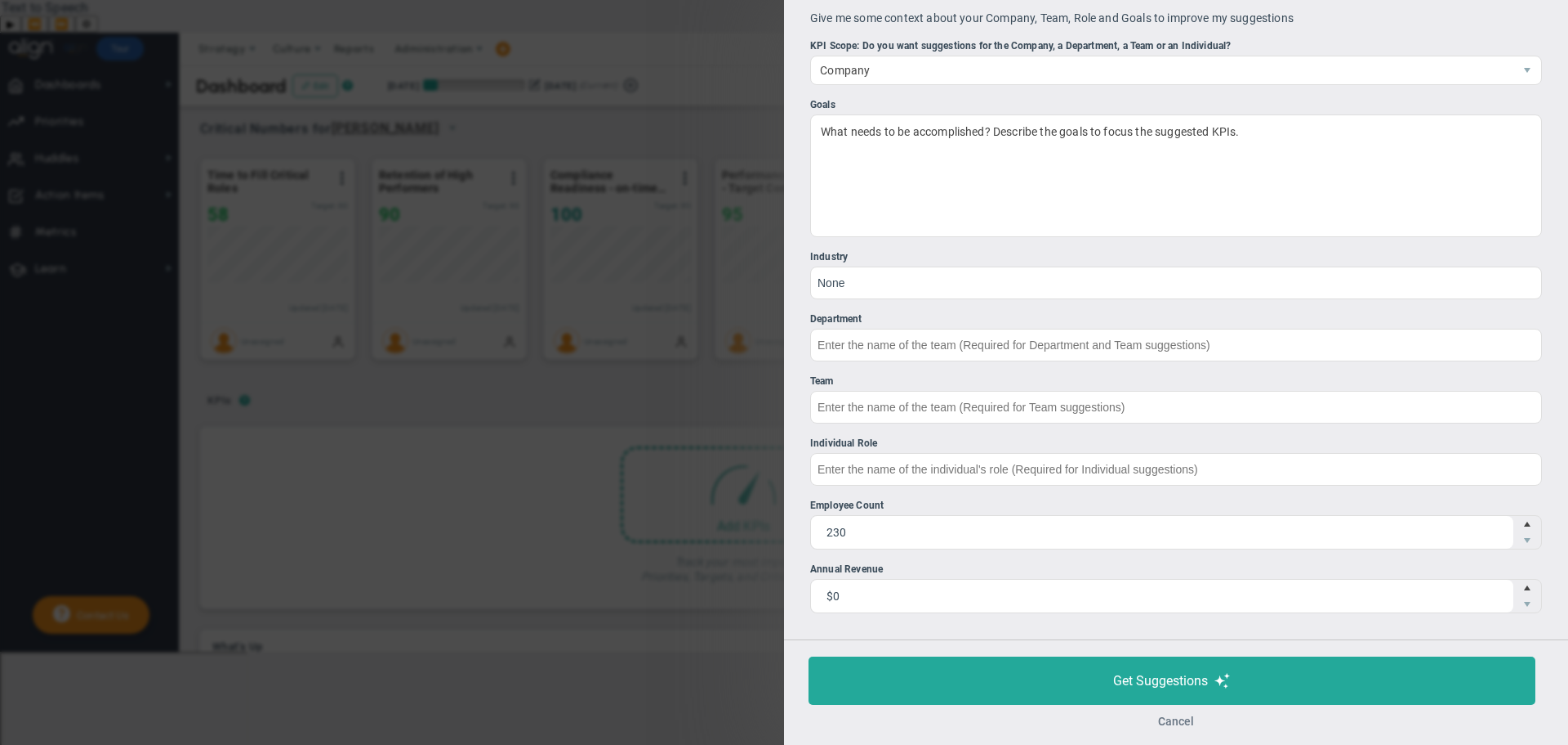
click at [1184, 720] on button "Cancel" at bounding box center [1176, 720] width 36 height 13
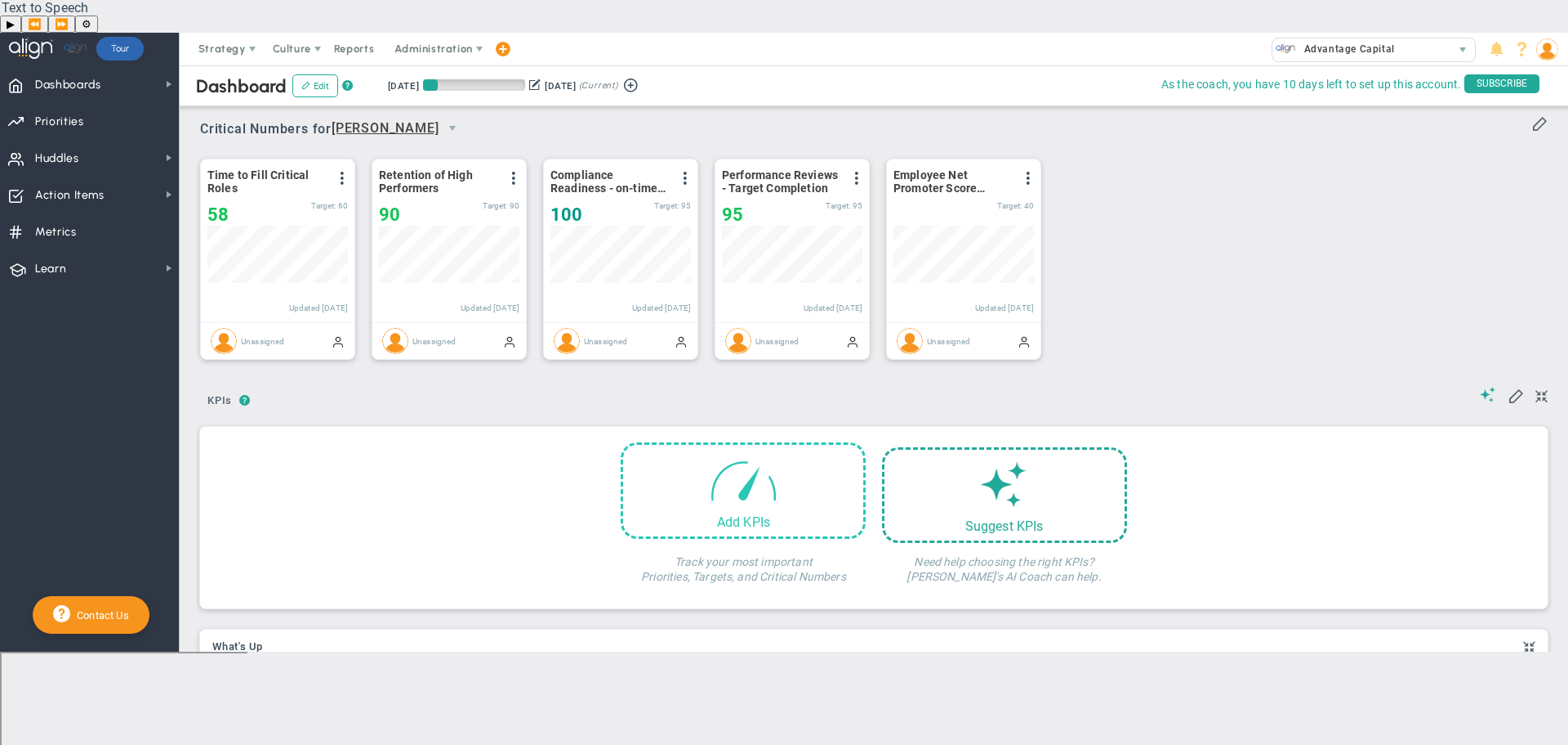
click at [730, 461] on span at bounding box center [744, 479] width 69 height 69
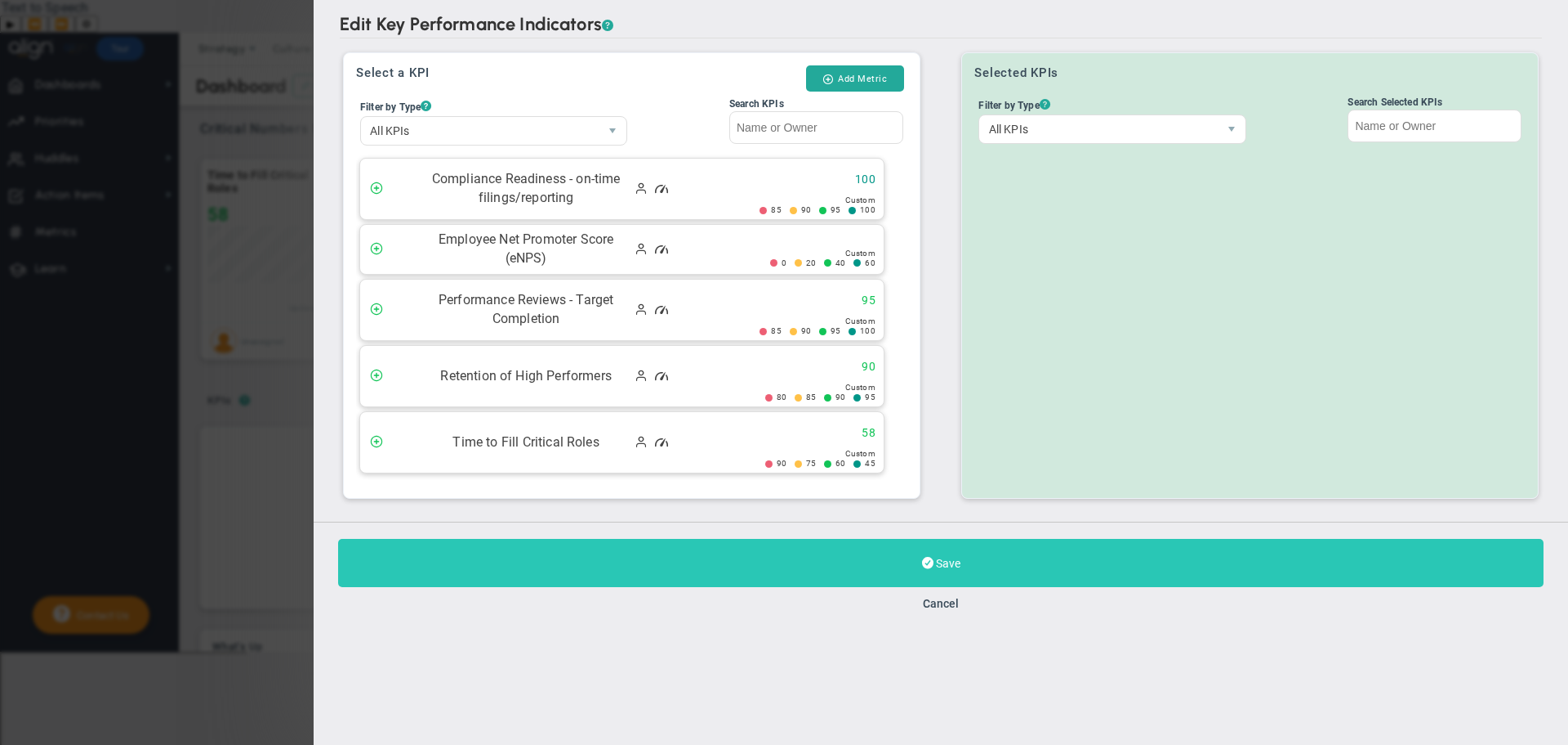
click at [984, 577] on button "Save" at bounding box center [940, 562] width 1206 height 48
